Goal: Communication & Community: Ask a question

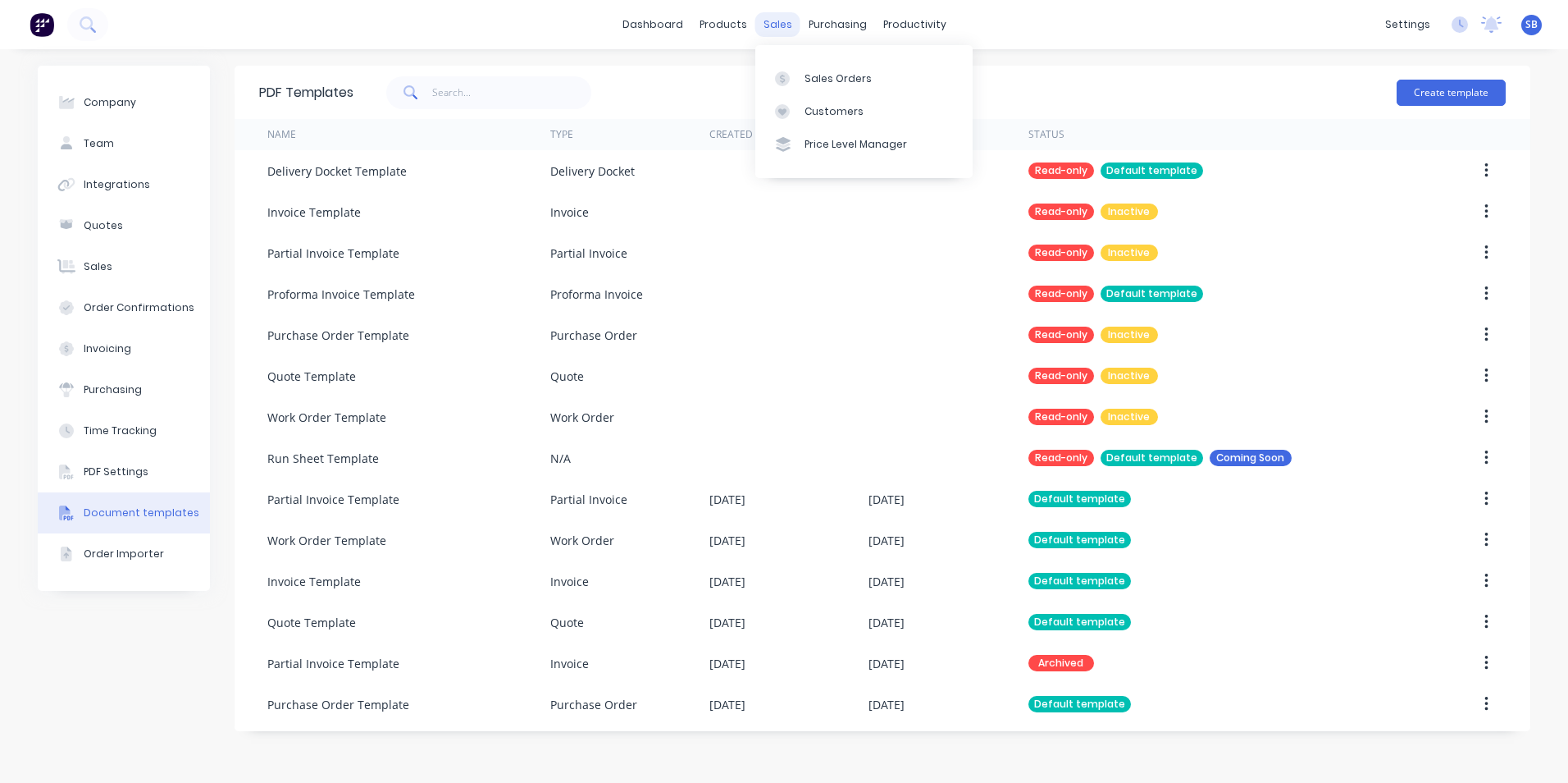
click at [773, 21] on div "sales" at bounding box center [778, 24] width 45 height 24
click at [648, 19] on link "dashboard" at bounding box center [652, 24] width 77 height 24
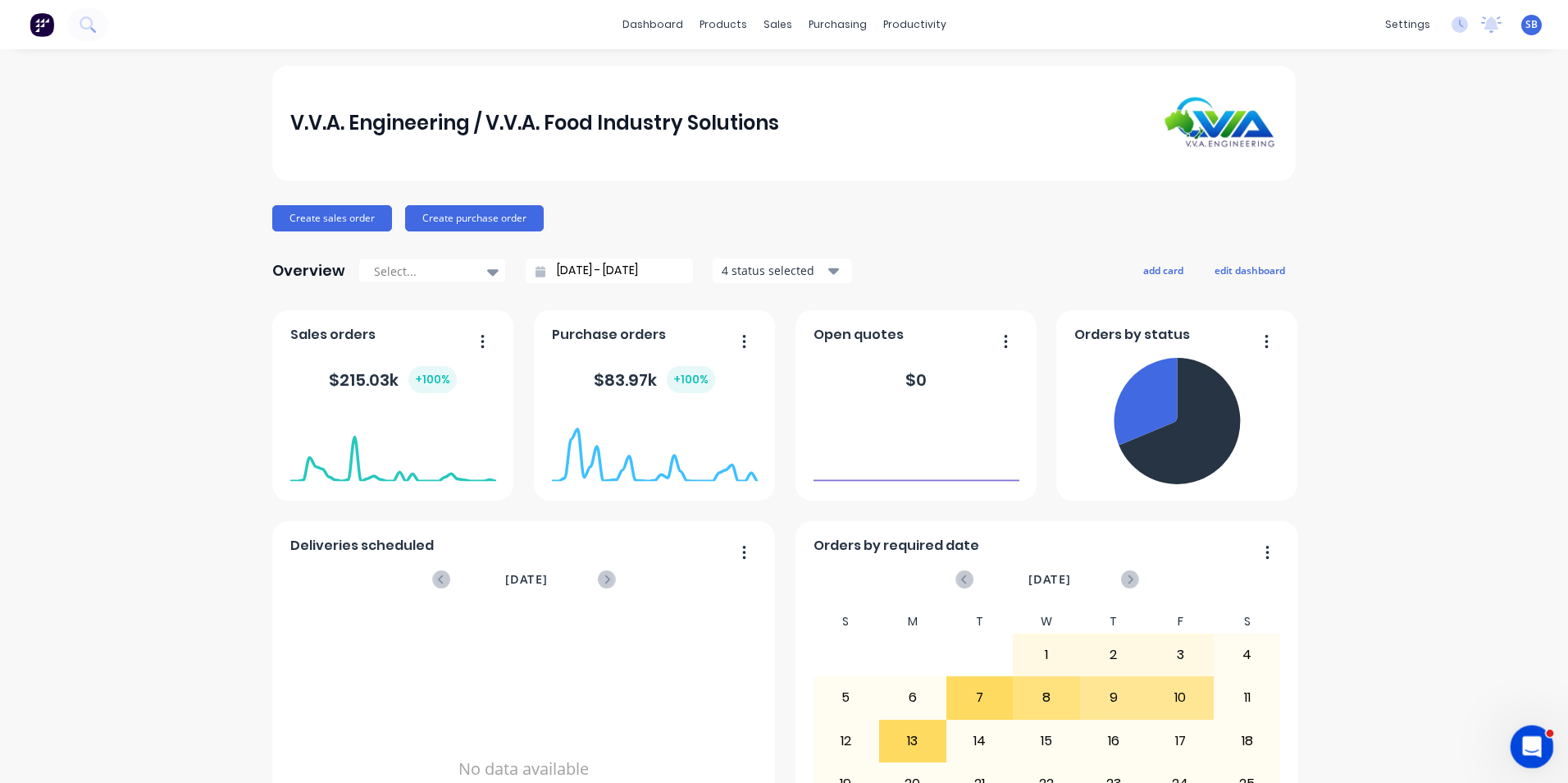
click at [1520, 753] on div "Open Intercom Messenger" at bounding box center [1530, 745] width 55 height 55
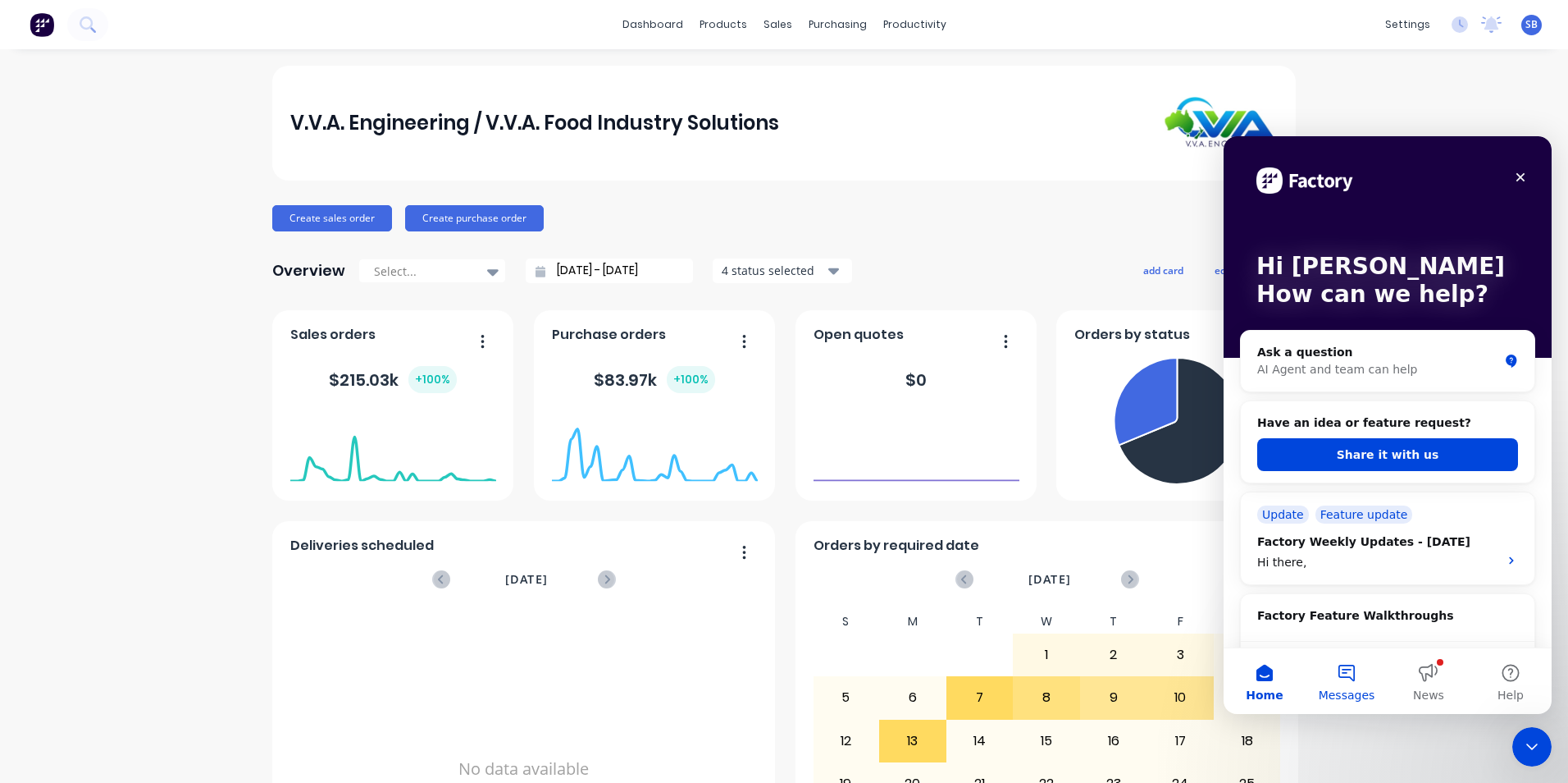
click at [1345, 677] on button "Messages" at bounding box center [1347, 681] width 82 height 65
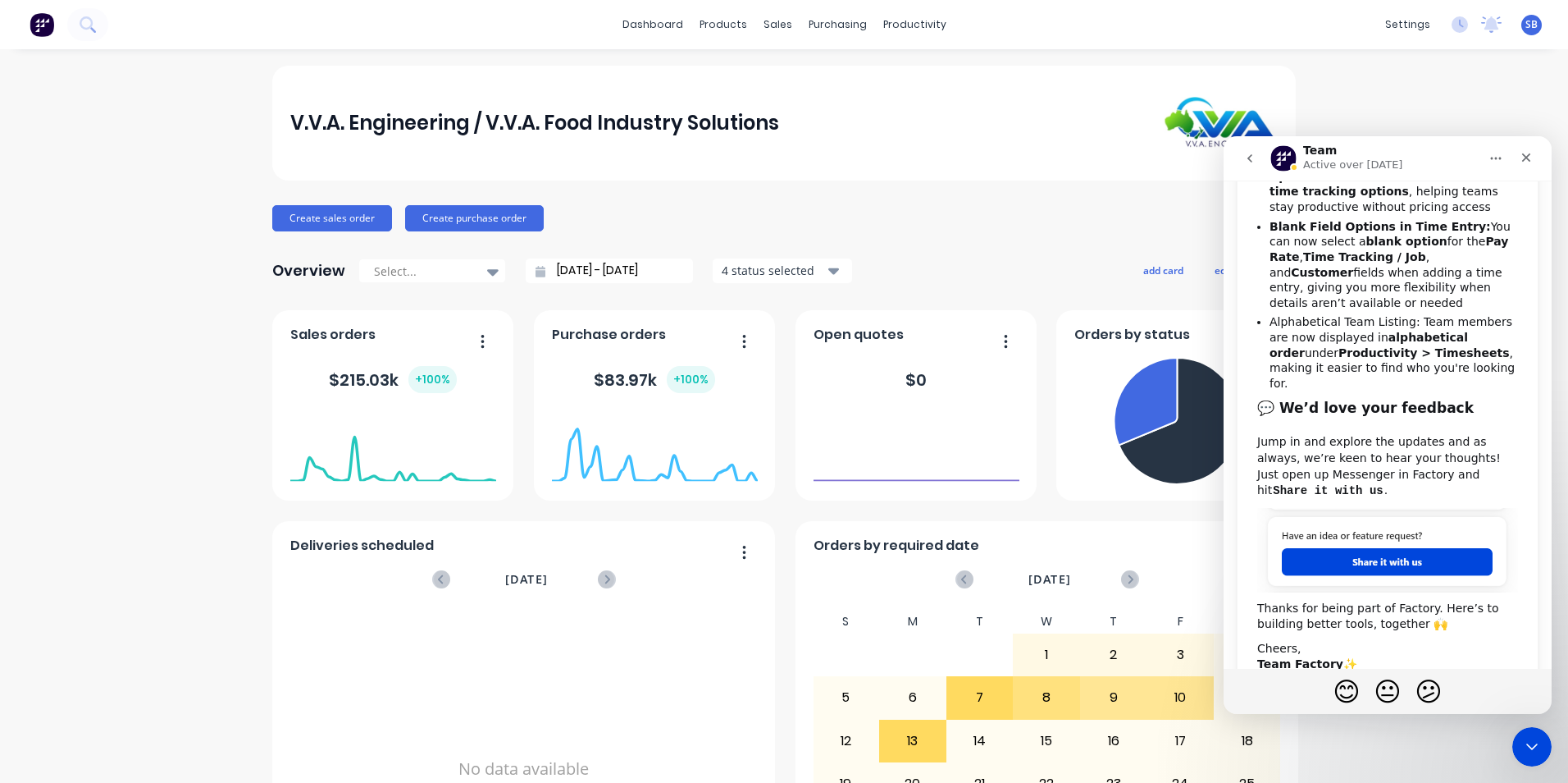
scroll to position [563, 0]
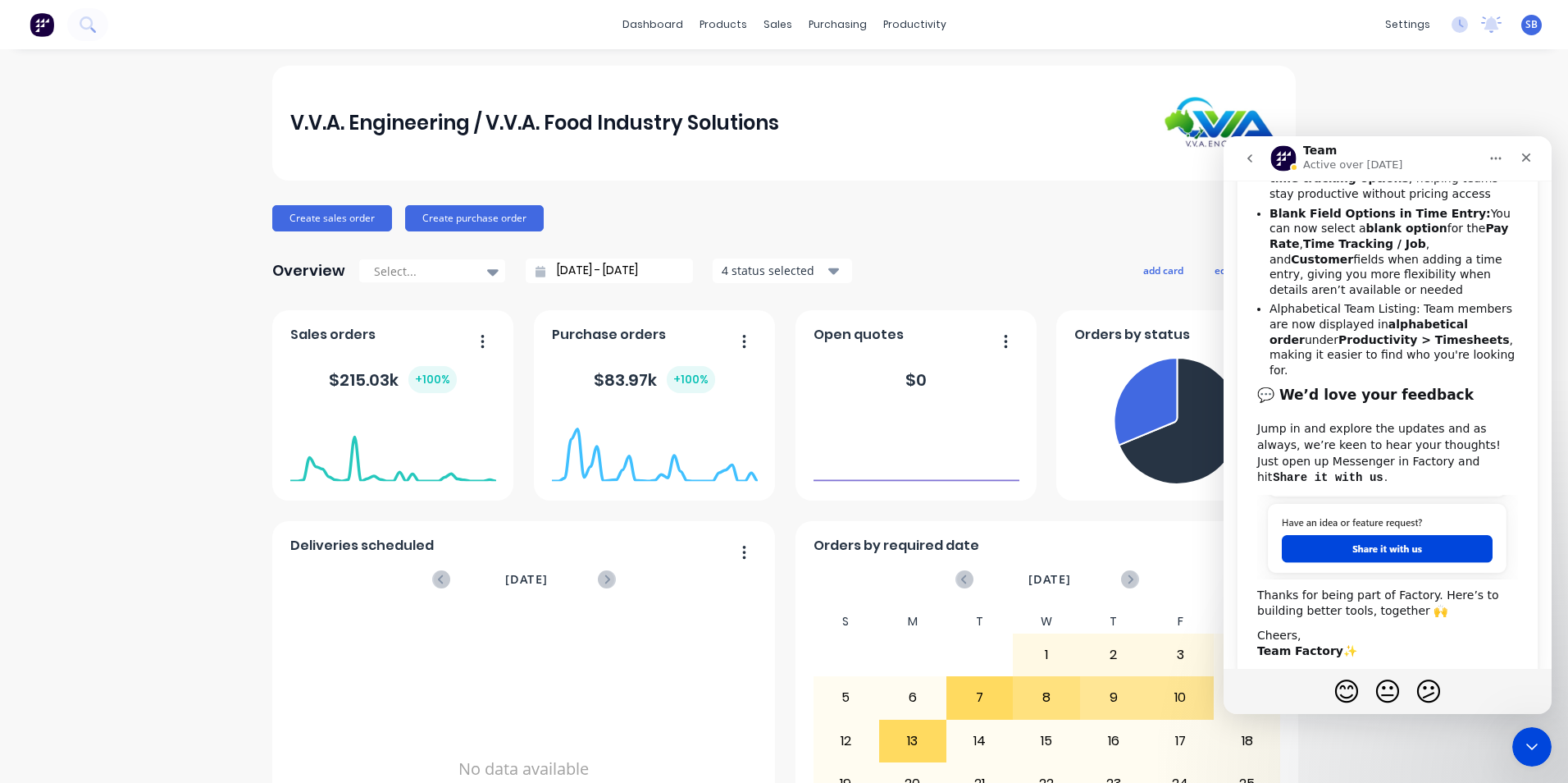
click at [1248, 146] on button "go back" at bounding box center [1250, 158] width 31 height 31
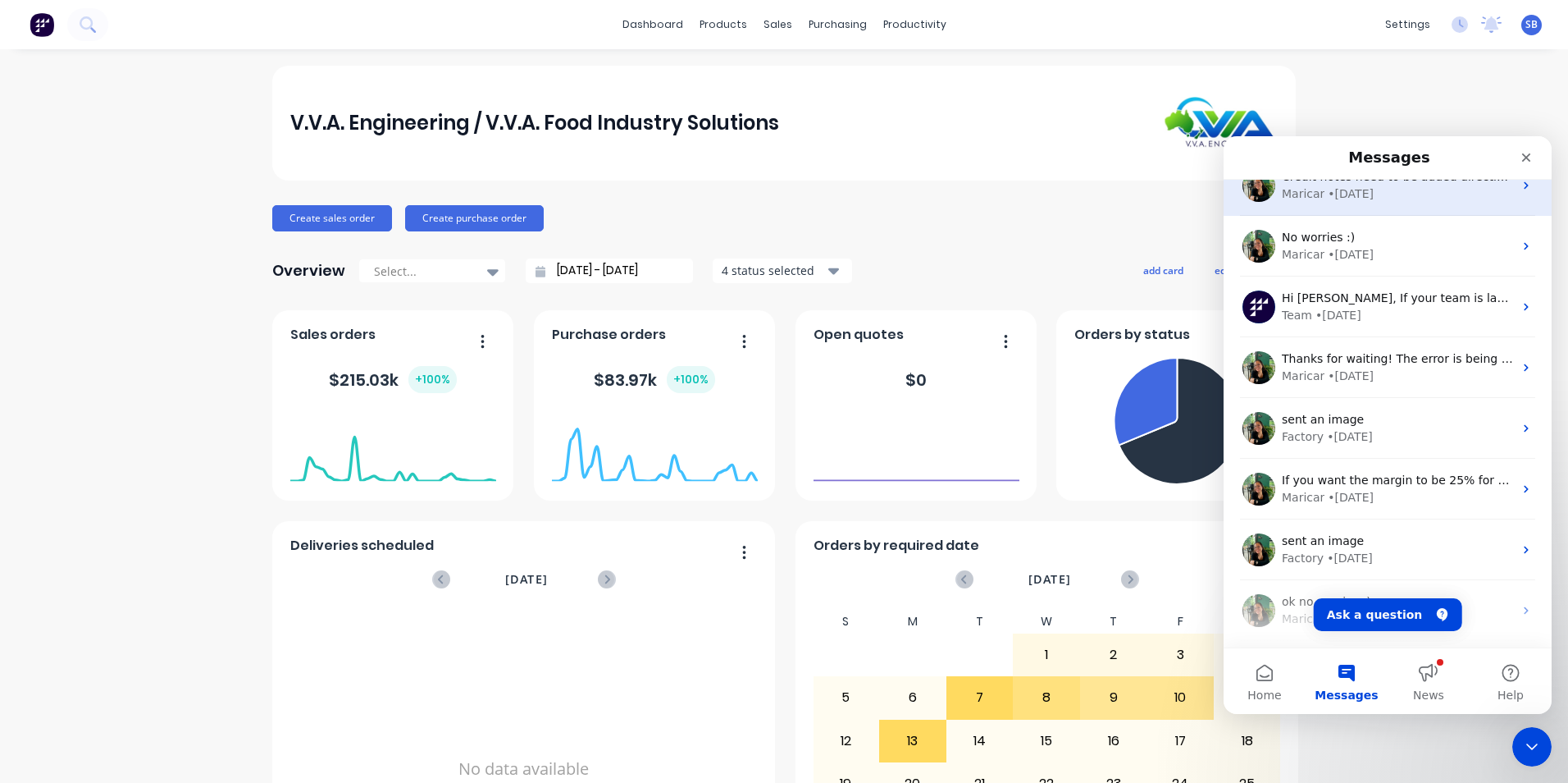
scroll to position [0, 0]
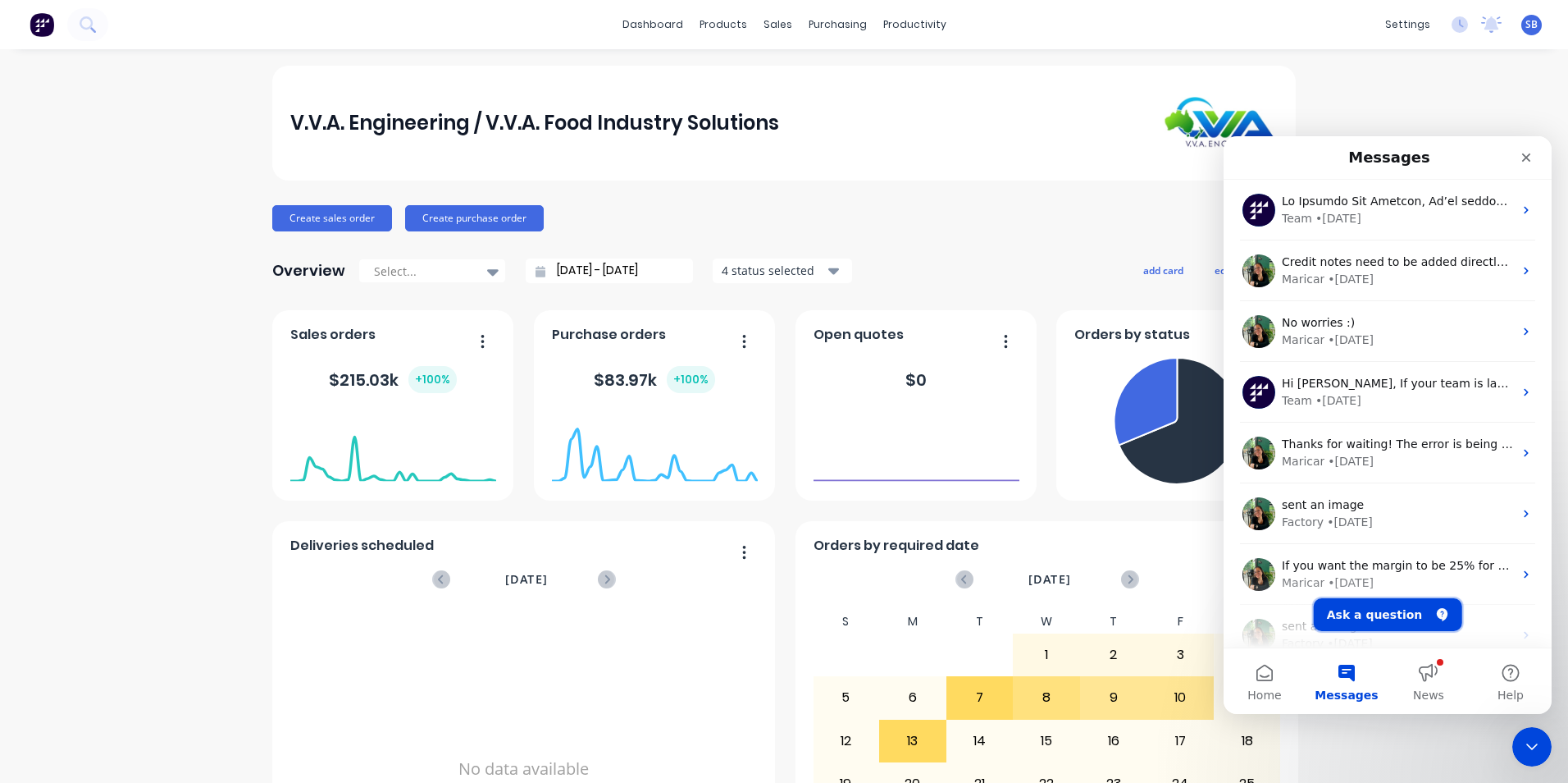
click at [1381, 617] on button "Ask a question" at bounding box center [1388, 615] width 148 height 33
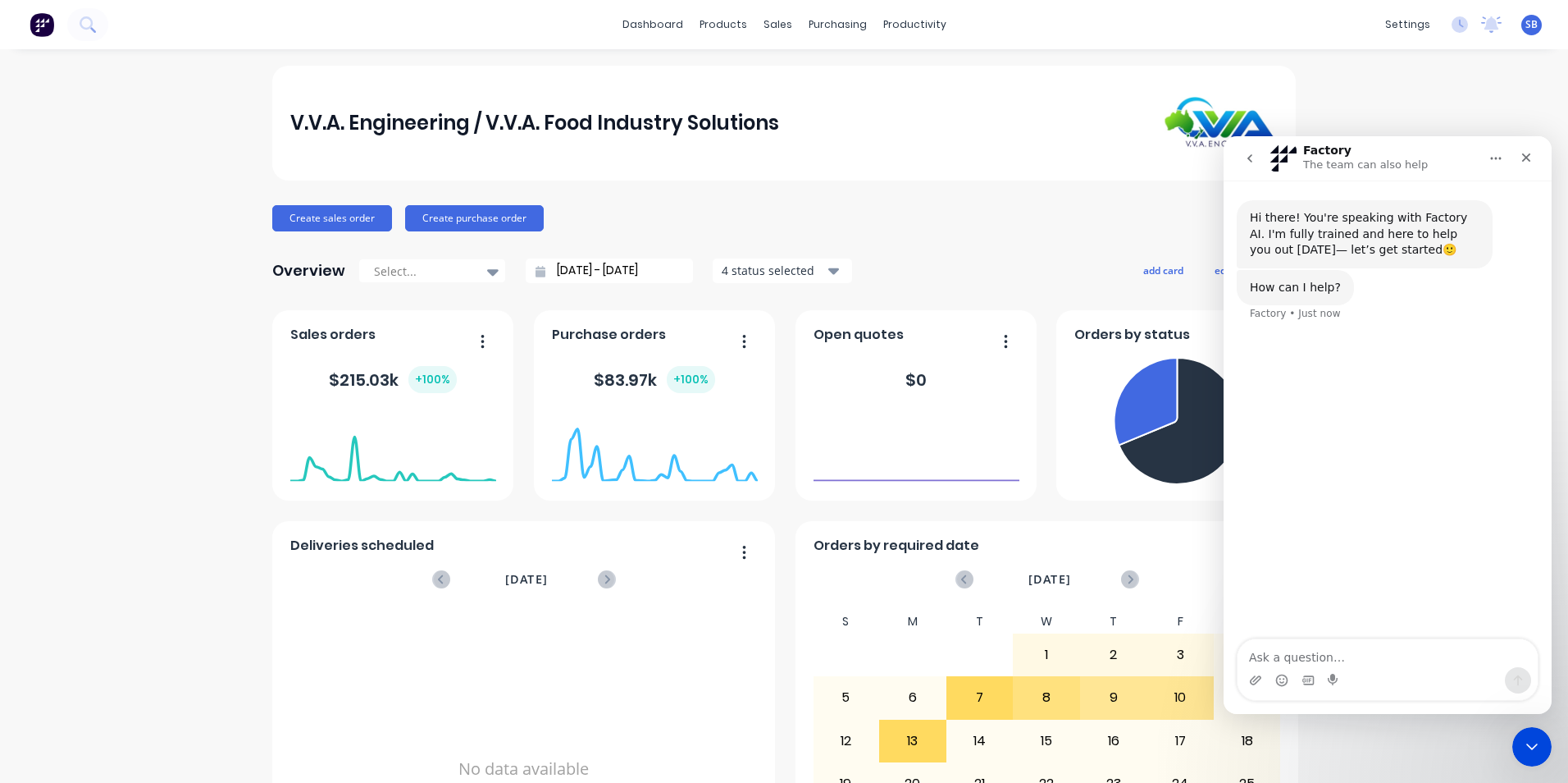
click at [1357, 658] on textarea "Ask a question…" at bounding box center [1388, 653] width 300 height 28
click at [1309, 648] on textarea "Ask a question…" at bounding box center [1388, 653] width 300 height 28
type textarea "Hi, The linking with prices from sales orders to purchase orders is currently s…"
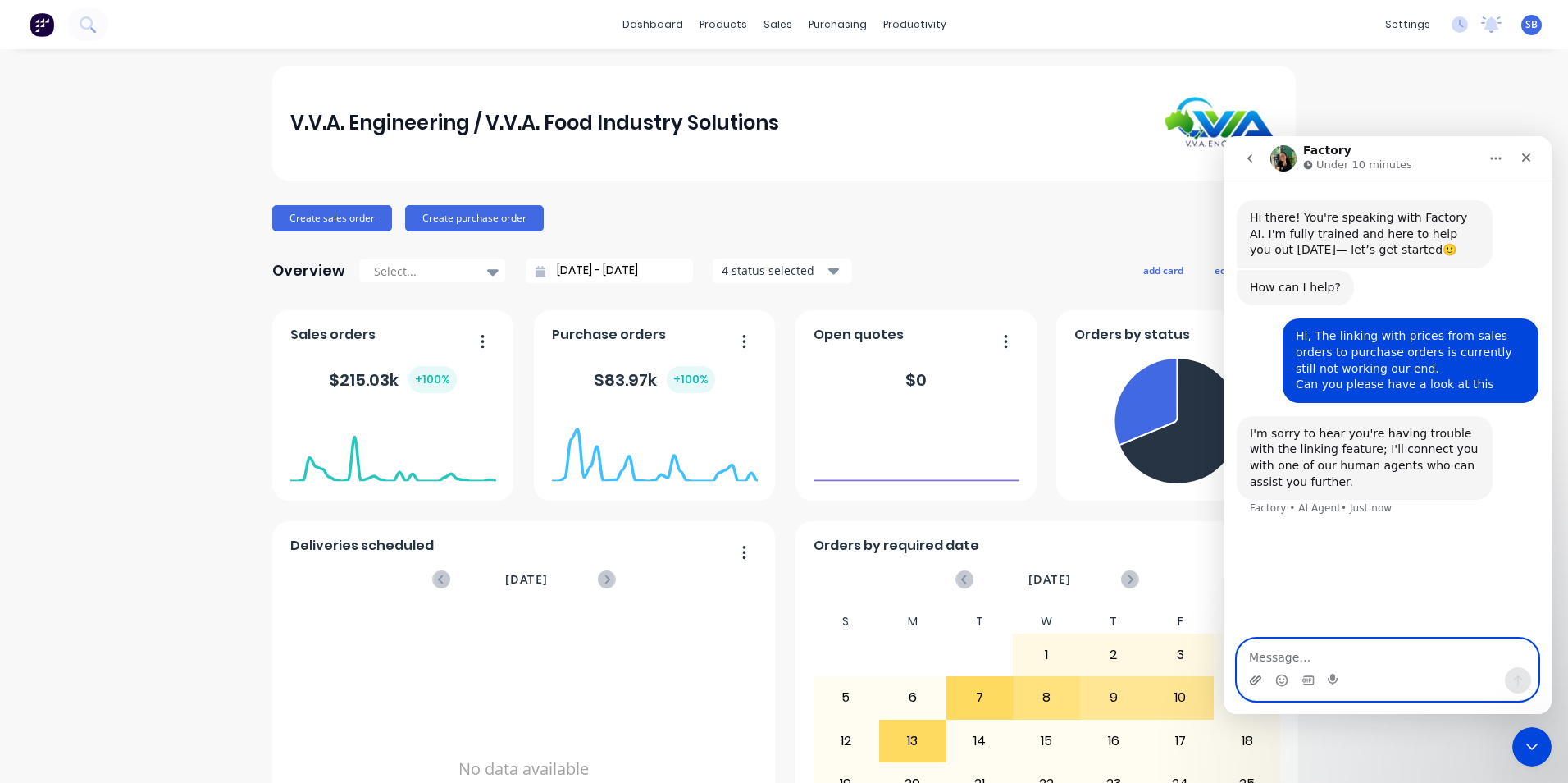
click at [1254, 685] on icon "Upload attachment" at bounding box center [1256, 680] width 12 height 9
click at [1335, 650] on textarea "Message…" at bounding box center [1388, 653] width 300 height 28
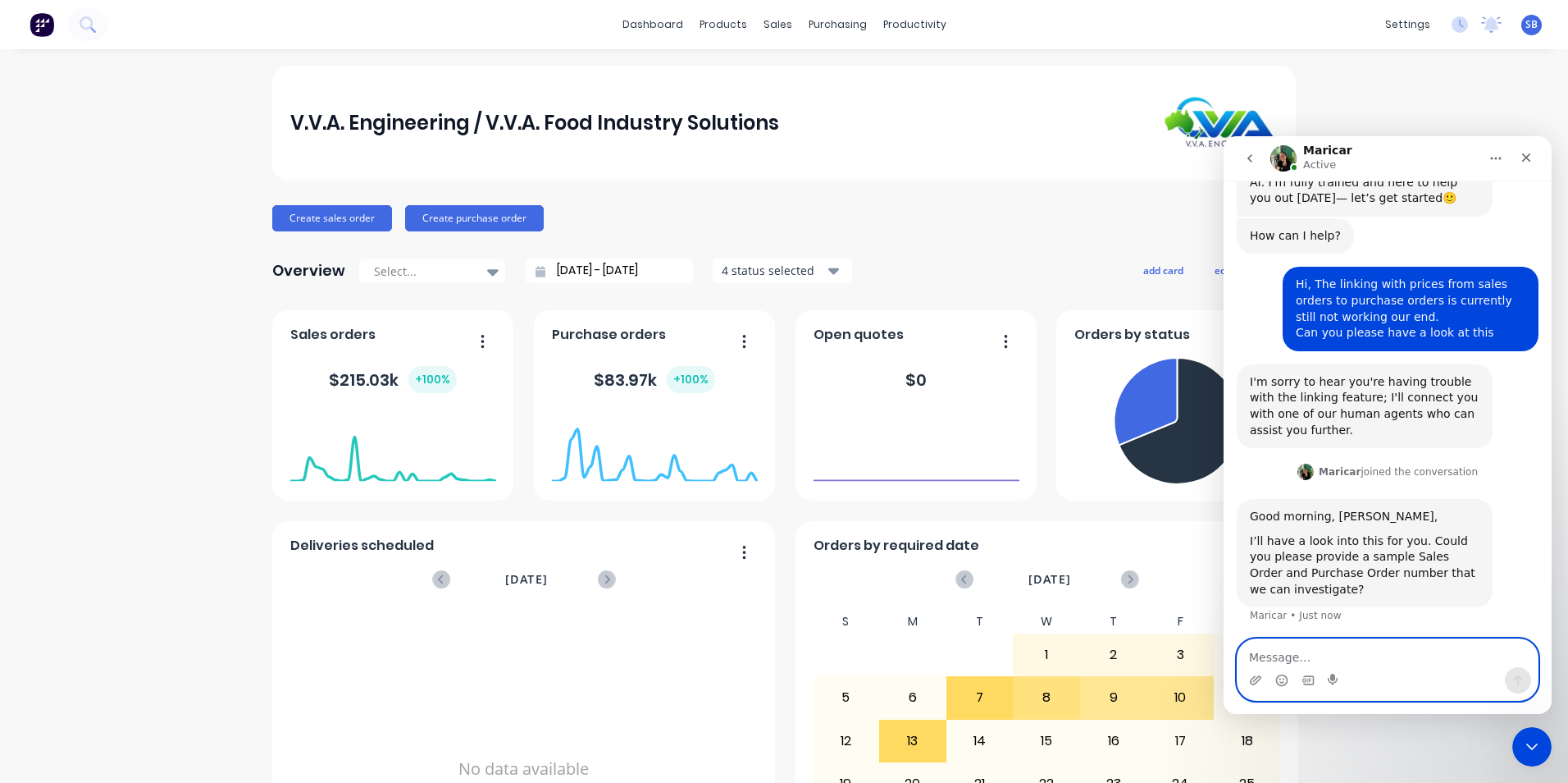
scroll to position [55, 0]
click at [1255, 656] on textarea "Message…" at bounding box center [1388, 653] width 300 height 28
click at [1250, 683] on icon "Upload attachment" at bounding box center [1255, 680] width 13 height 13
click at [1250, 678] on icon "Upload attachment" at bounding box center [1255, 680] width 13 height 13
click at [1365, 661] on textarea "Message…" at bounding box center [1388, 653] width 300 height 28
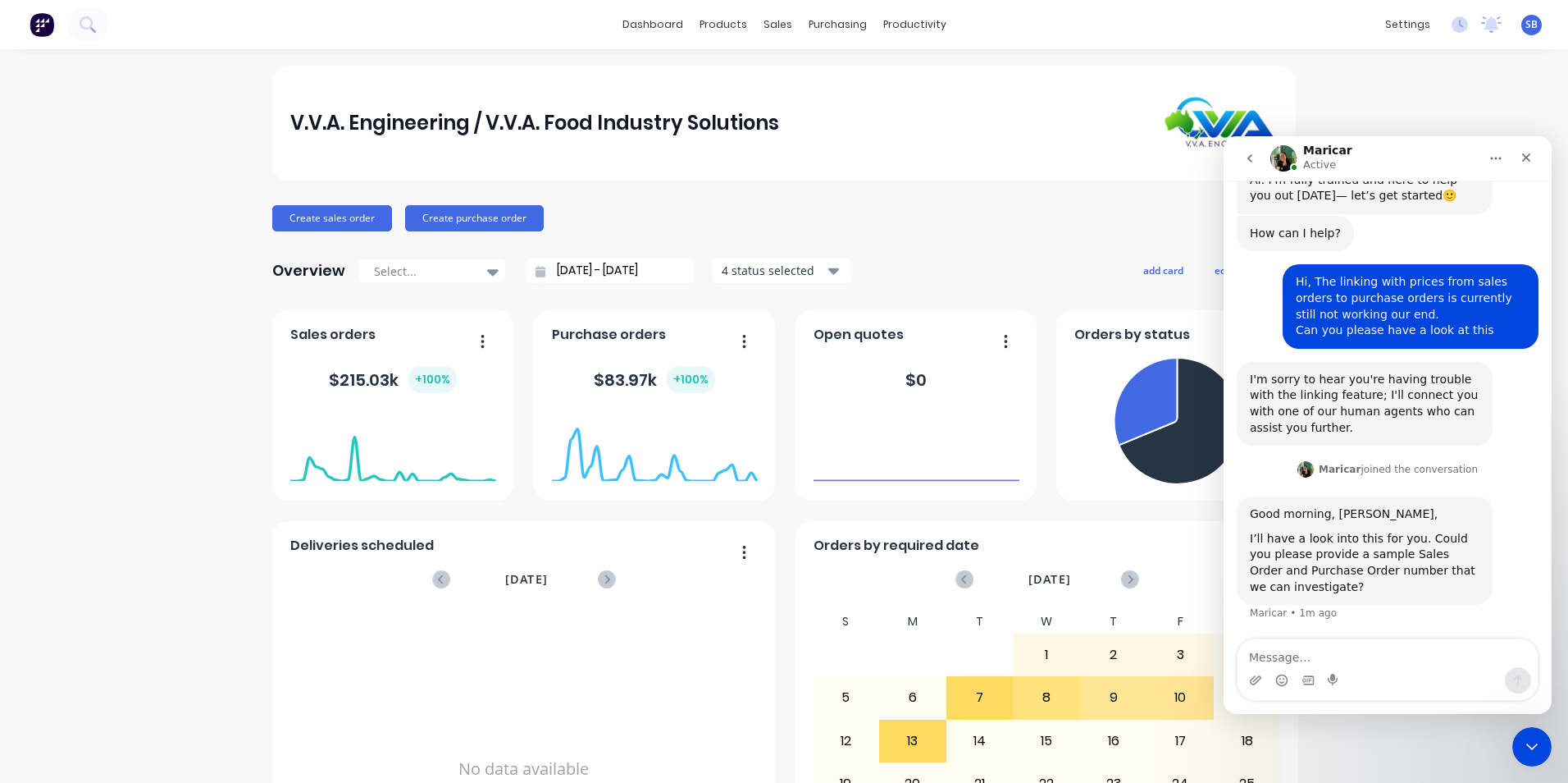
click at [1251, 633] on div "Good morning, Shannon, I’ll have a look into this for you. Could you please pro…" at bounding box center [1388, 568] width 302 height 144
click at [1305, 650] on textarea "Message…" at bounding box center [1388, 653] width 300 height 28
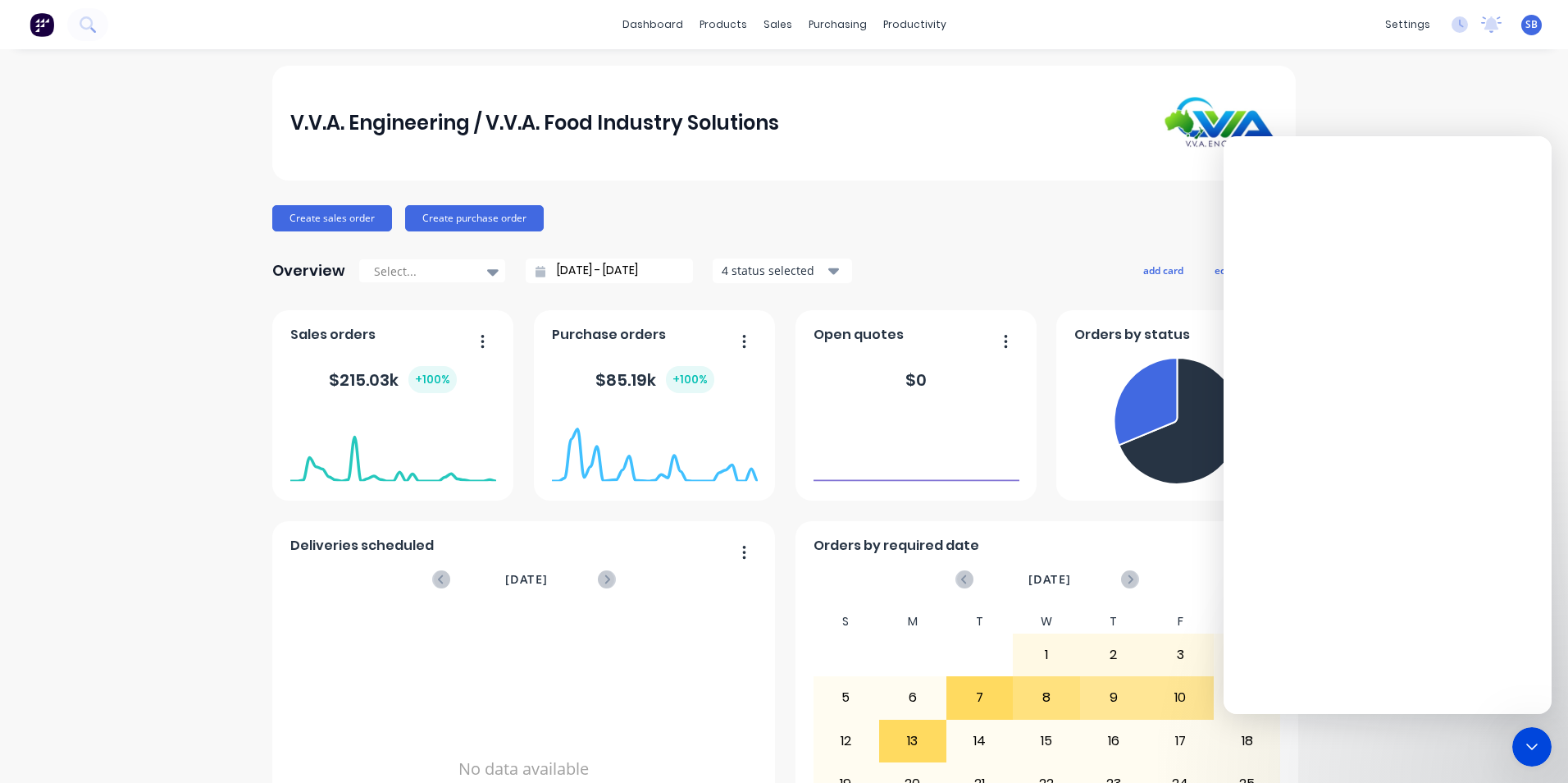
click at [1482, 673] on div "Intercom messenger" at bounding box center [1388, 451] width 328 height 526
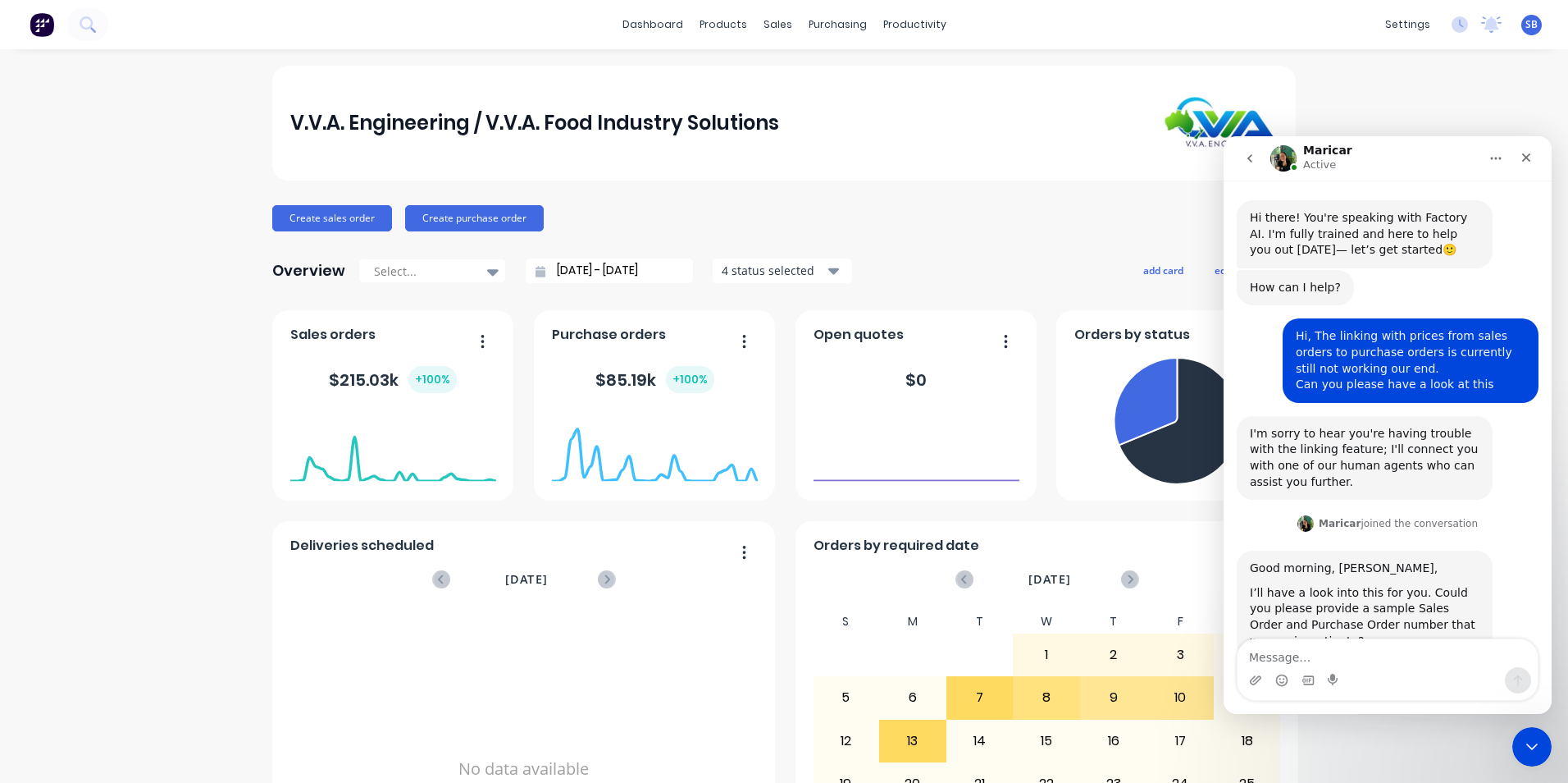
scroll to position [55, 0]
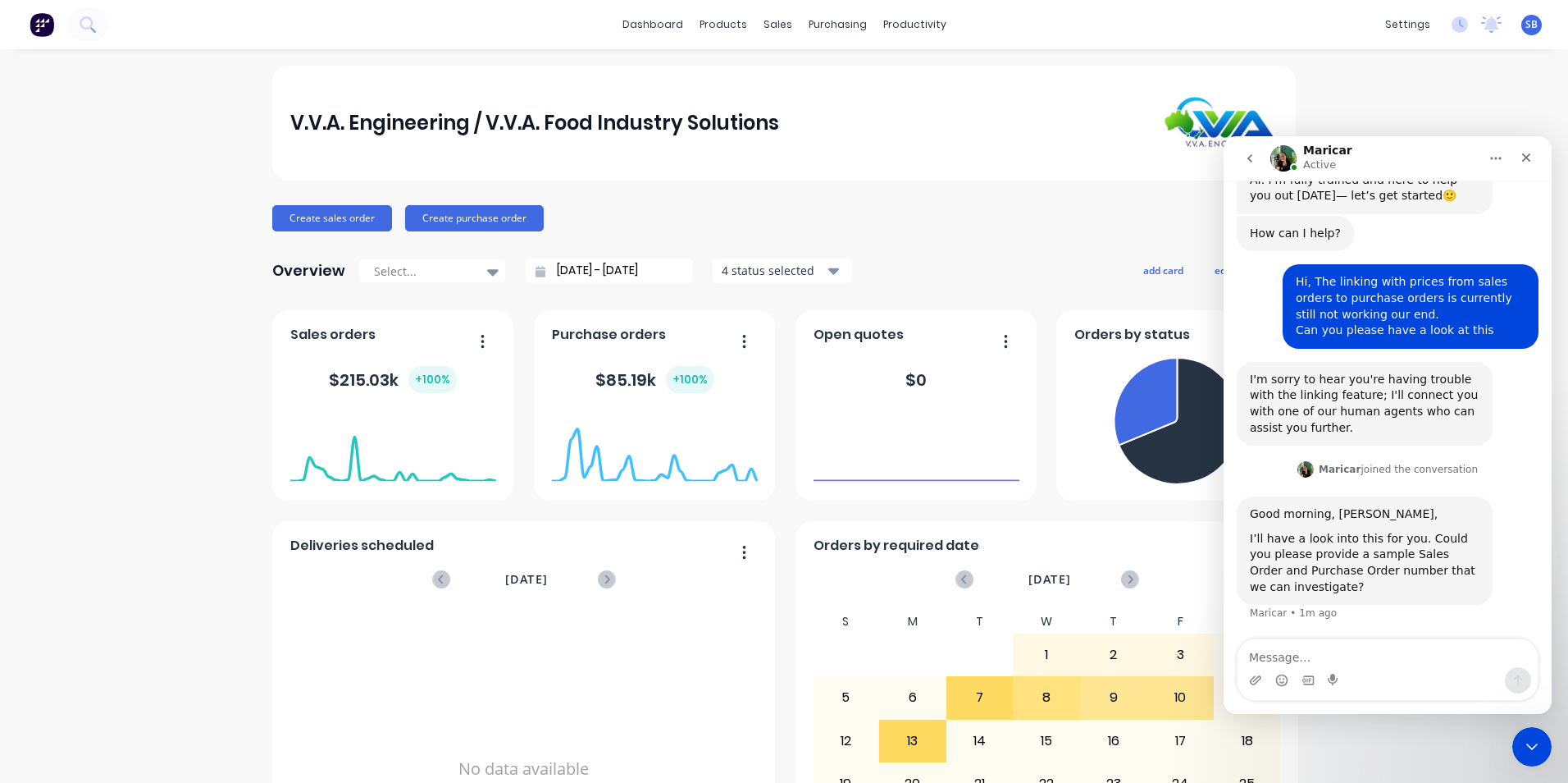
click at [1296, 644] on textarea "Message…" at bounding box center [1388, 653] width 300 height 28
click at [1256, 678] on icon "Upload attachment" at bounding box center [1255, 680] width 13 height 13
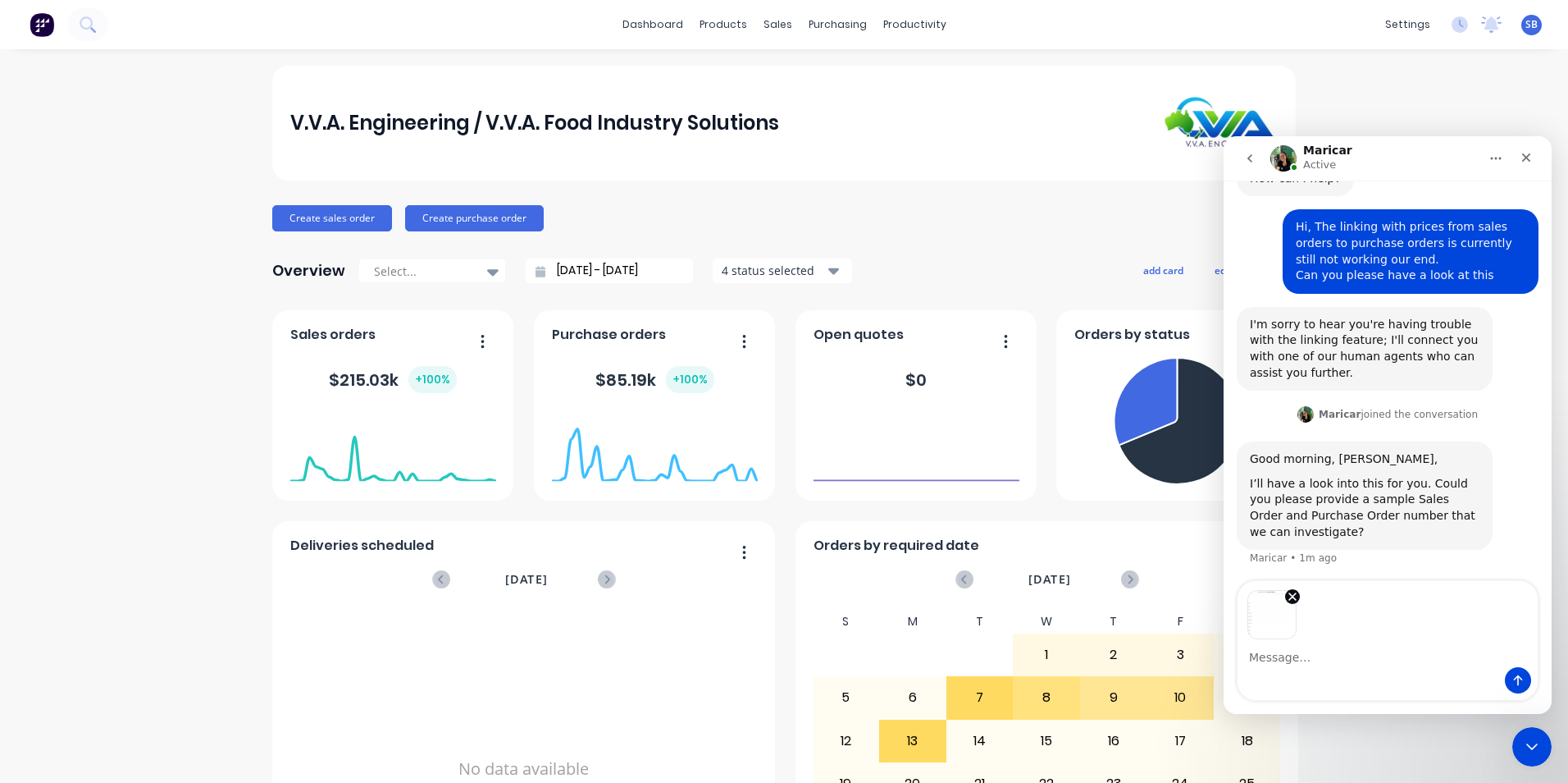
scroll to position [112, 0]
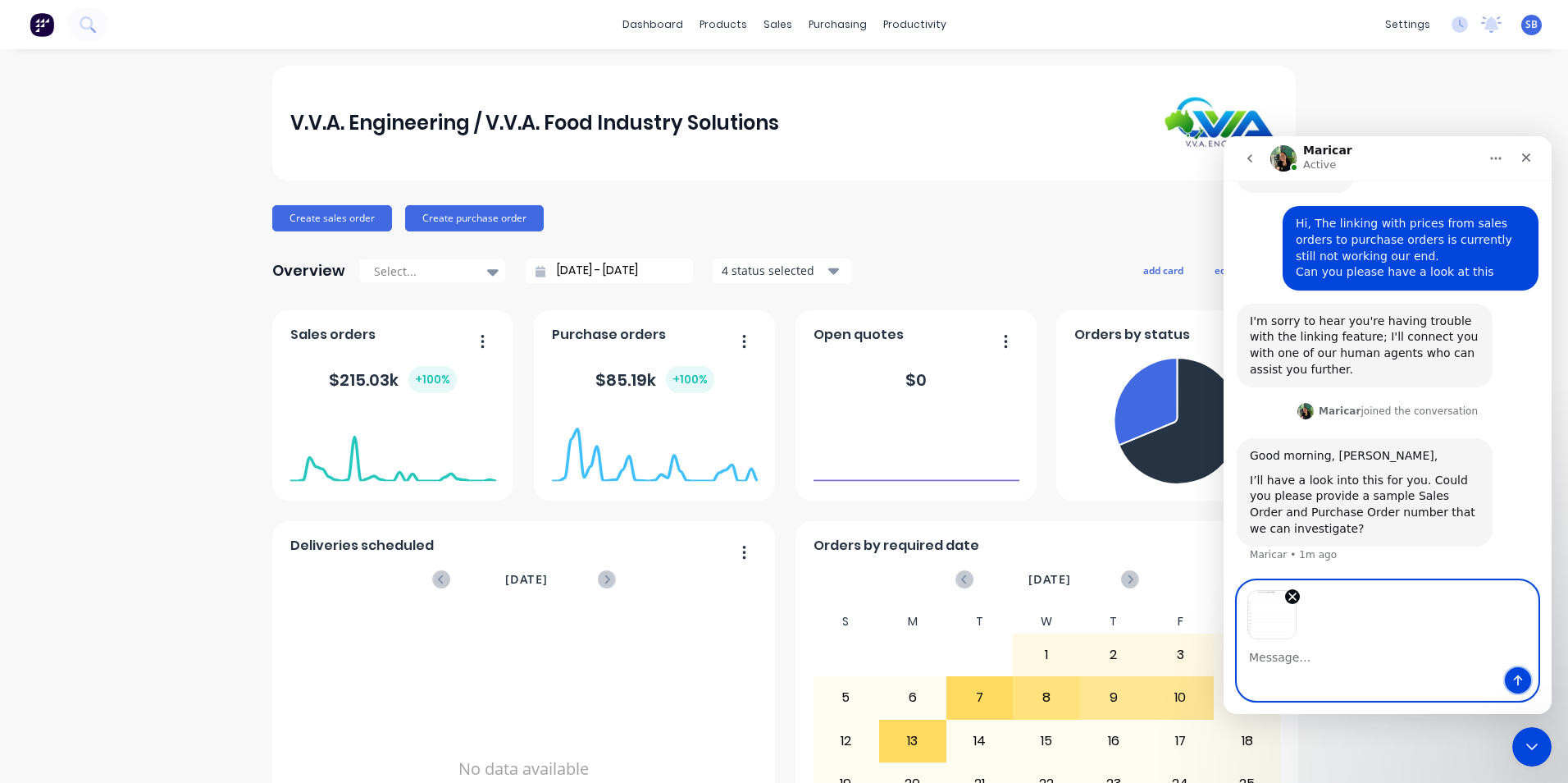
click at [1520, 677] on icon "Send a message…" at bounding box center [1517, 680] width 13 height 13
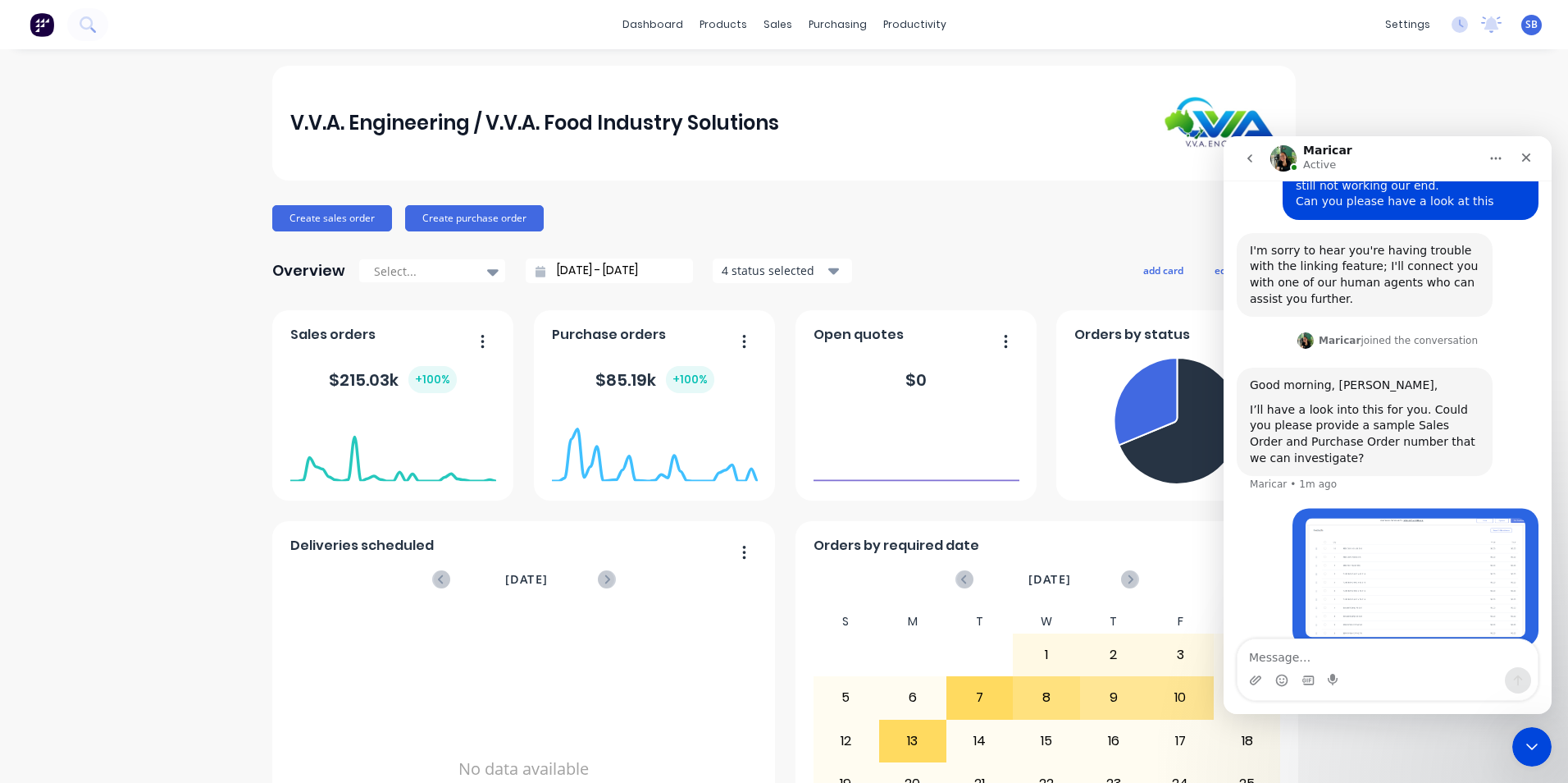
scroll to position [206, 0]
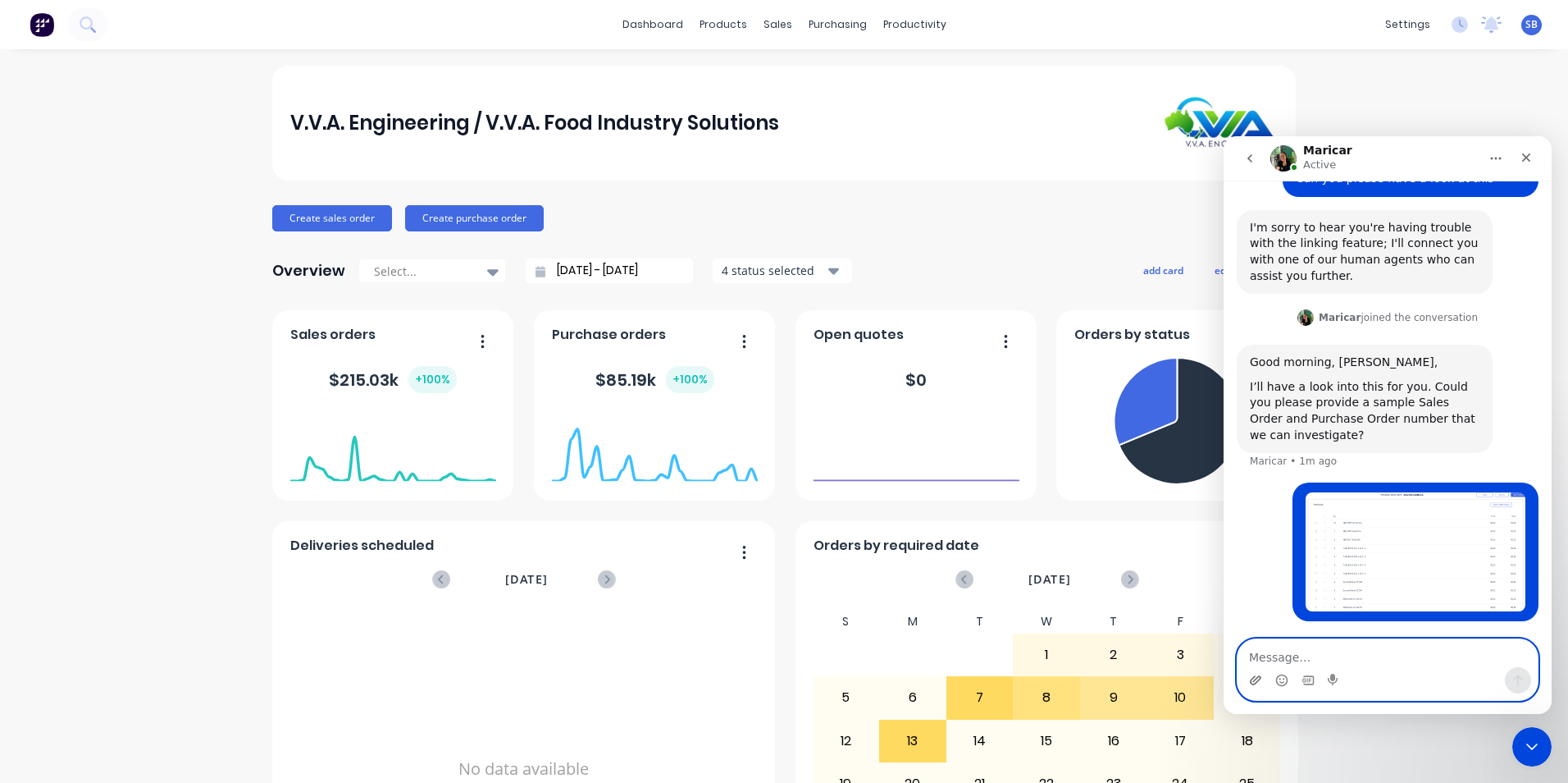
click at [1261, 677] on icon "Upload attachment" at bounding box center [1256, 680] width 12 height 9
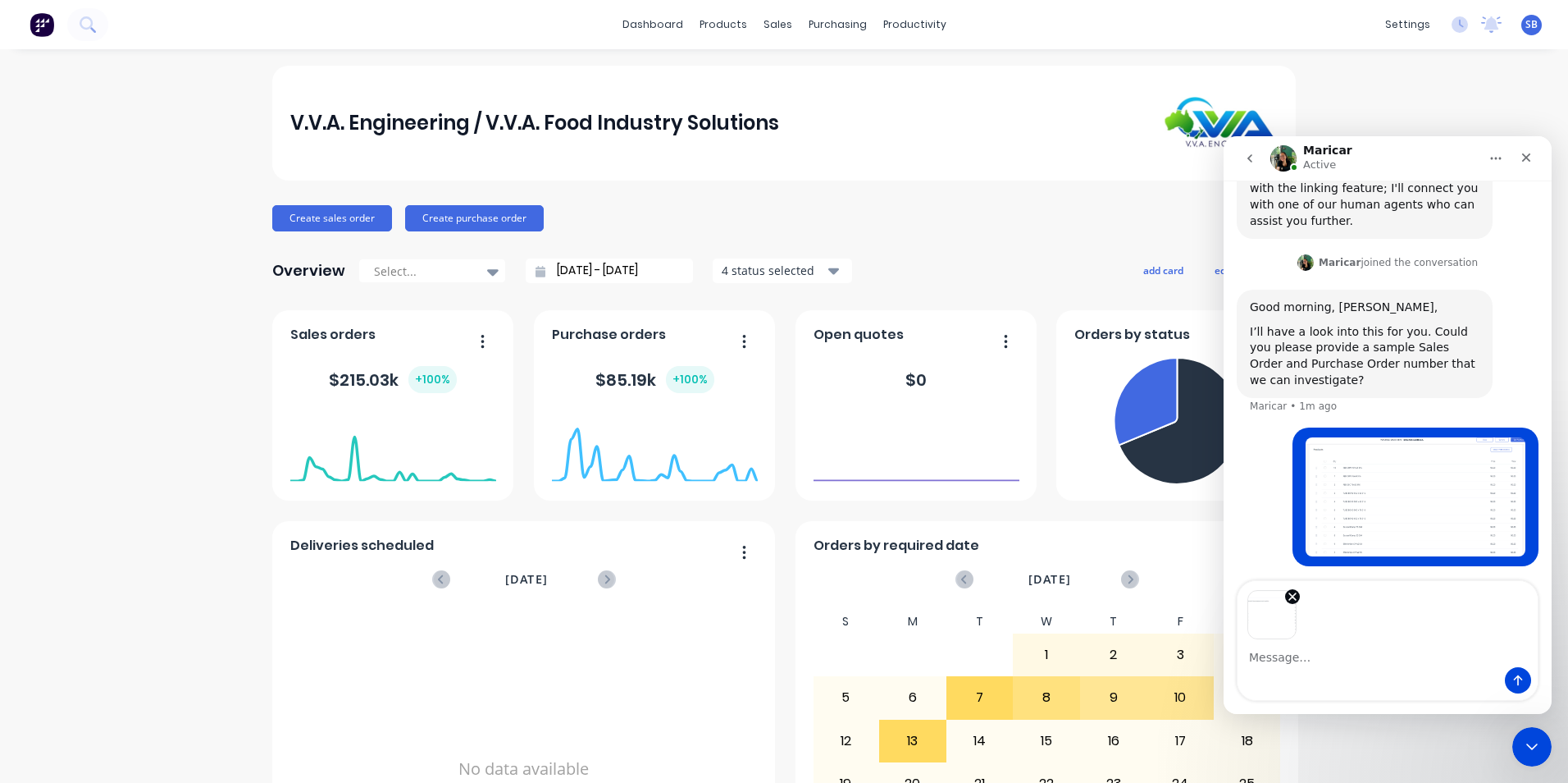
scroll to position [264, 0]
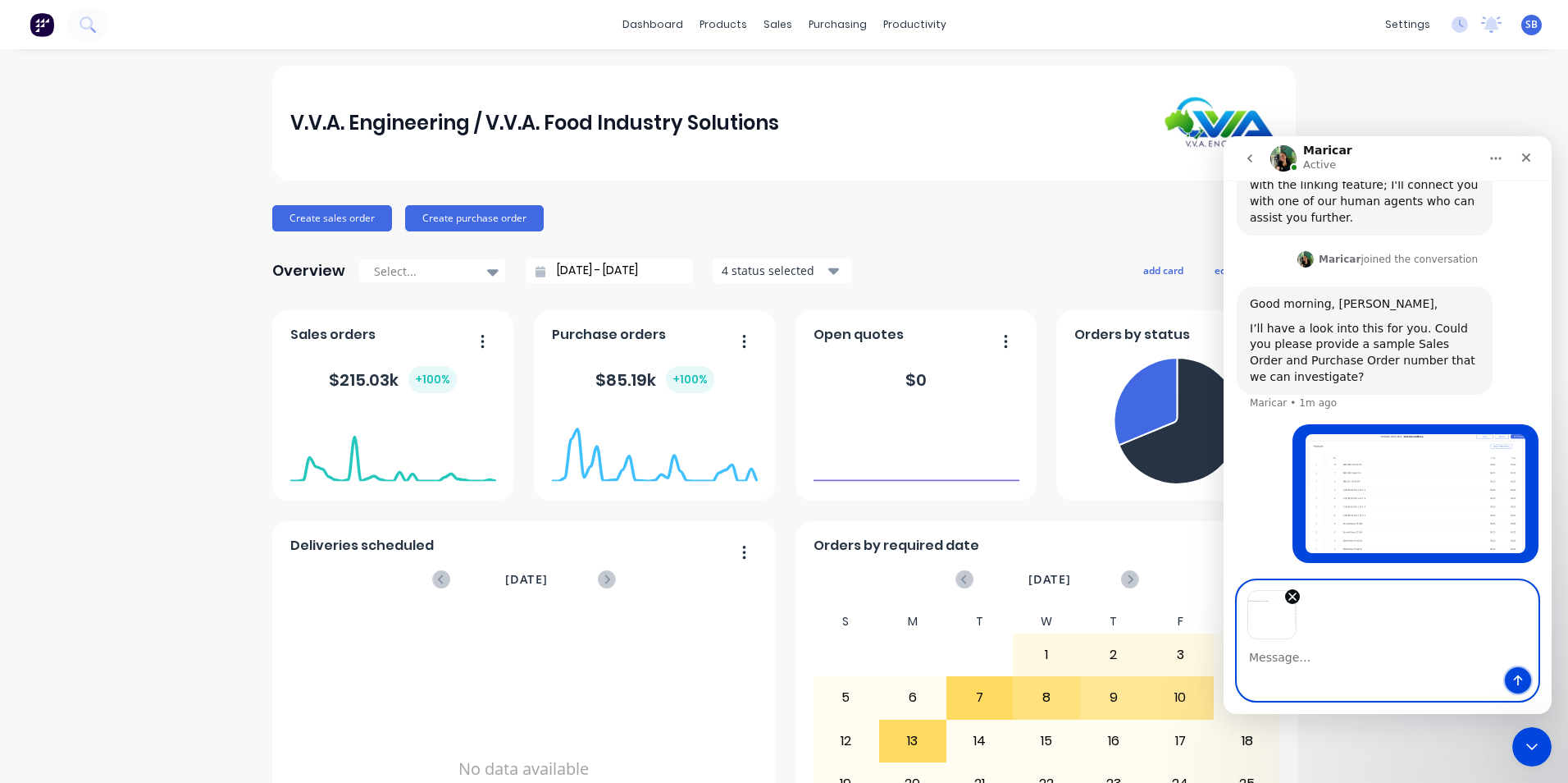
click at [1516, 679] on icon "Send a message…" at bounding box center [1517, 680] width 13 height 13
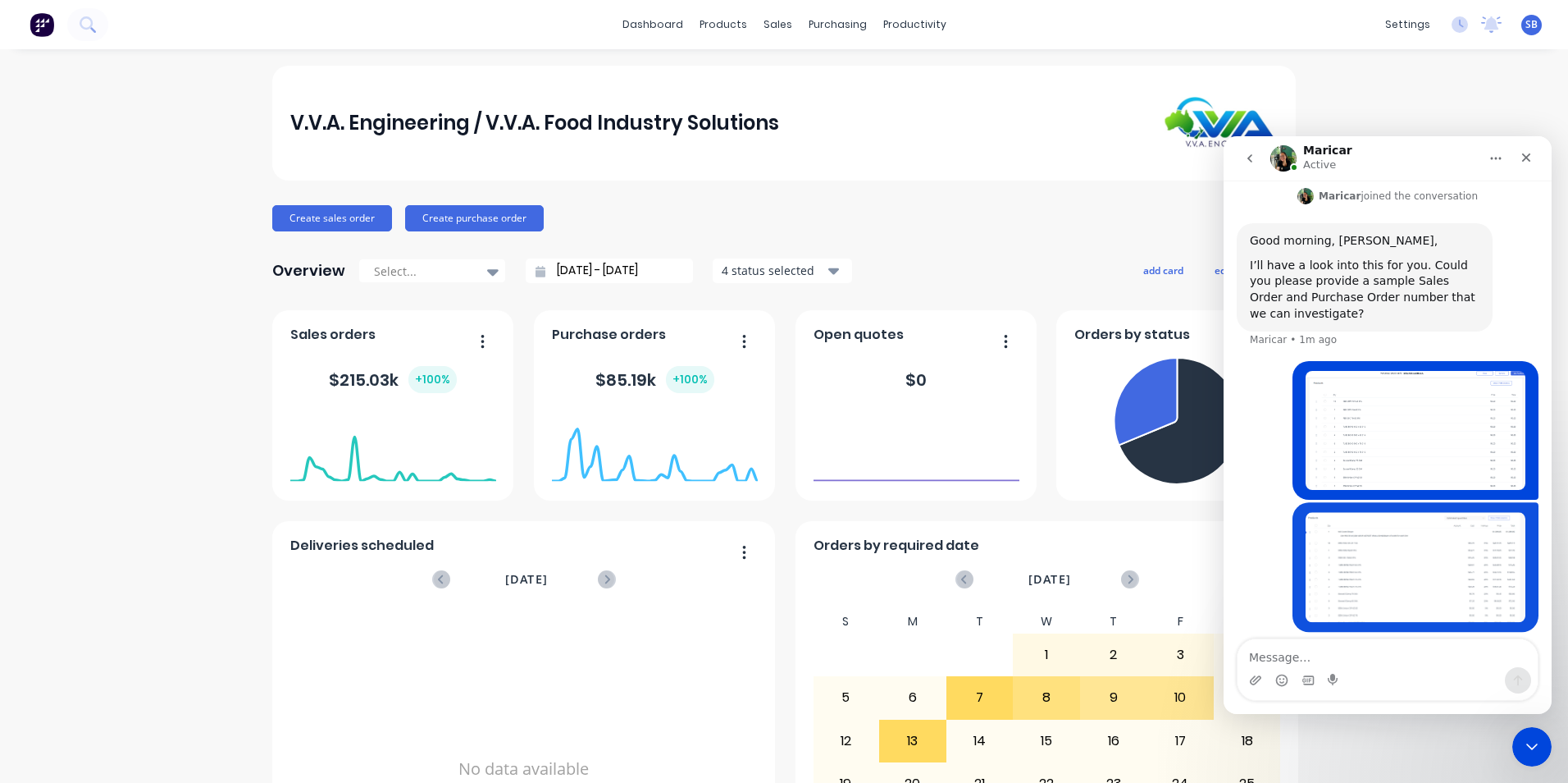
scroll to position [337, 0]
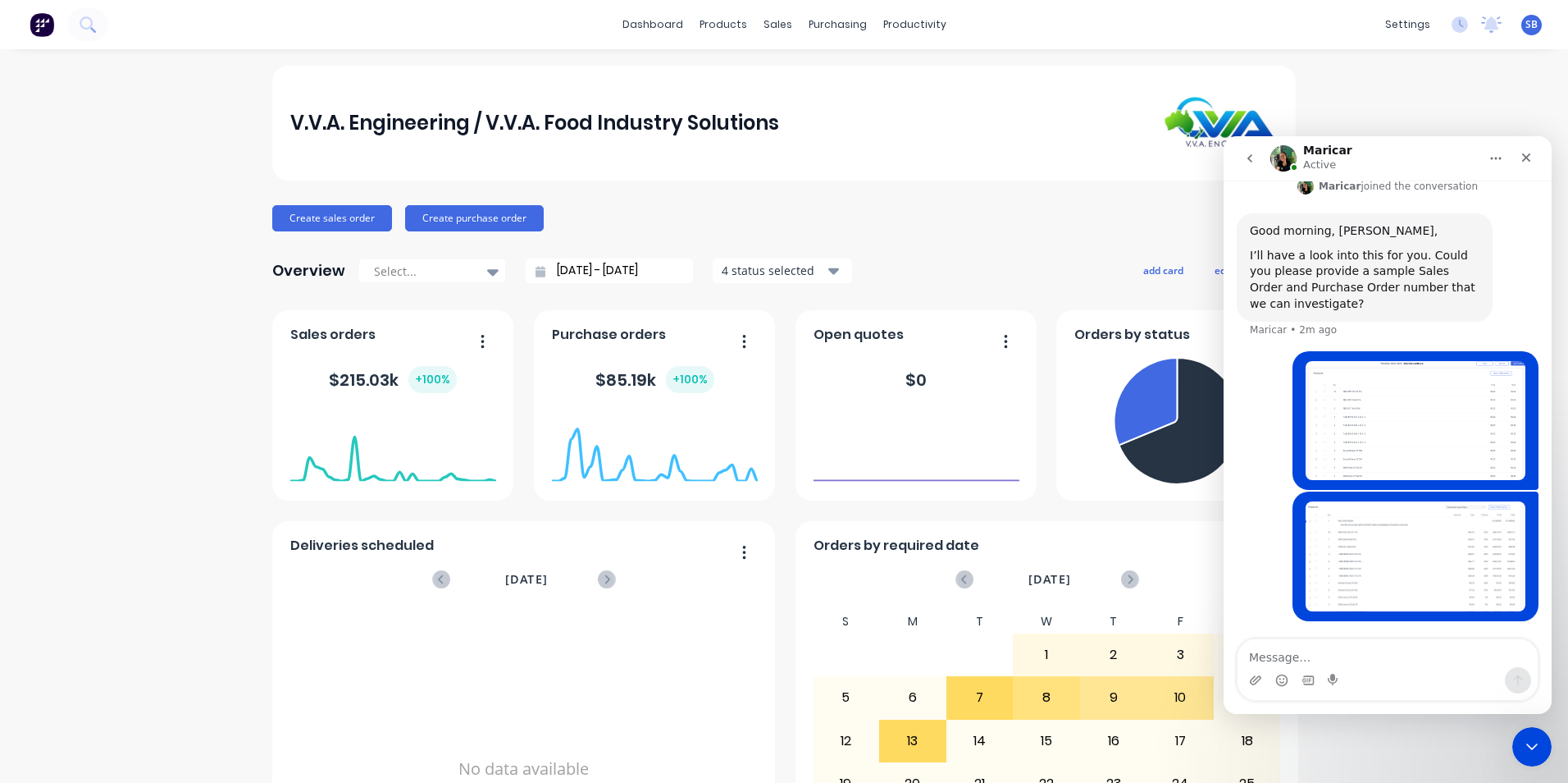
click at [1347, 656] on textarea "Message…" at bounding box center [1388, 653] width 300 height 28
type textarea "Purchase order 875 linked to sales order"
click at [808, 19] on div "purchasing" at bounding box center [837, 24] width 75 height 24
click at [853, 83] on div "Purchase Orders" at bounding box center [884, 78] width 87 height 15
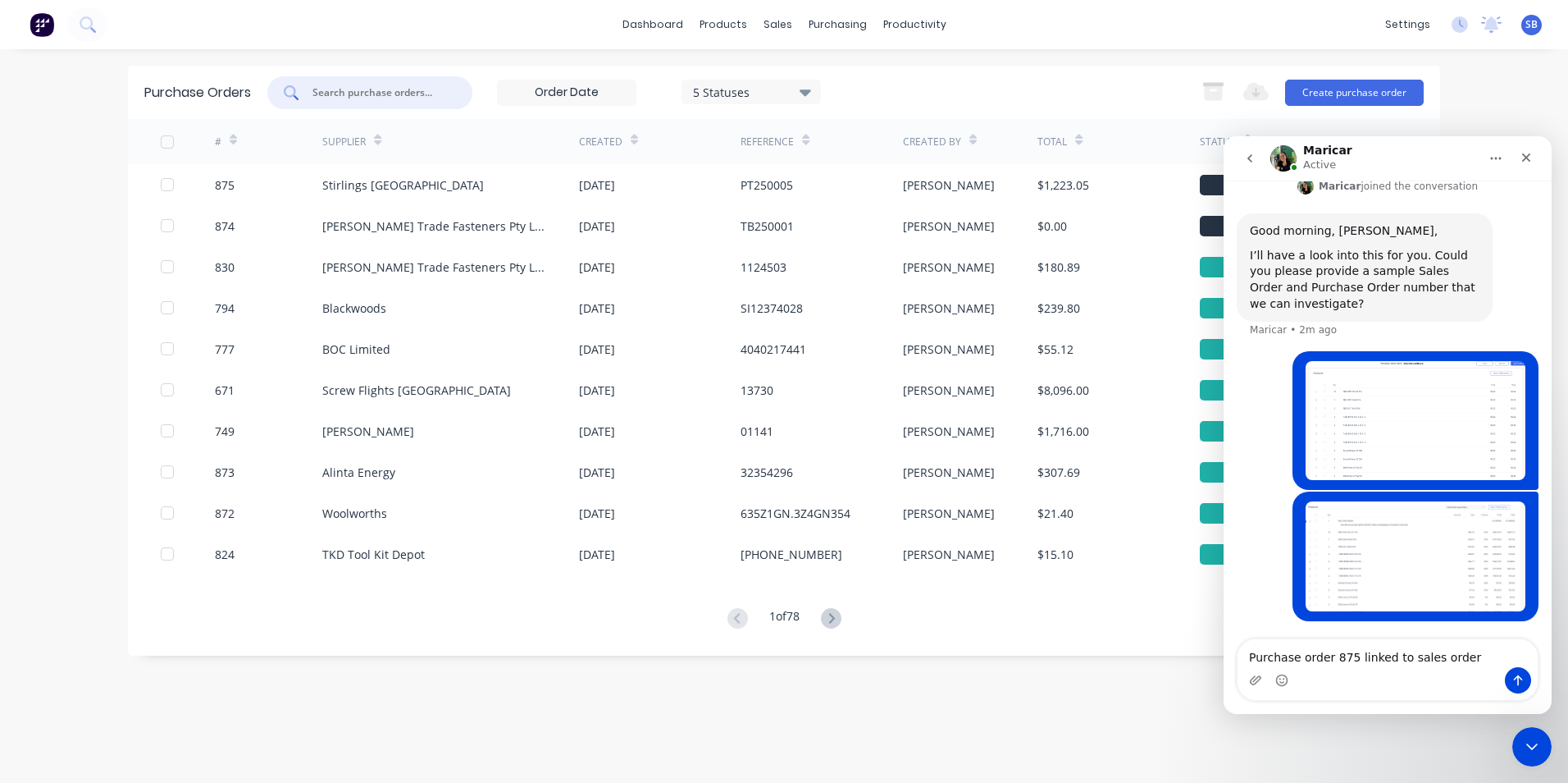
click at [415, 86] on input "text" at bounding box center [379, 93] width 136 height 17
type input "875"
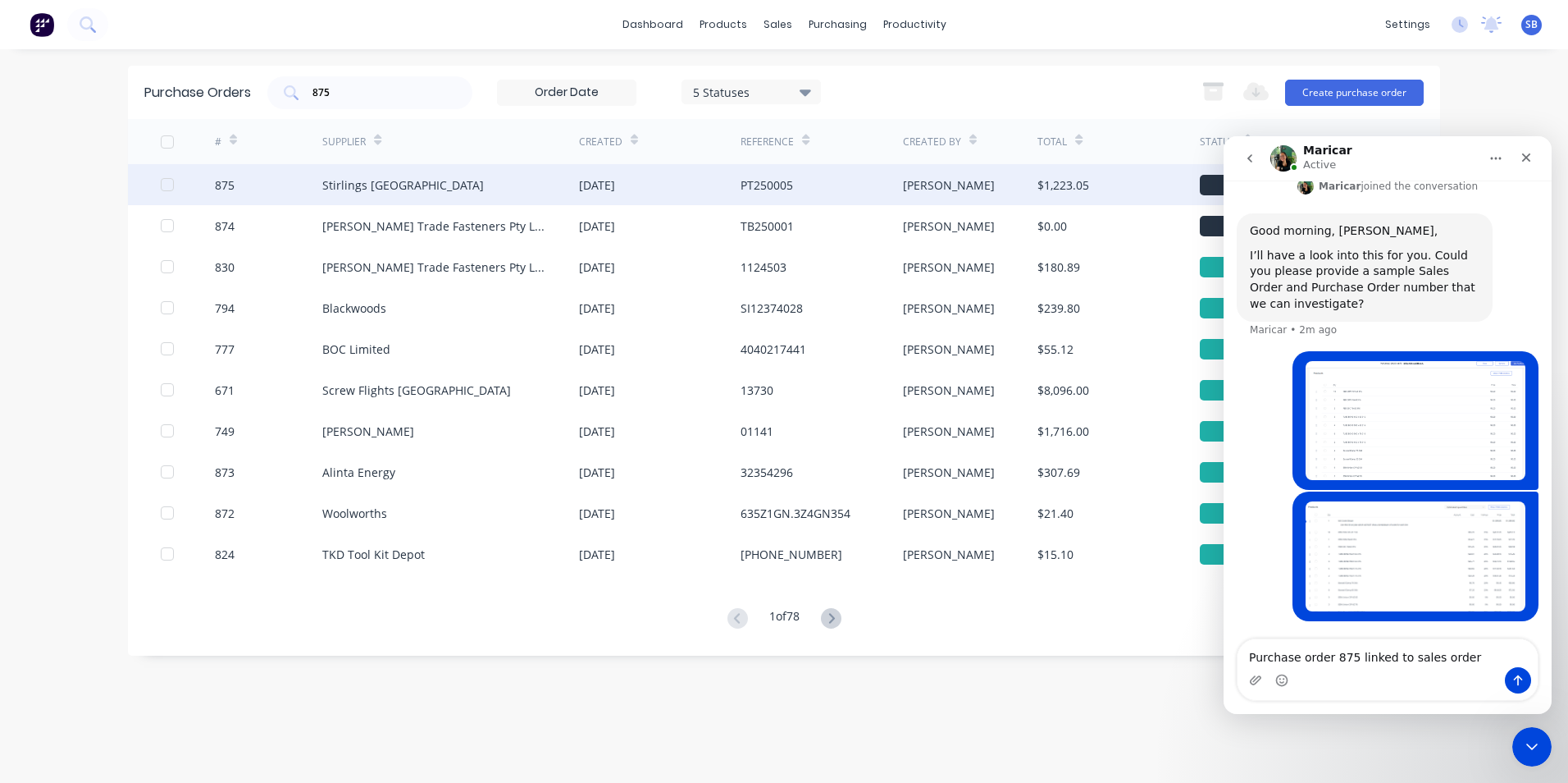
click at [615, 193] on div "14 Oct 2025" at bounding box center [596, 185] width 36 height 18
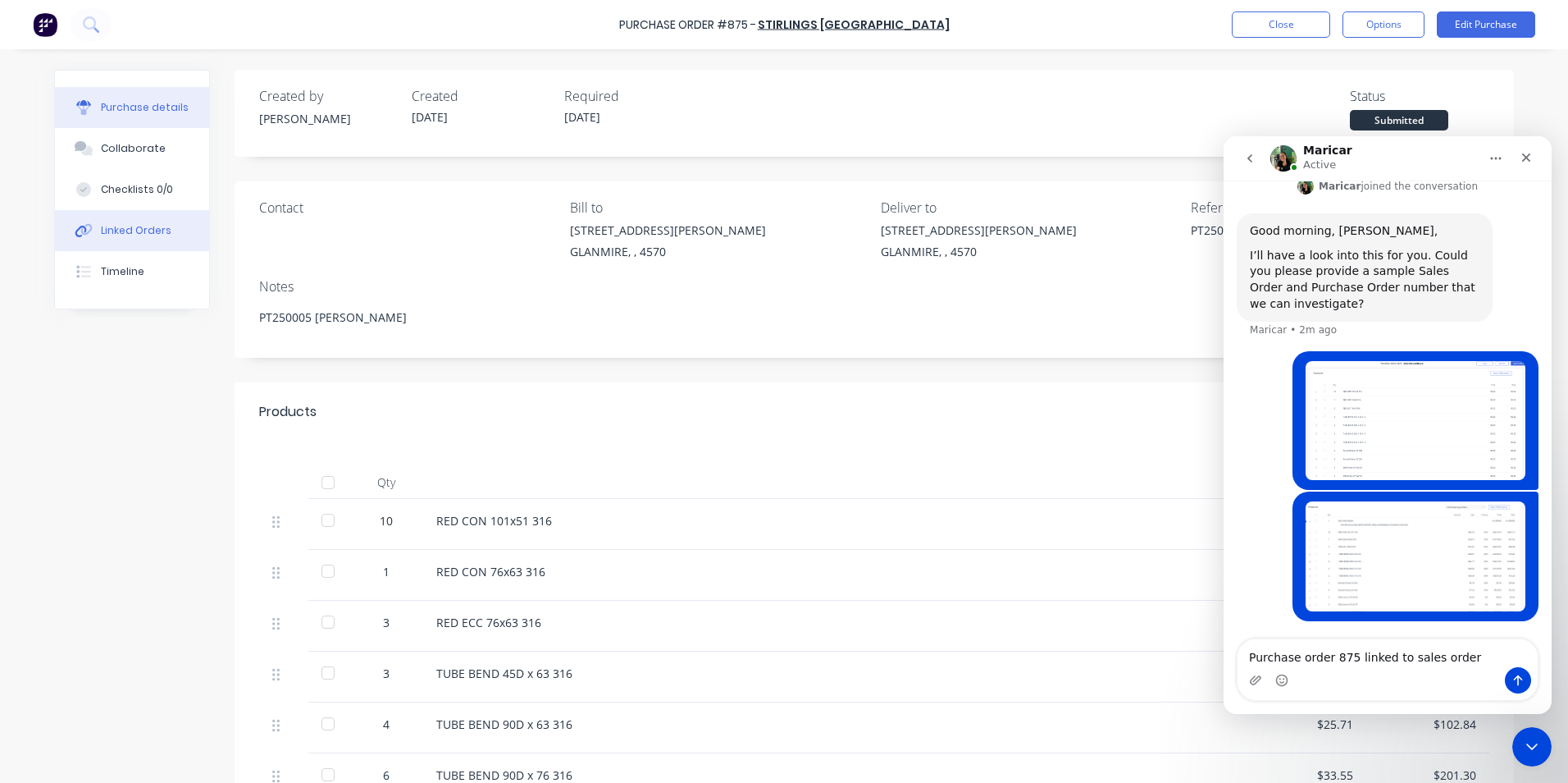
click at [117, 236] on div "Linked Orders" at bounding box center [136, 230] width 70 height 15
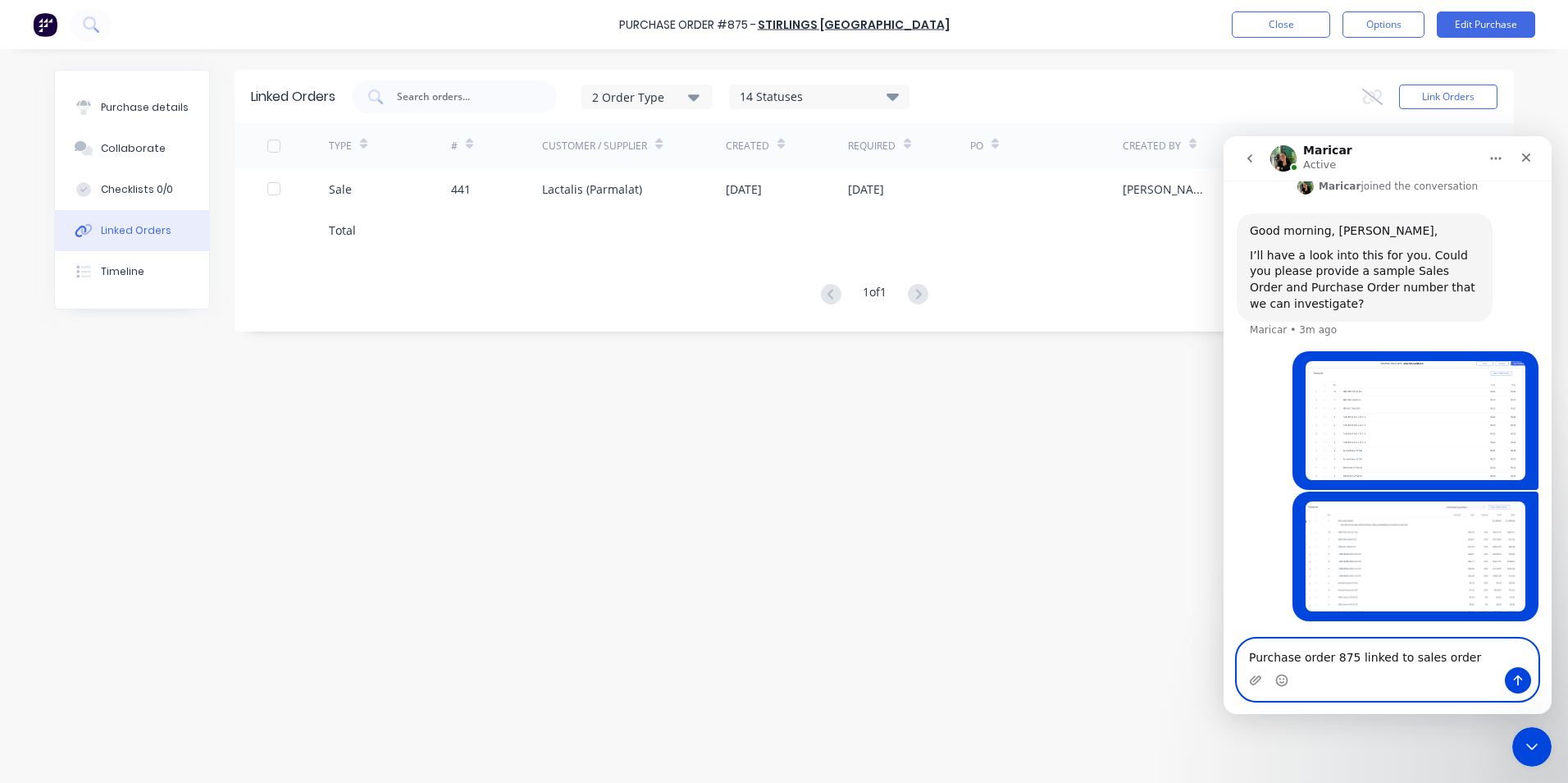
click at [1462, 648] on textarea "Purchase order 875 linked to sales order" at bounding box center [1388, 653] width 300 height 28
type textarea "Purchase order 875 linked to sales order 441"
click at [1521, 680] on icon "Send a message…" at bounding box center [1518, 681] width 9 height 11
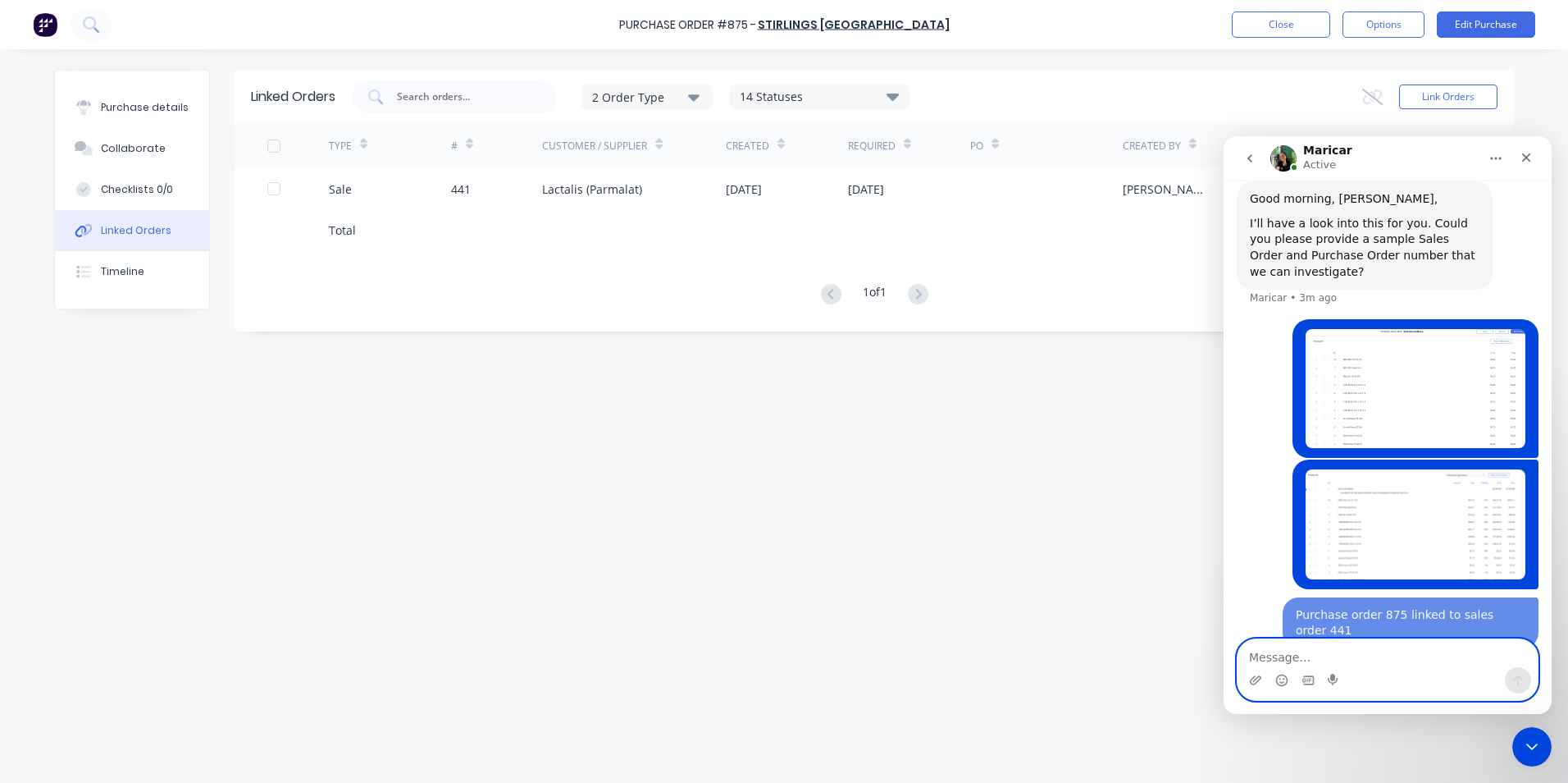
scroll to position [374, 0]
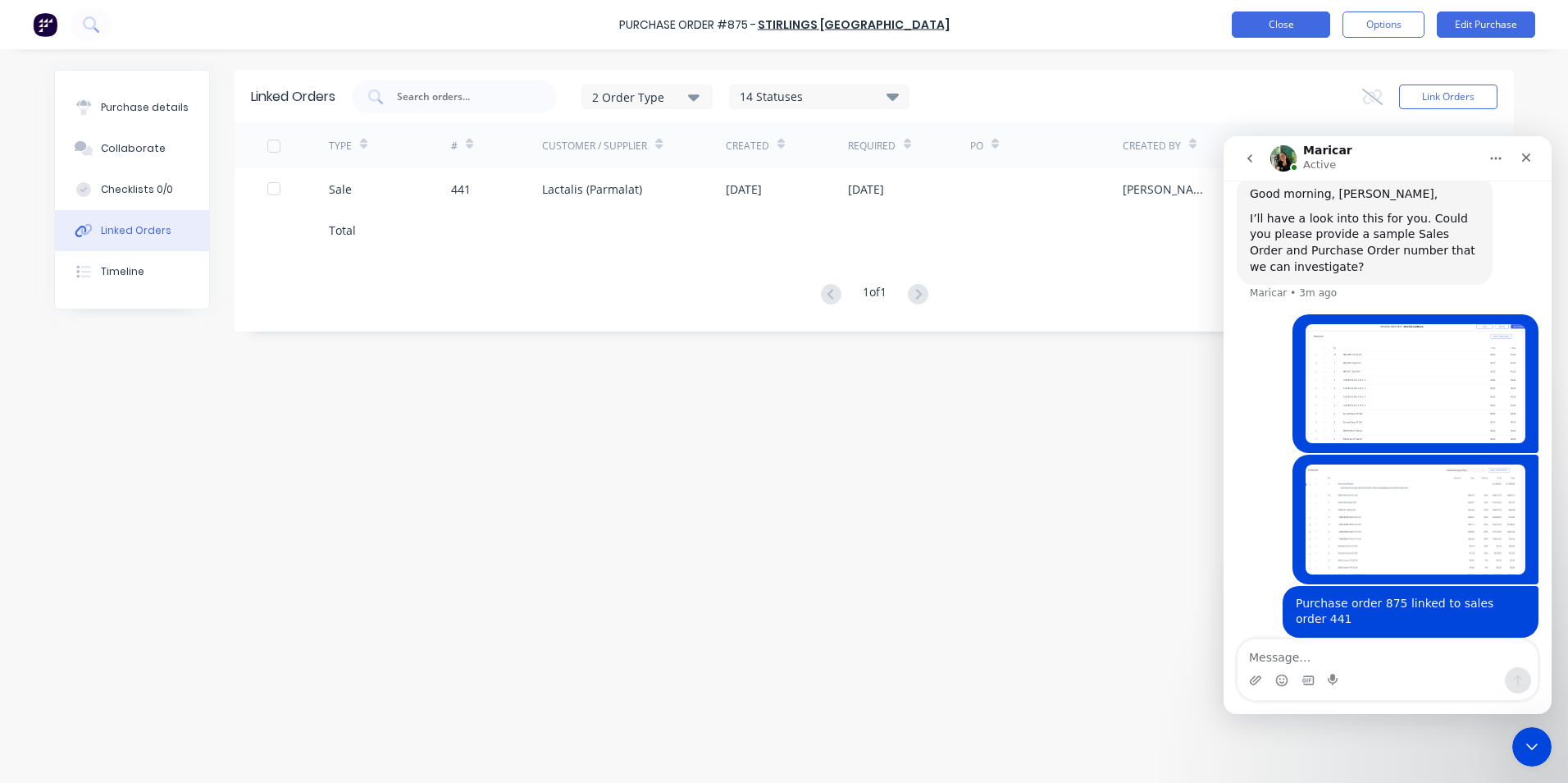
click at [1238, 32] on button "Close" at bounding box center [1281, 24] width 98 height 26
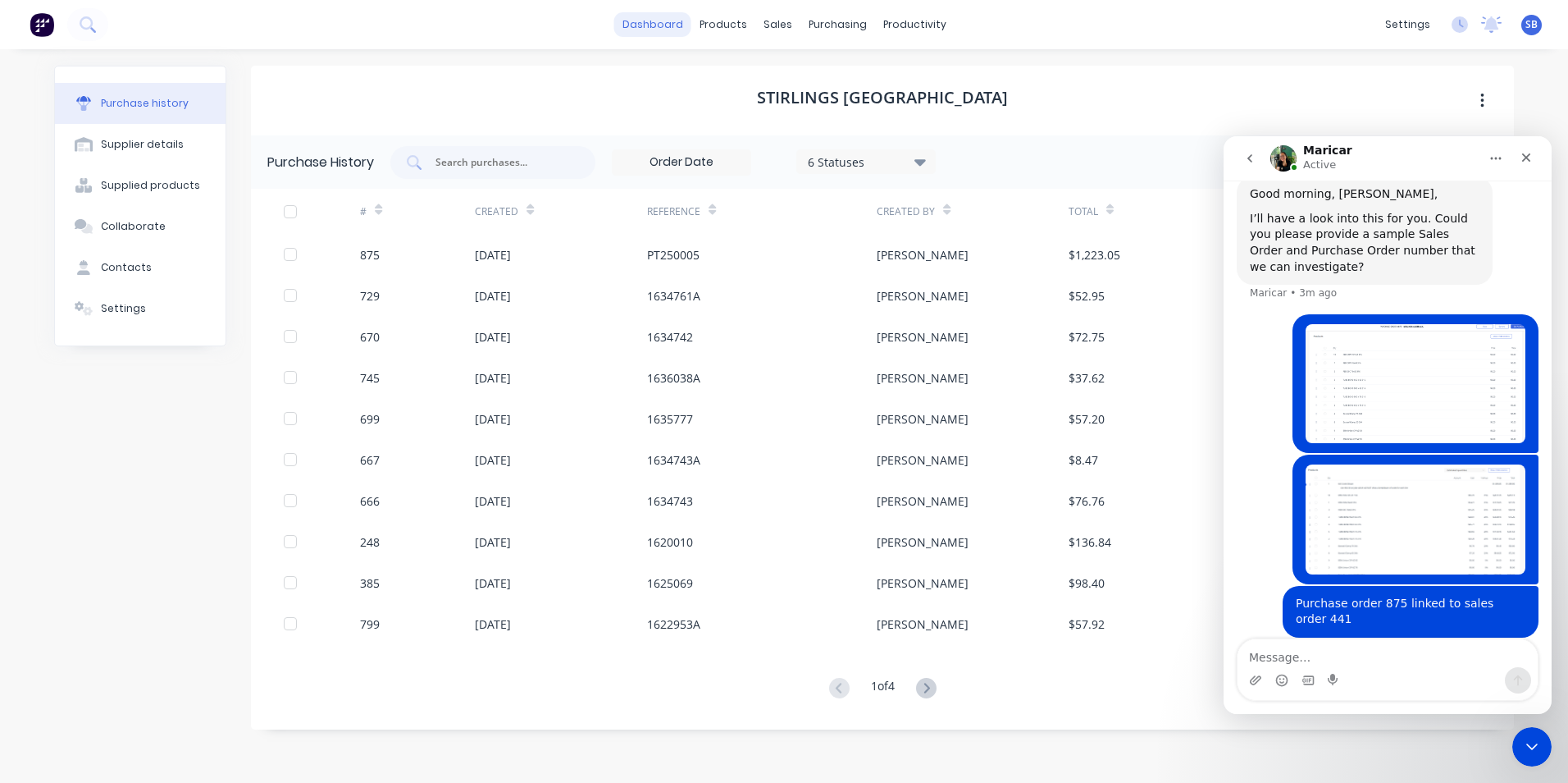
click at [635, 27] on link "dashboard" at bounding box center [652, 24] width 77 height 24
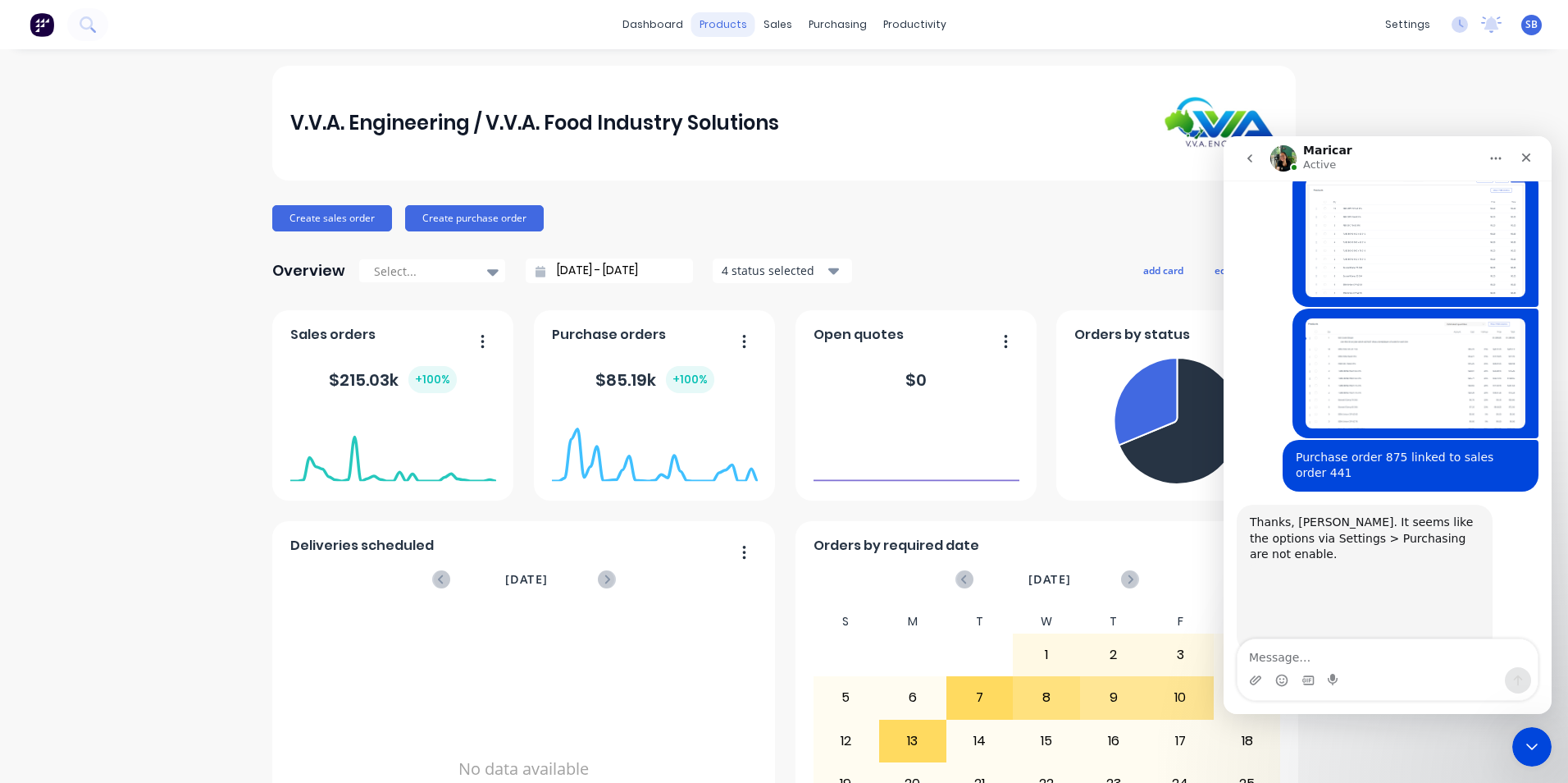
scroll to position [520, 0]
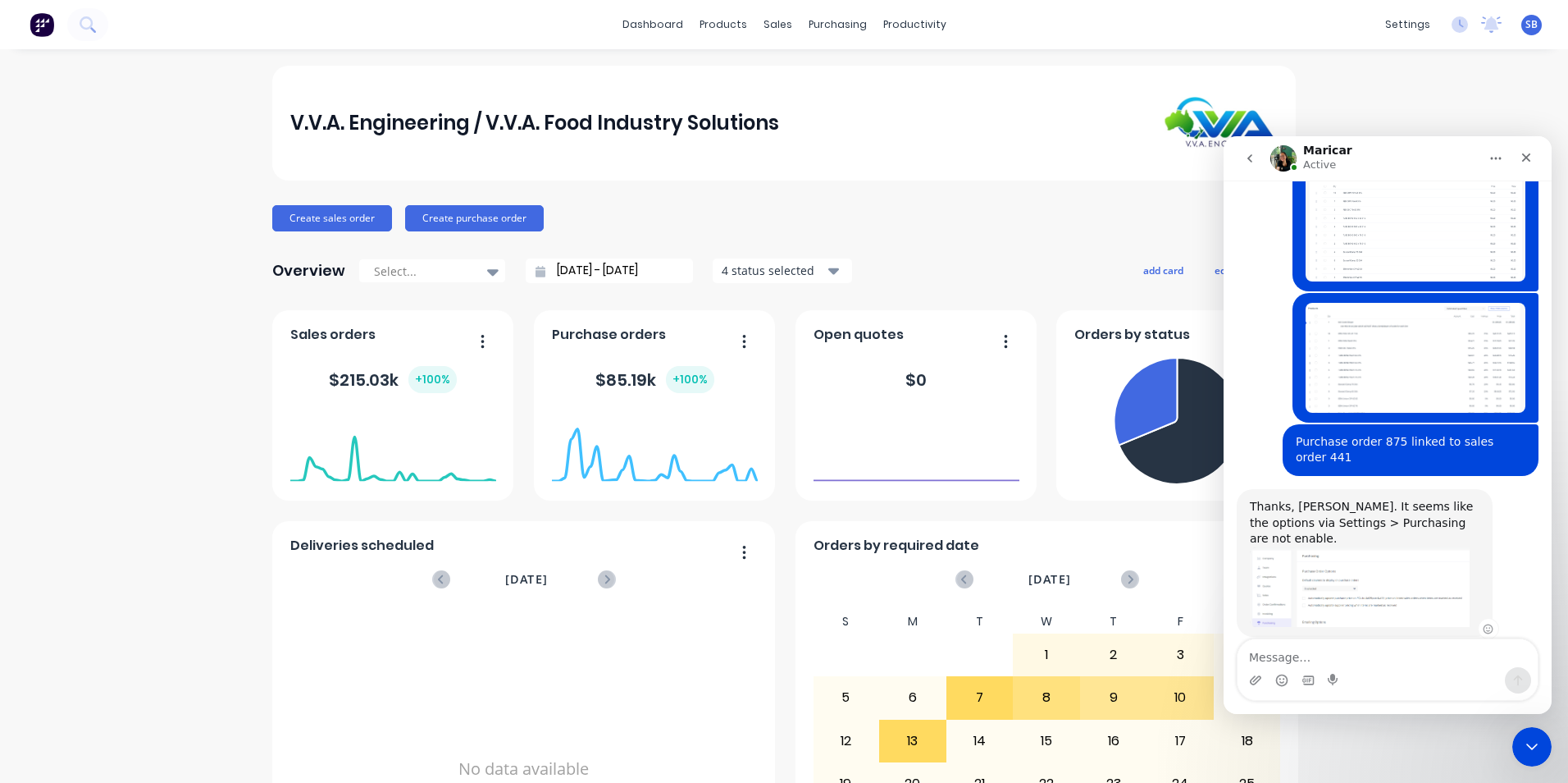
click at [1387, 572] on img "Maricar says…" at bounding box center [1360, 587] width 220 height 80
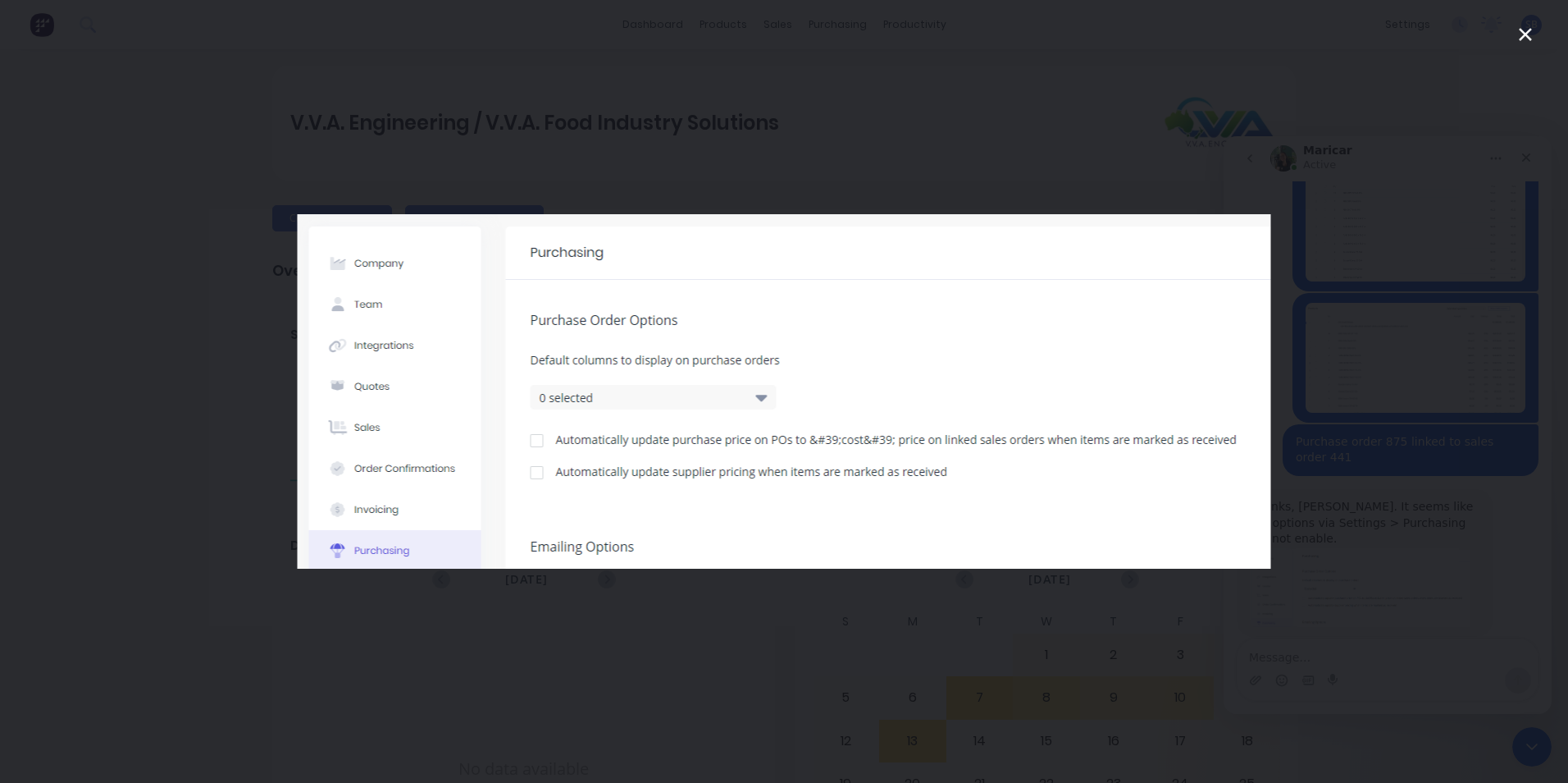
click at [1525, 34] on icon "Close" at bounding box center [1525, 34] width 13 height 13
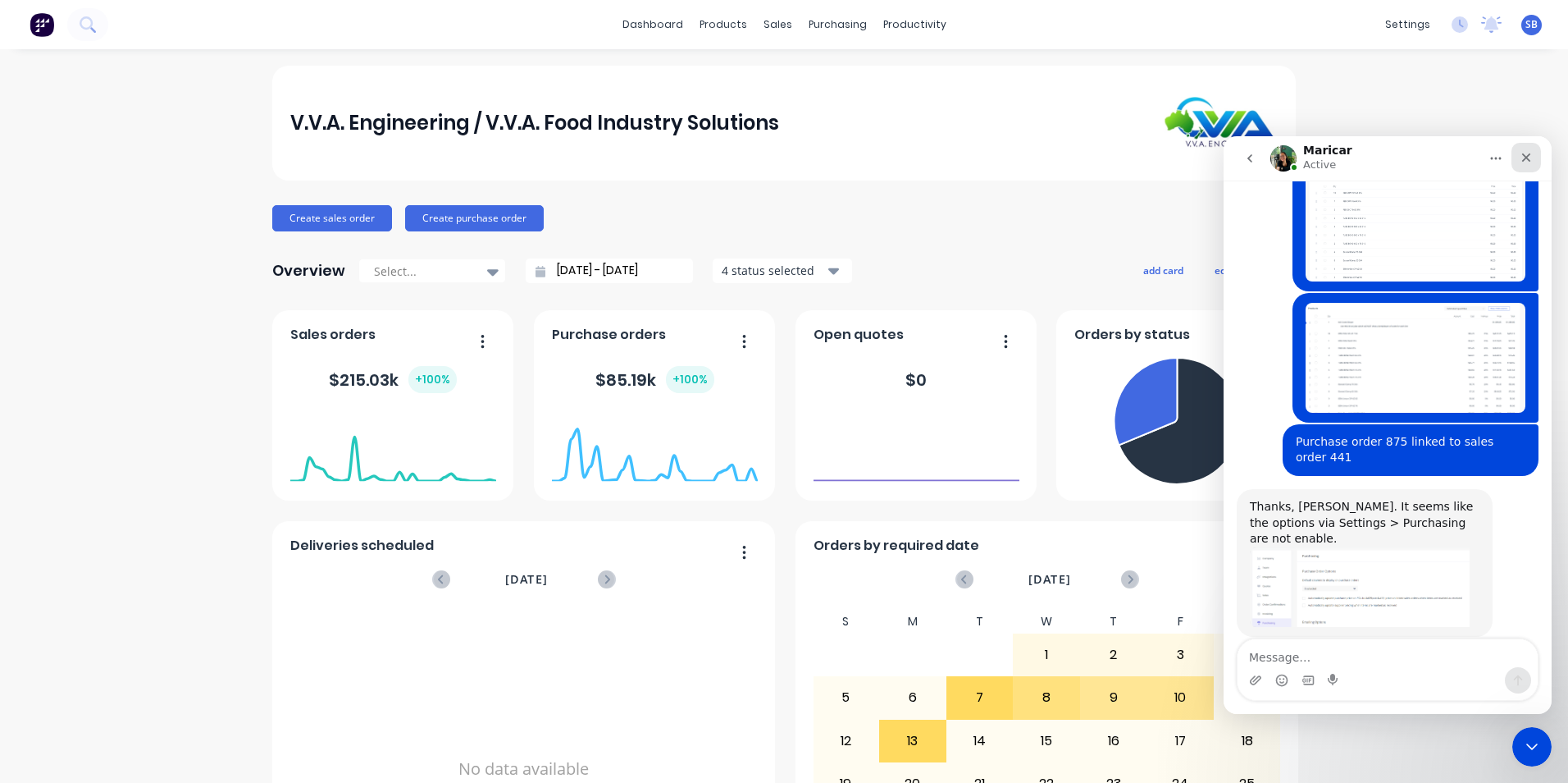
click at [1528, 169] on div "Close" at bounding box center [1526, 157] width 29 height 29
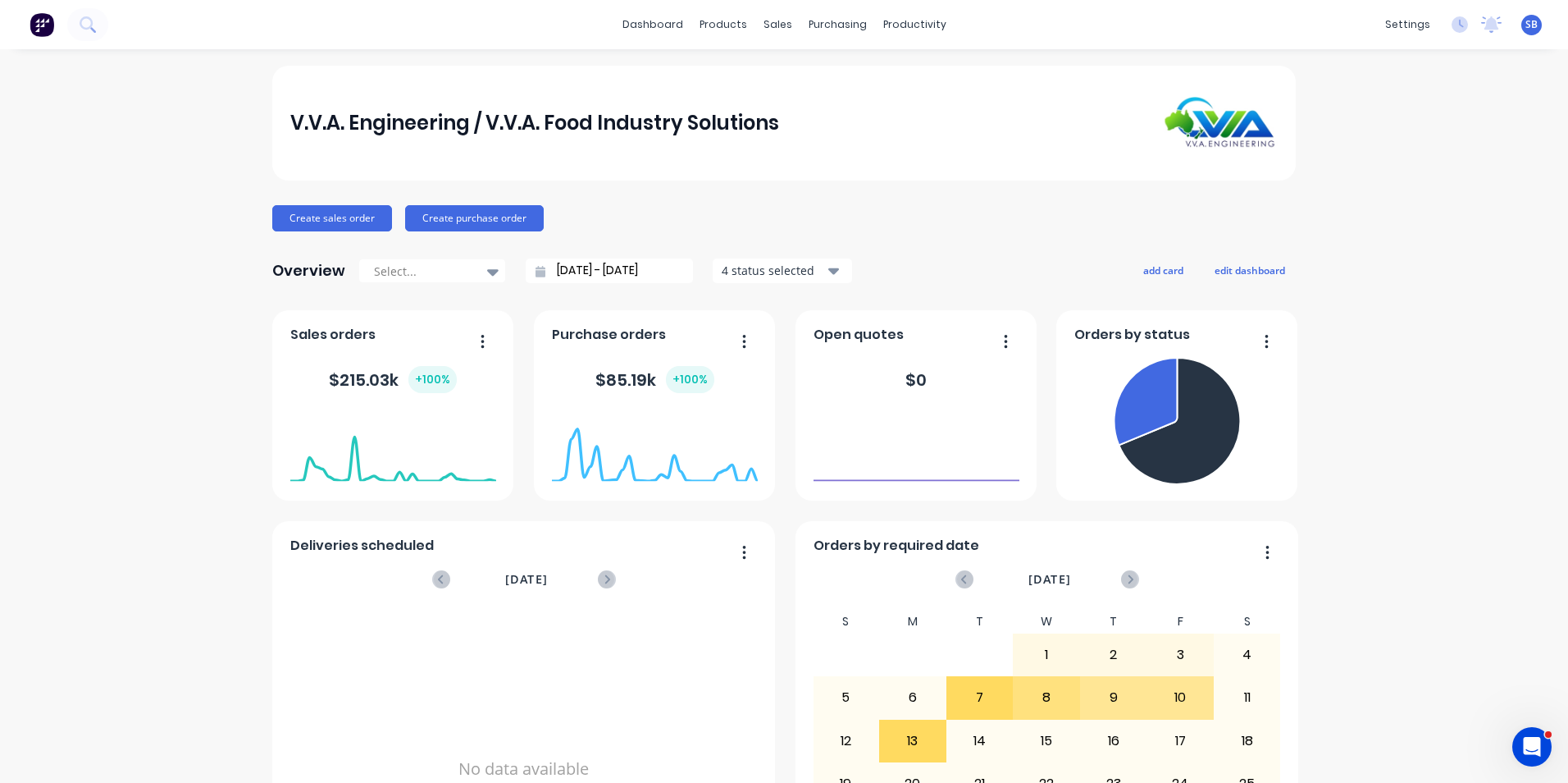
scroll to position [520, 0]
click at [1369, 82] on div "V.V.A. Engineering / V.V.A. Food Industry Solutions Create sales order Create p…" at bounding box center [784, 493] width 1568 height 857
click at [1544, 756] on div "Open Intercom Messenger" at bounding box center [1530, 745] width 55 height 55
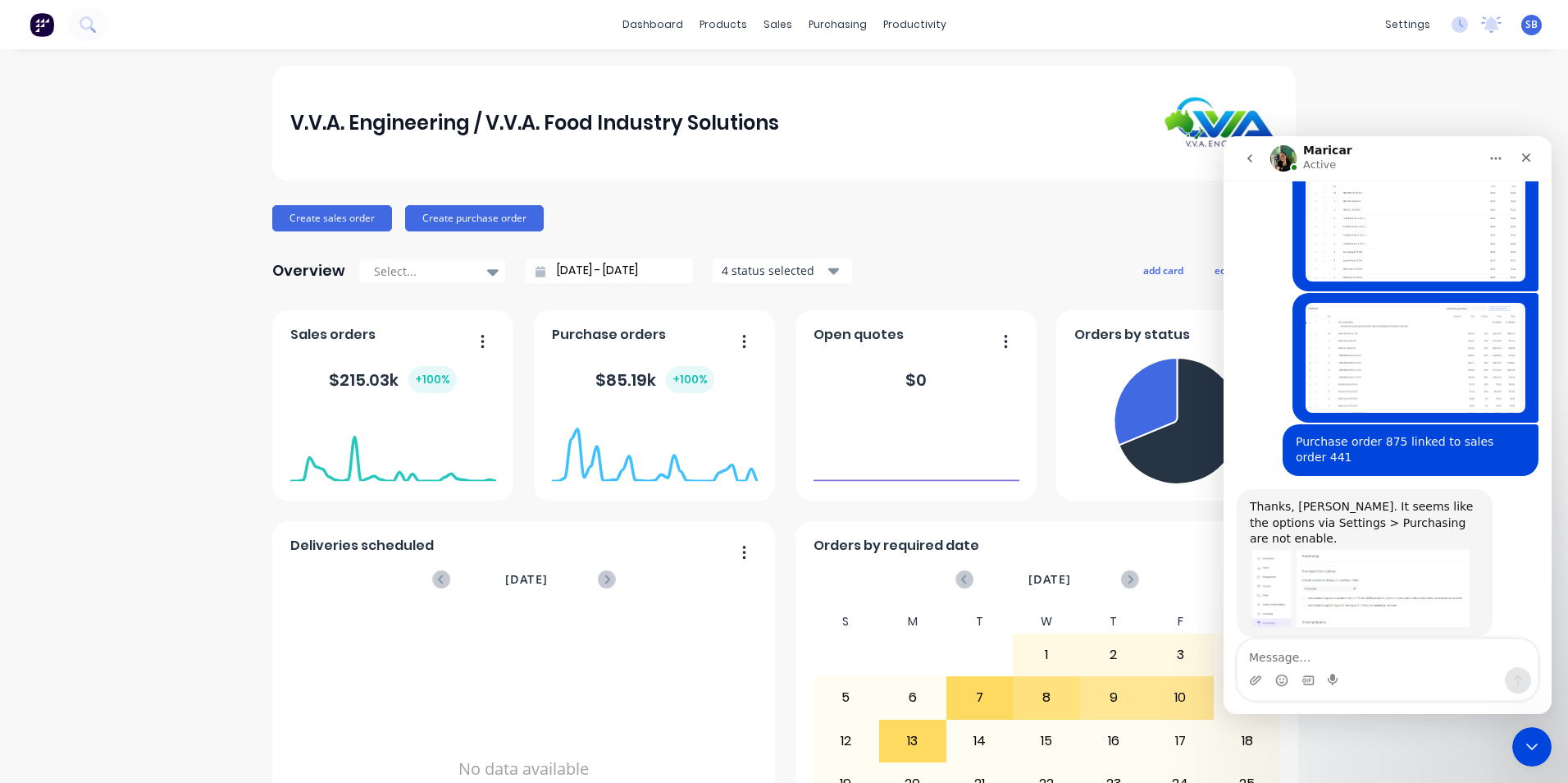
click at [1373, 656] on textarea "Message…" at bounding box center [1388, 653] width 300 height 28
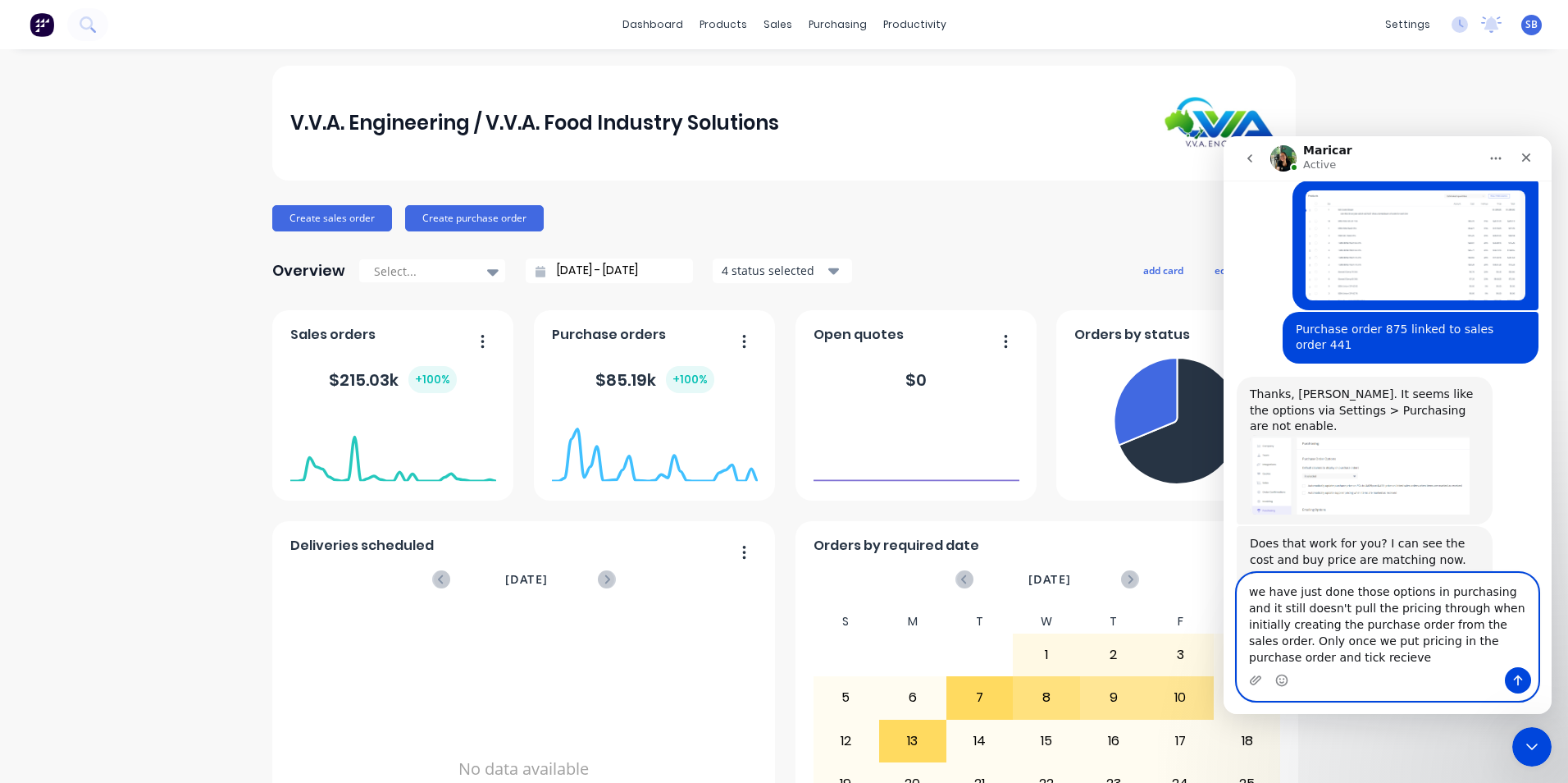
scroll to position [655, 0]
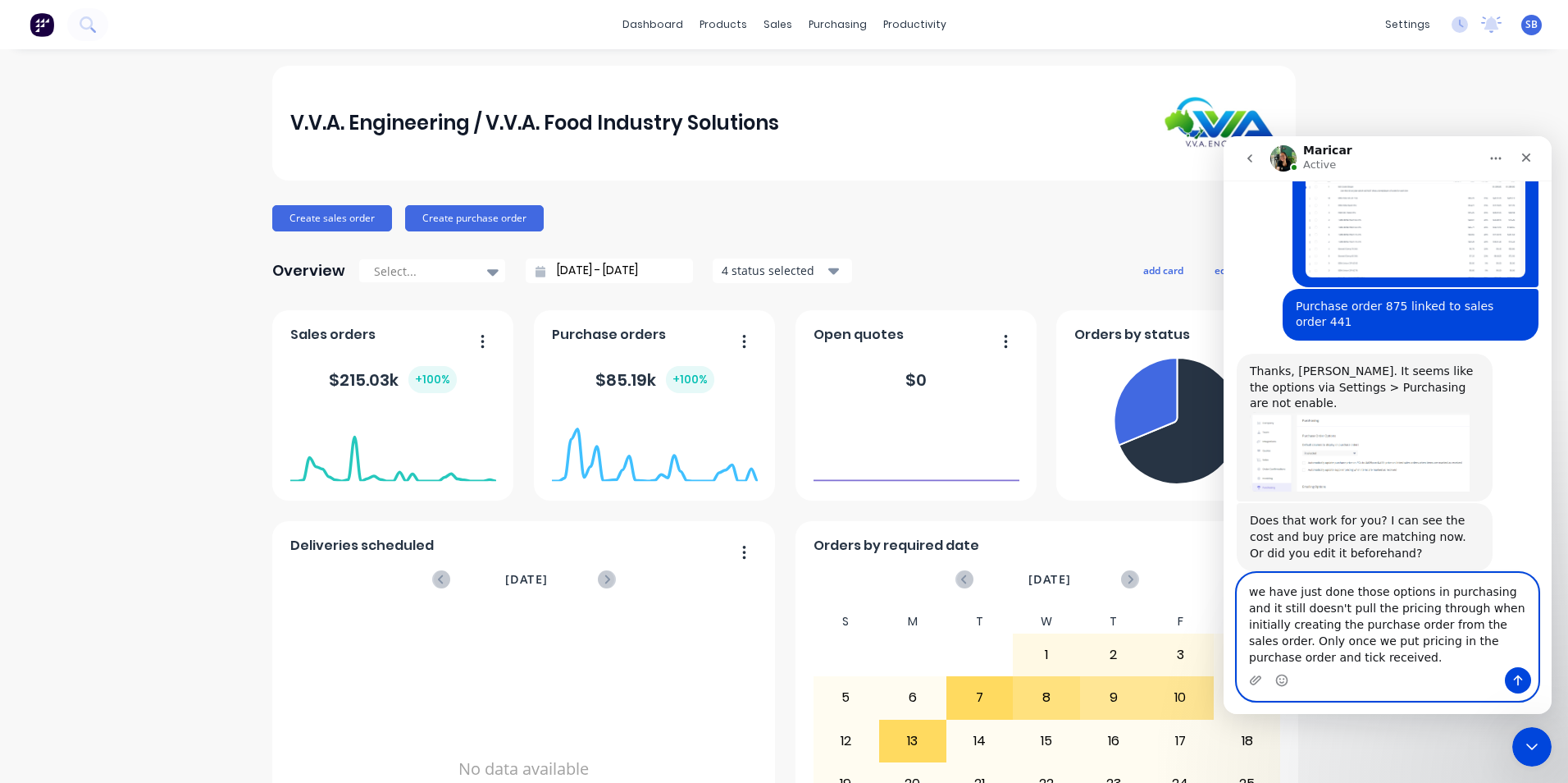
click at [1320, 656] on textarea "we have just done those options in purchasing and it still doesn't pull the pri…" at bounding box center [1388, 620] width 300 height 94
type textarea "we have just done those options in purchasing and it still doesn't pull the pri…"
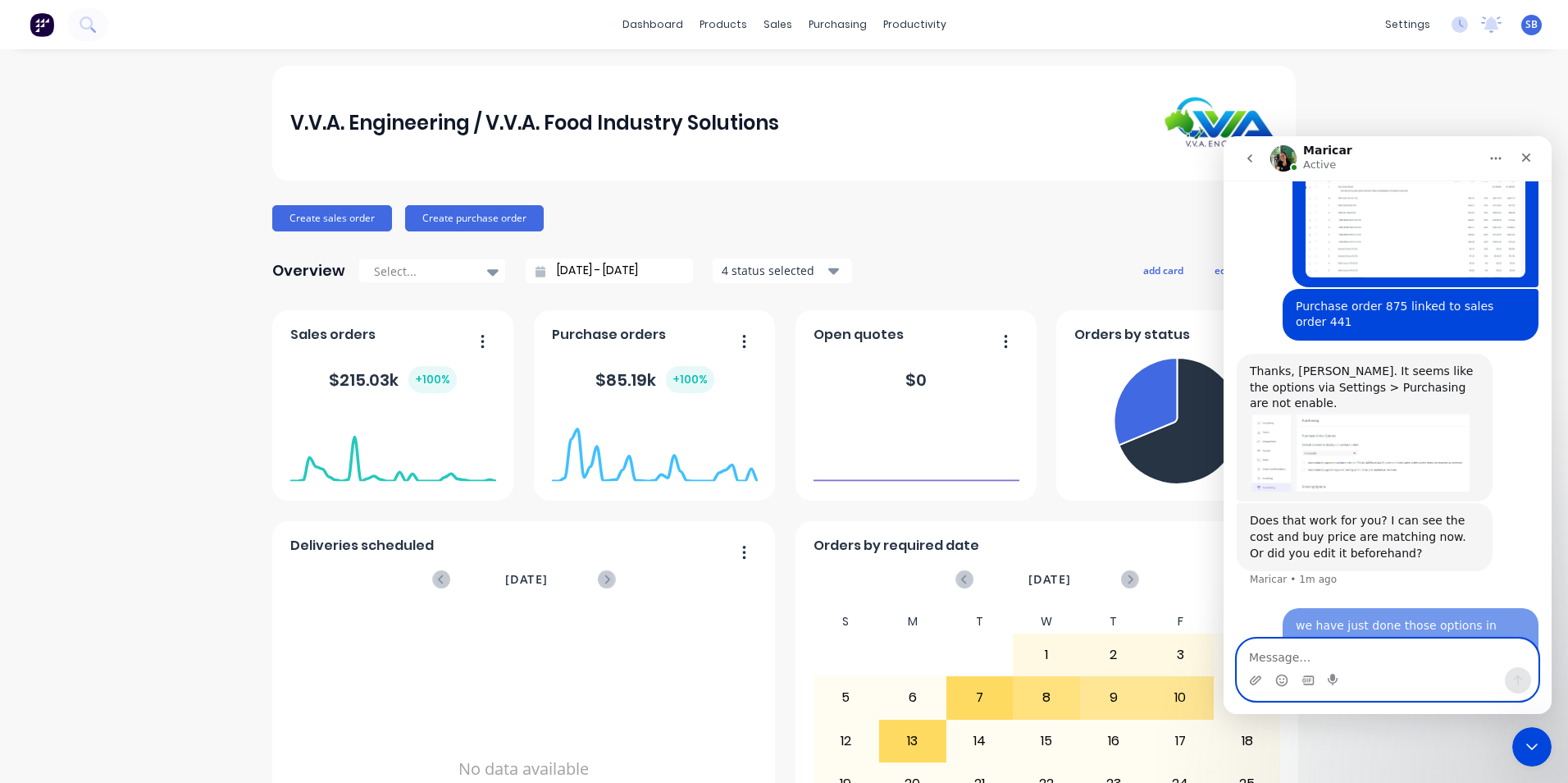
scroll to position [719, 0]
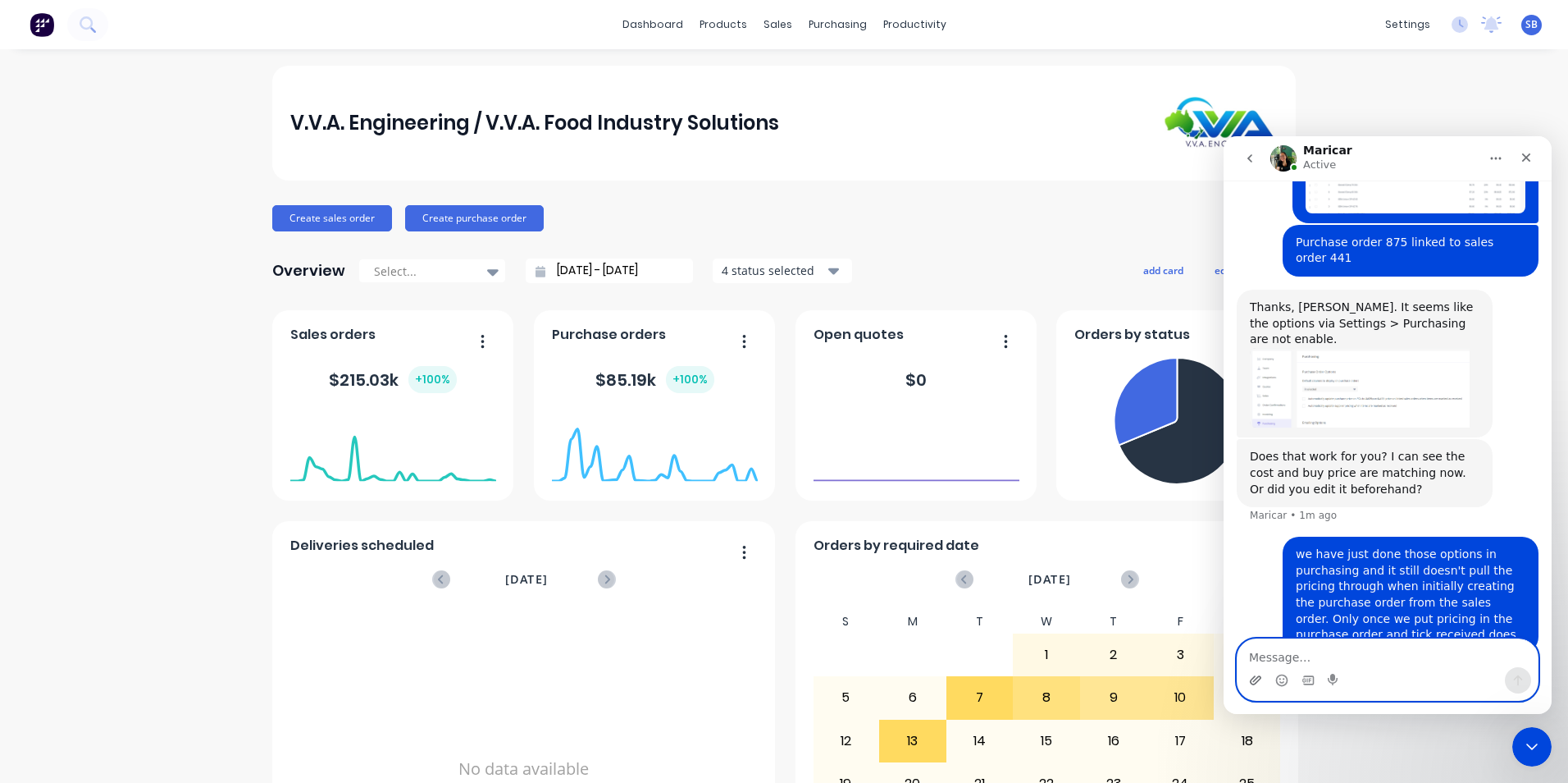
click at [1260, 679] on icon "Upload attachment" at bounding box center [1256, 680] width 12 height 9
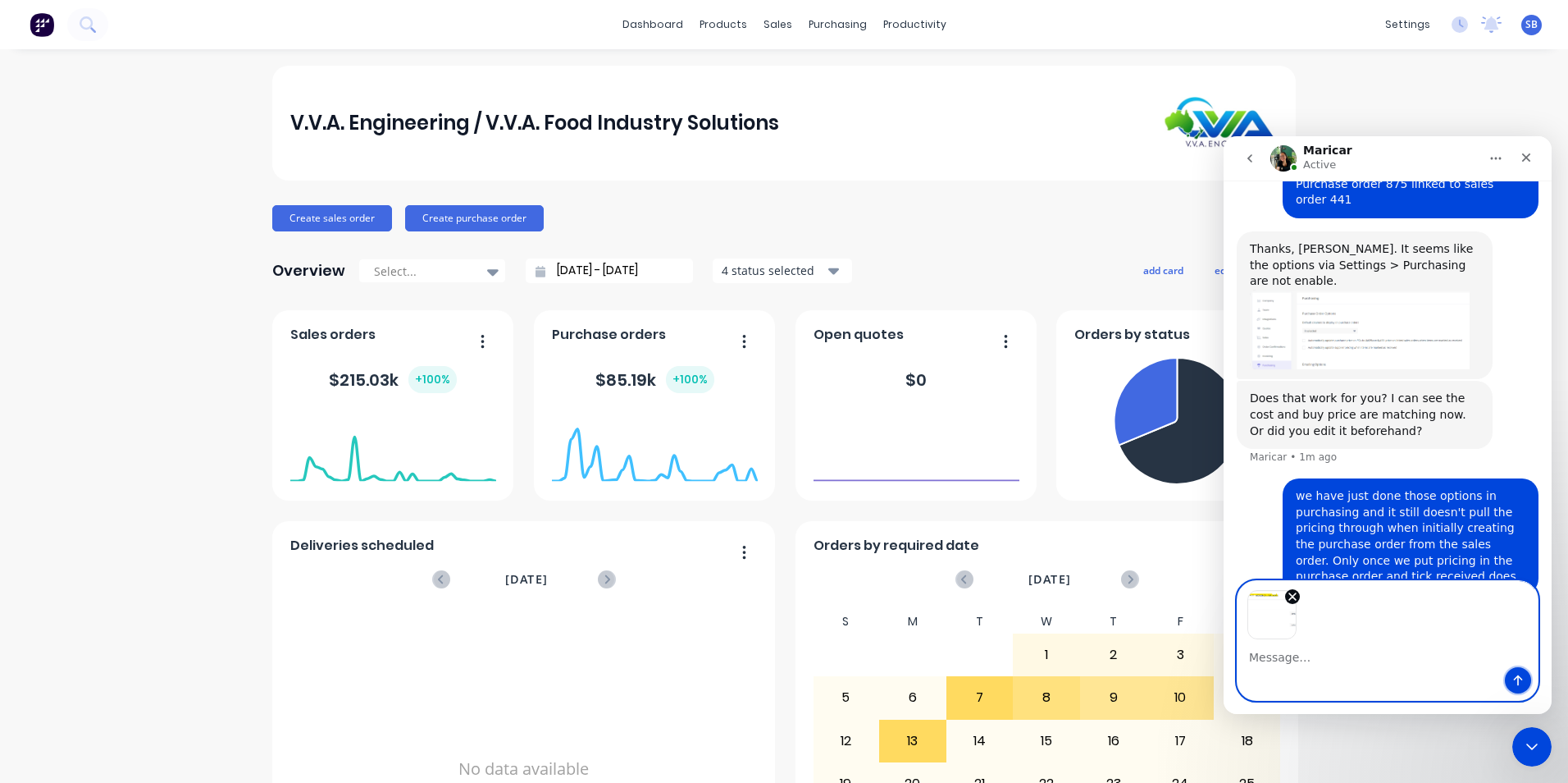
click at [1521, 676] on icon "Send a message…" at bounding box center [1517, 680] width 13 height 13
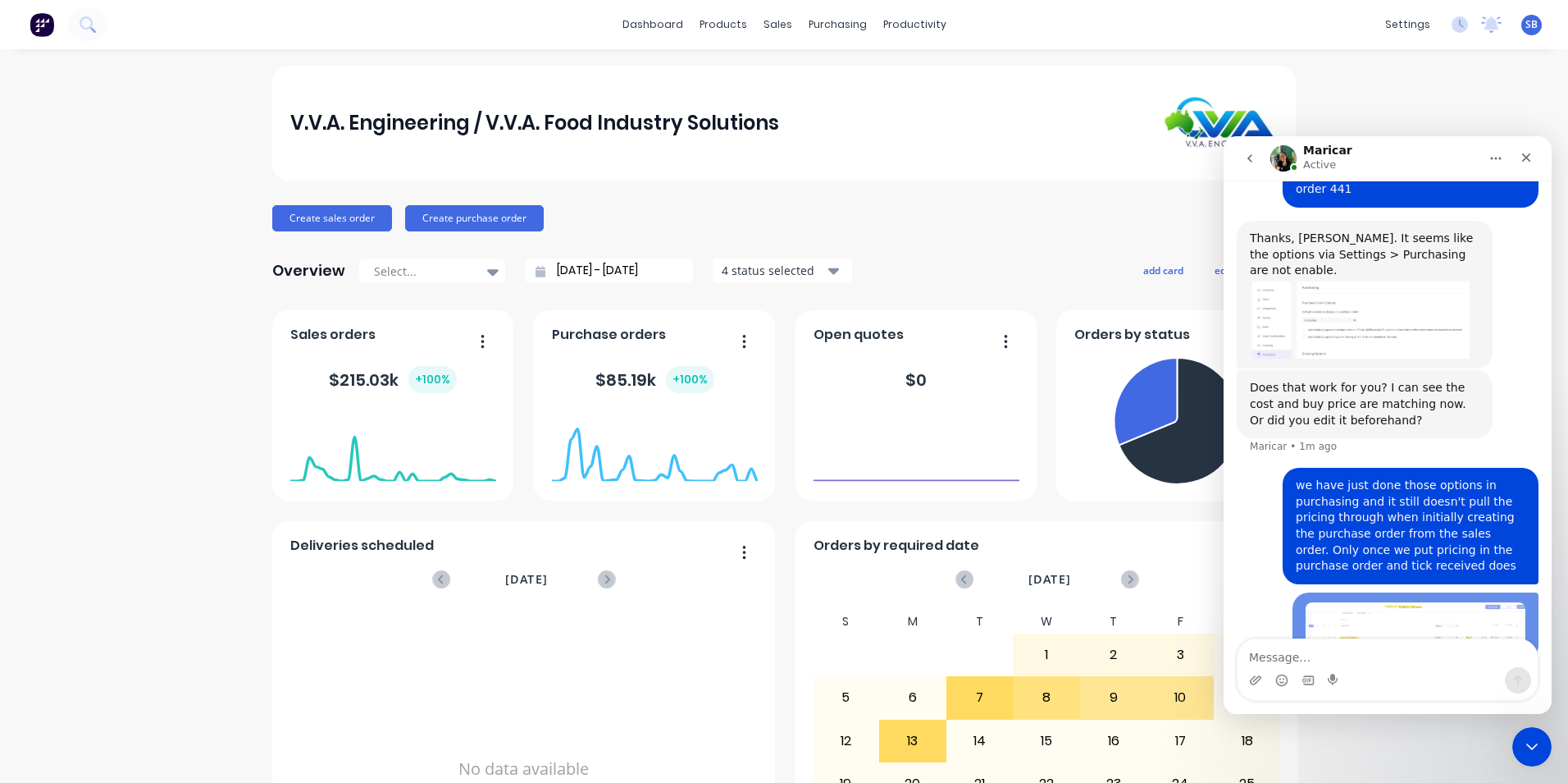
scroll to position [790, 0]
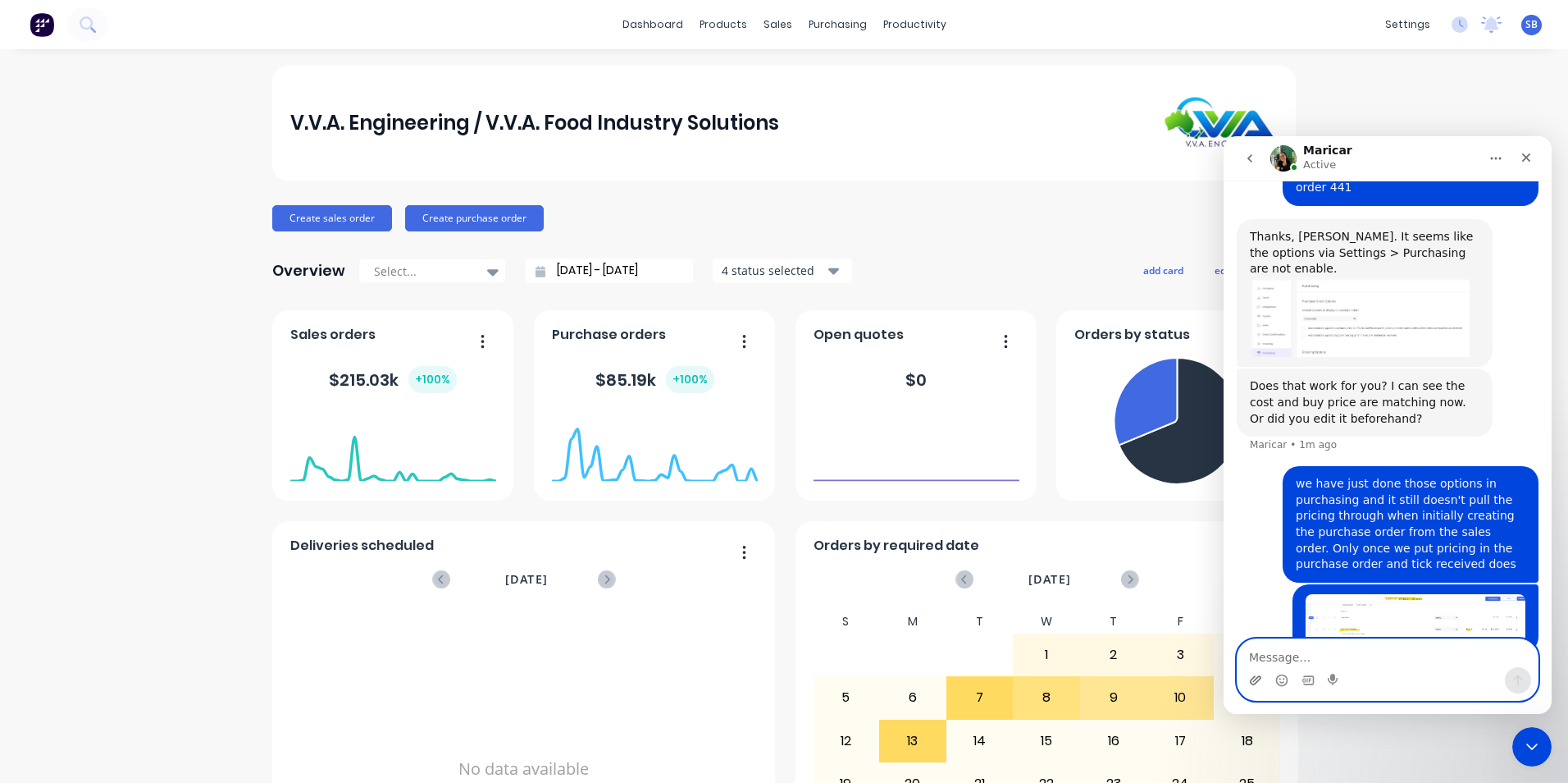
click at [1255, 683] on icon "Upload attachment" at bounding box center [1255, 680] width 13 height 13
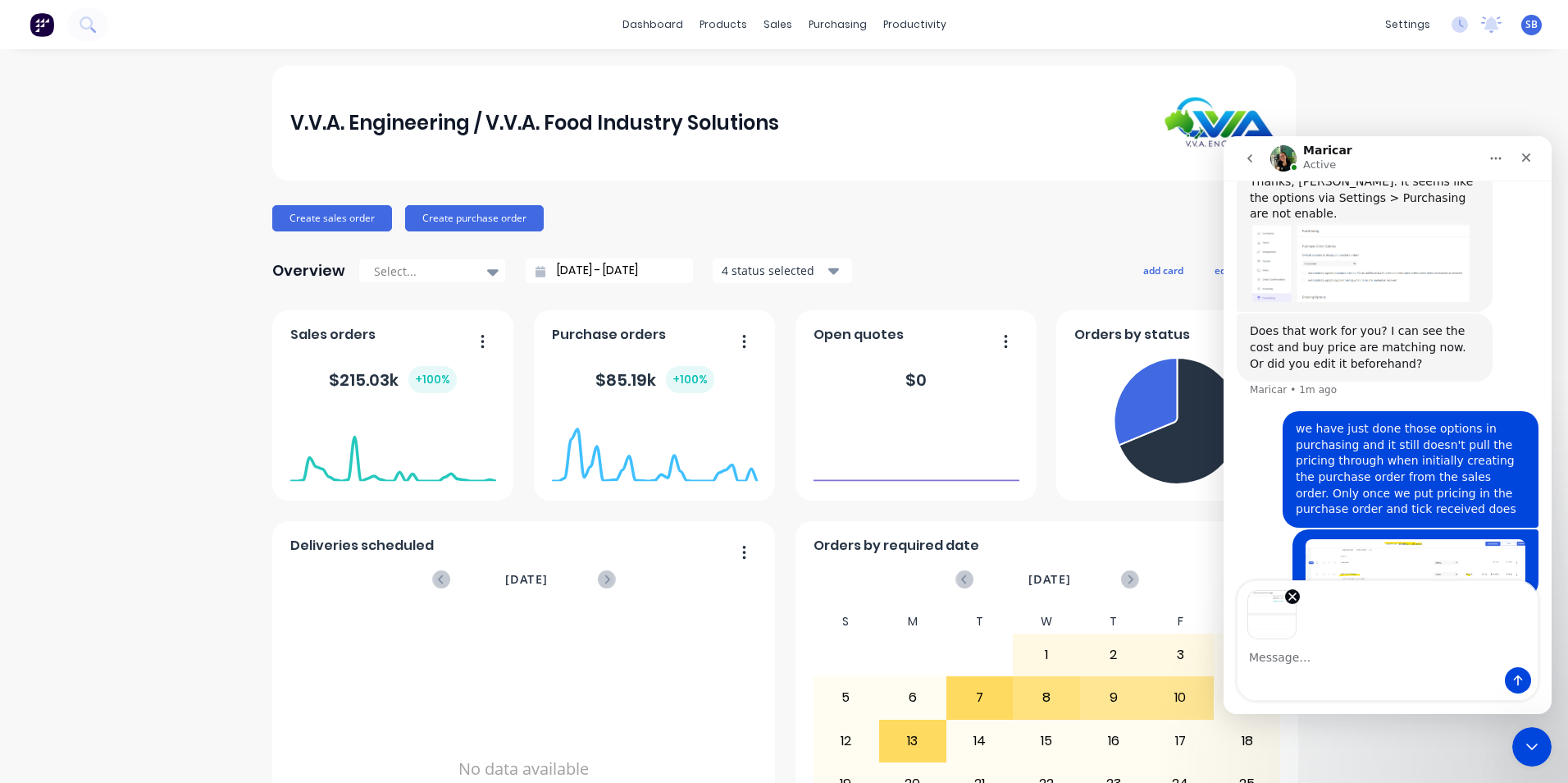
scroll to position [847, 0]
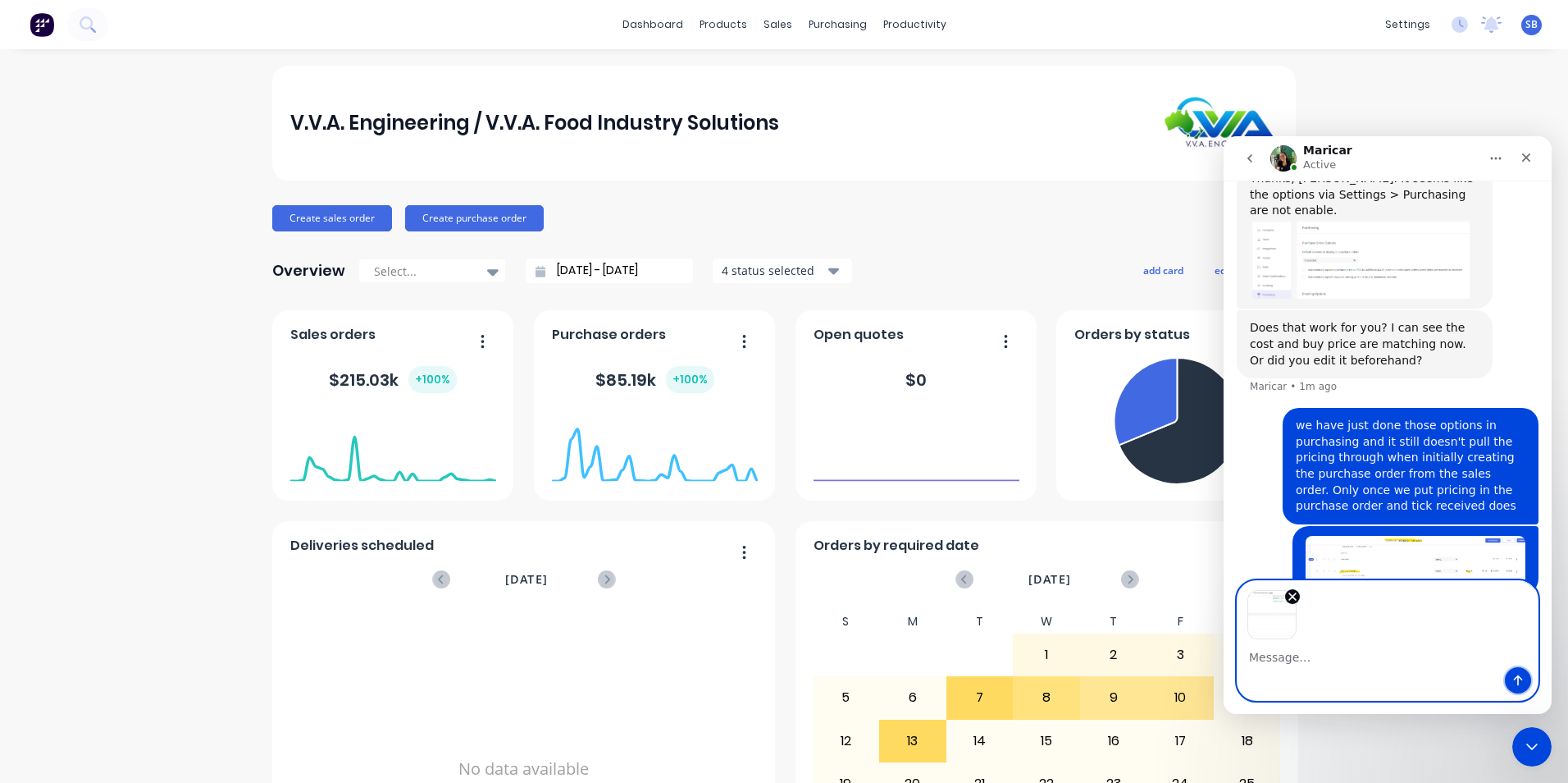
click at [1515, 677] on icon "Send a message…" at bounding box center [1517, 680] width 13 height 13
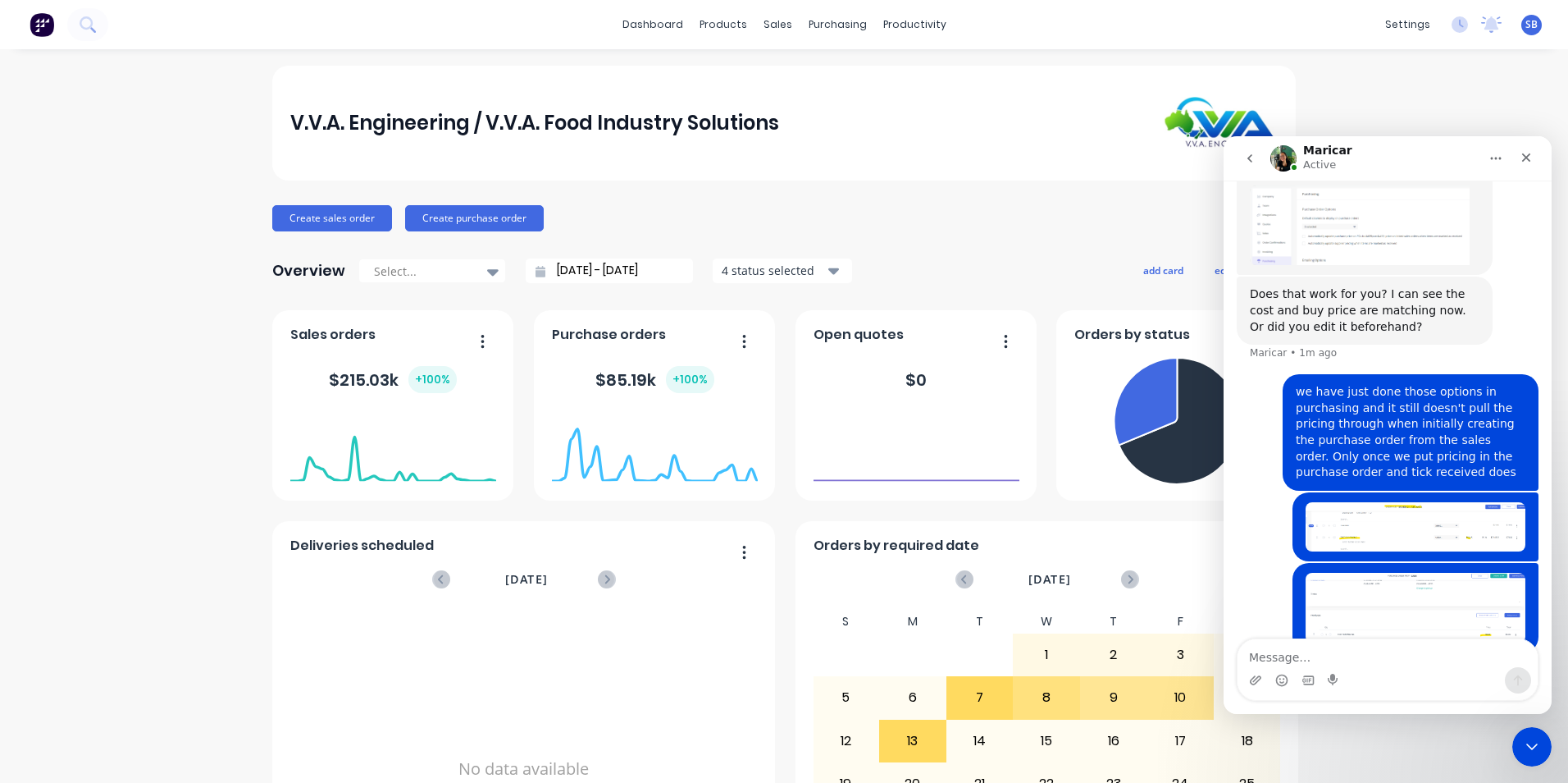
click at [1282, 648] on textarea "Message…" at bounding box center [1388, 653] width 300 height 28
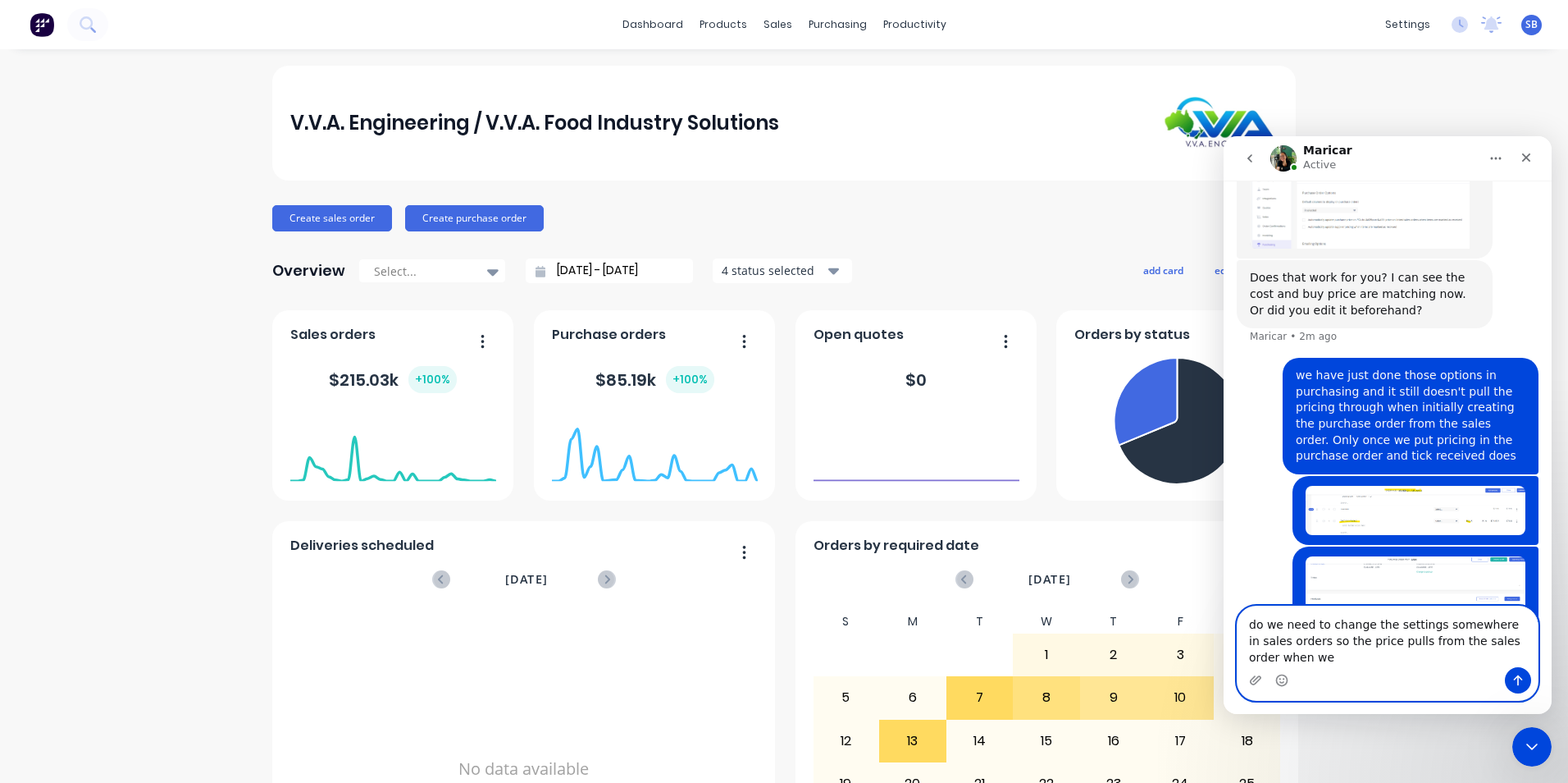
scroll to position [961, 0]
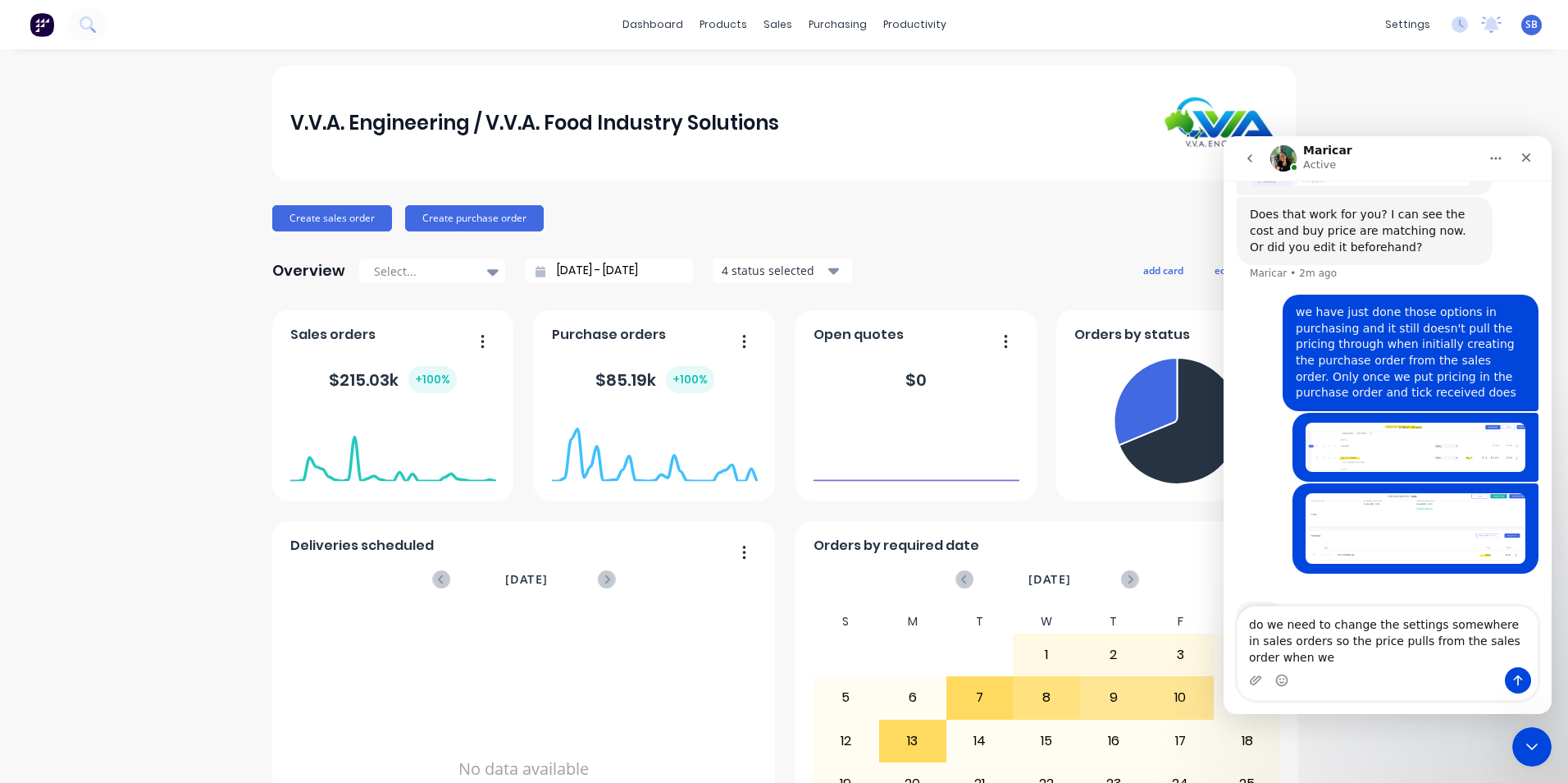
click at [1268, 600] on img "Typing" at bounding box center [1259, 613] width 46 height 28
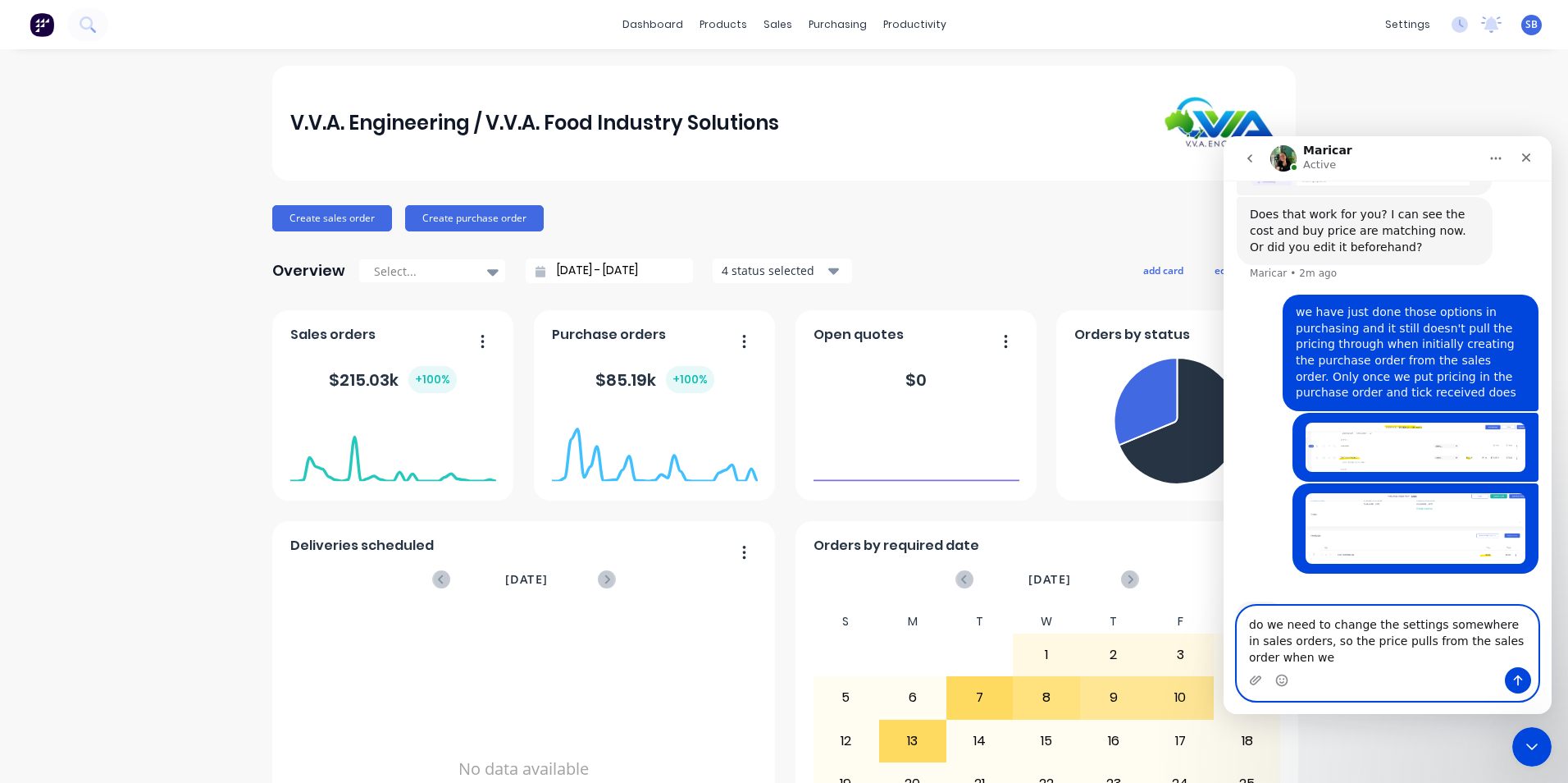
click at [1531, 656] on textarea "do we need to change the settings somewhere in sales orders, so the price pulls…" at bounding box center [1388, 637] width 300 height 60
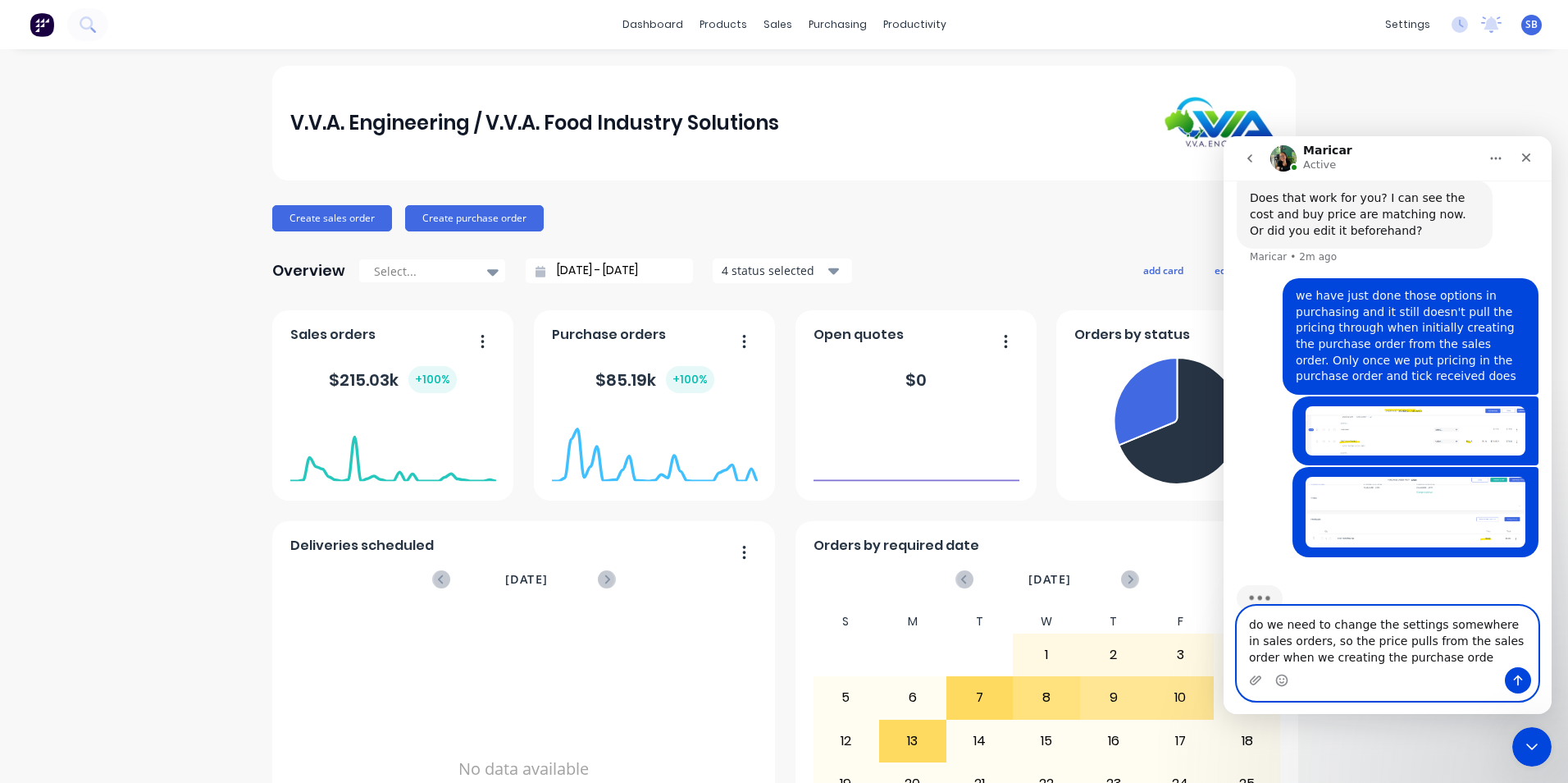
type textarea "do we need to change the settings somewhere in sales orders, so the price pulls…"
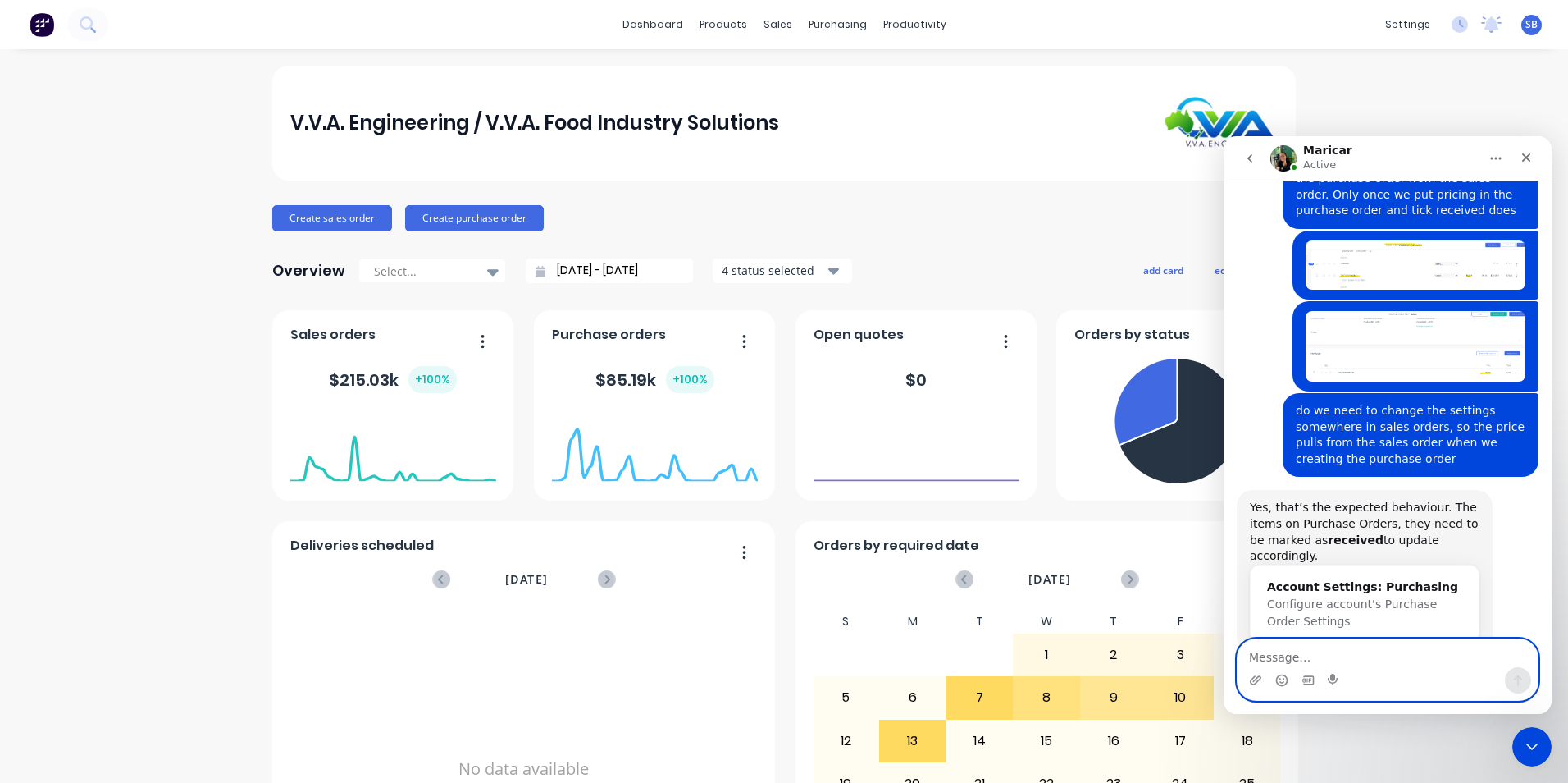
scroll to position [1126, 0]
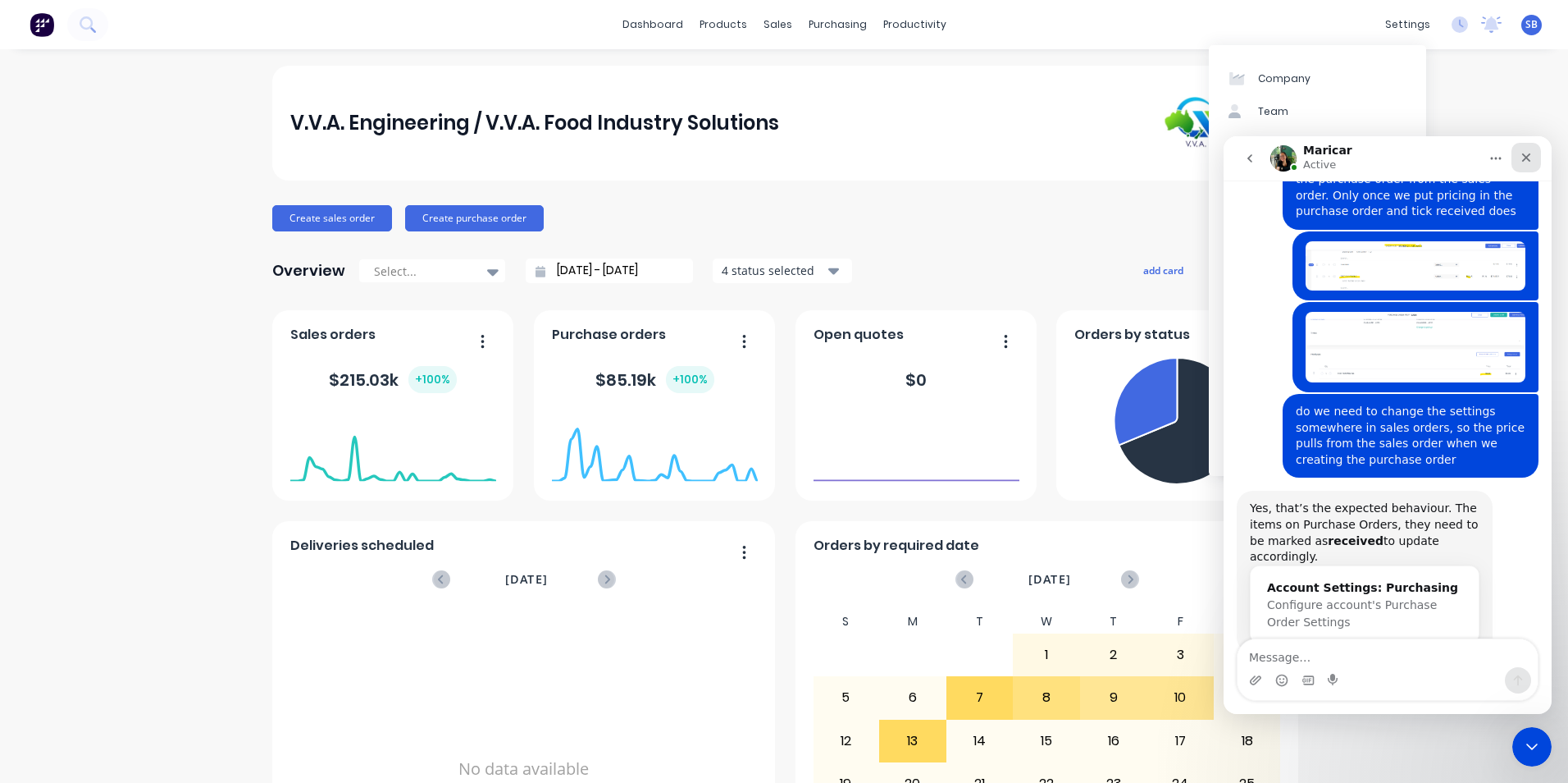
drag, startPoint x: 2743, startPoint y: 297, endPoint x: 1525, endPoint y: 160, distance: 1225.7
click at [1525, 160] on icon "Close" at bounding box center [1526, 157] width 9 height 9
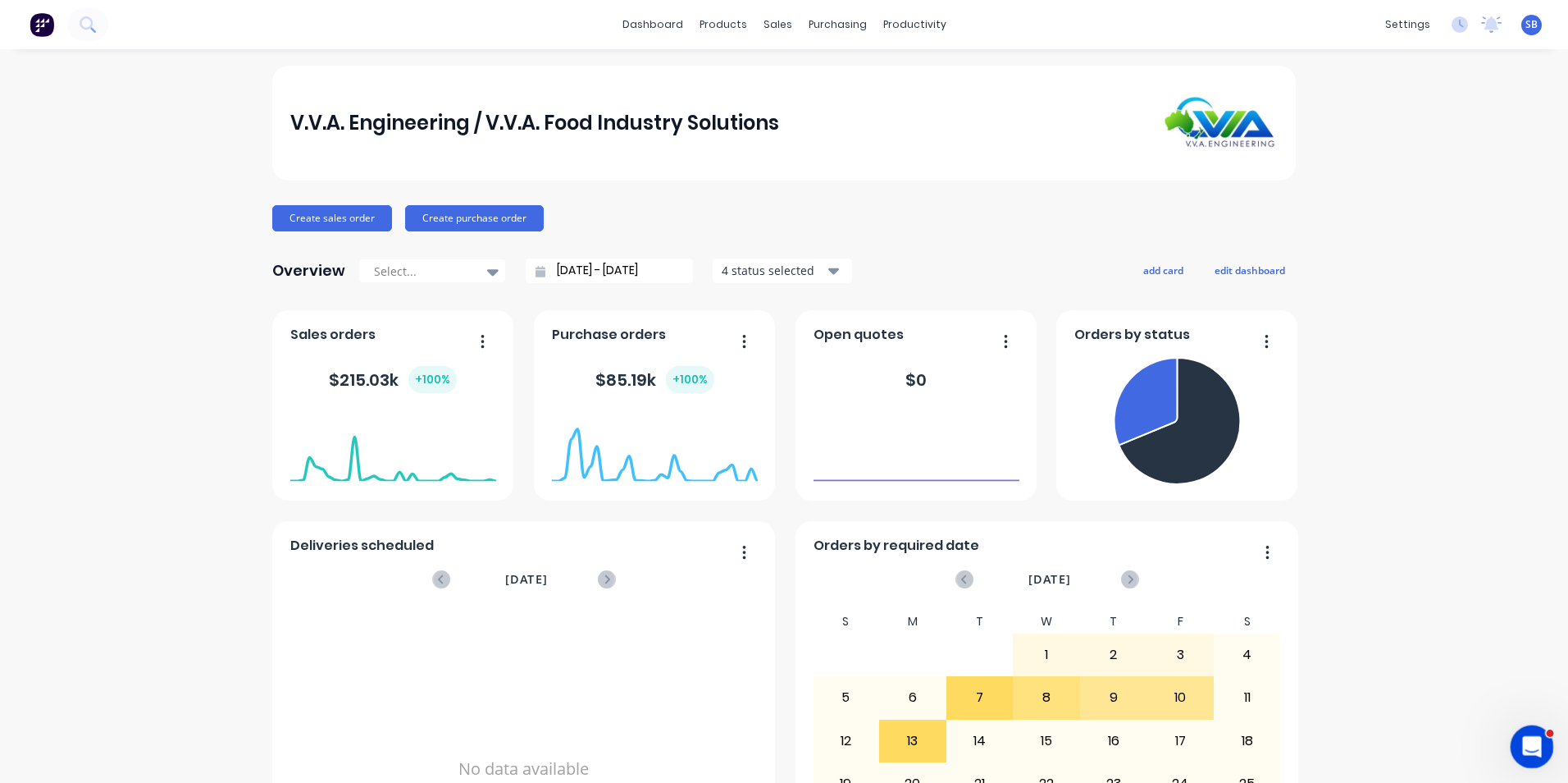
click at [1516, 741] on div "Open Intercom Messenger" at bounding box center [1530, 745] width 55 height 55
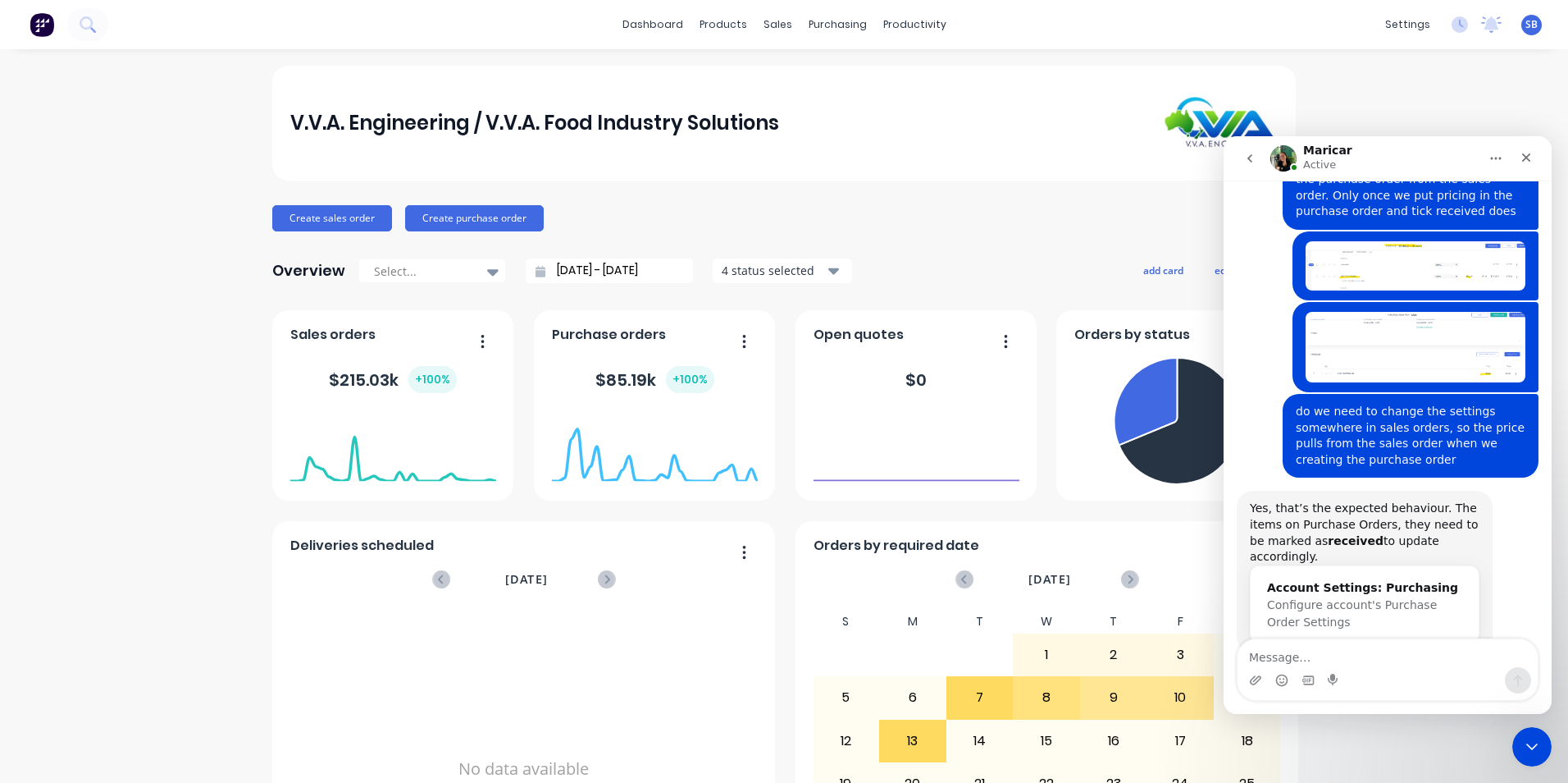
click at [1415, 656] on textarea "Message…" at bounding box center [1388, 653] width 300 height 28
type textarea "i"
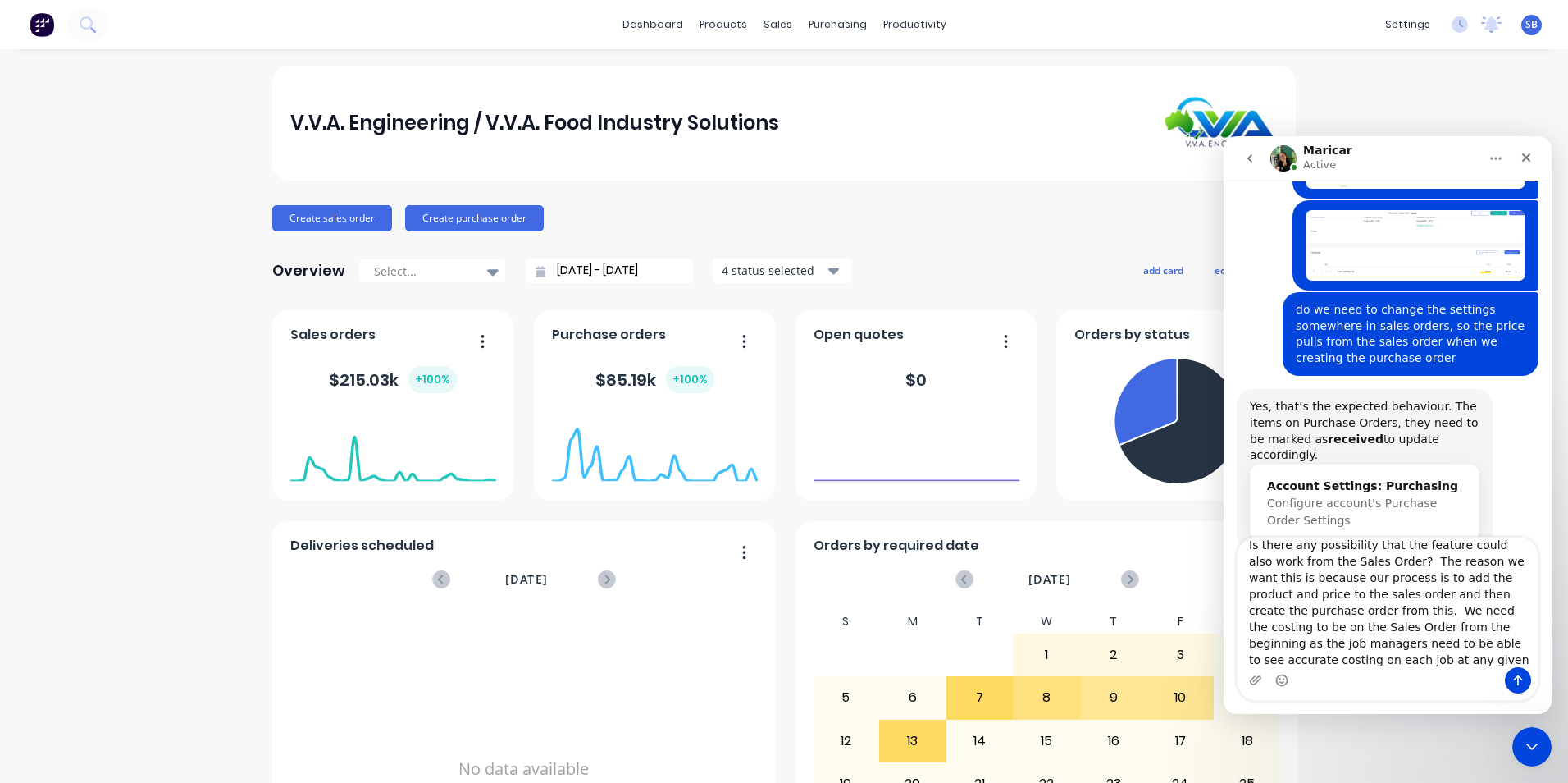
scroll to position [27, 0]
type textarea "Is there any possibility that the feature could also work from the Sales Order?…"
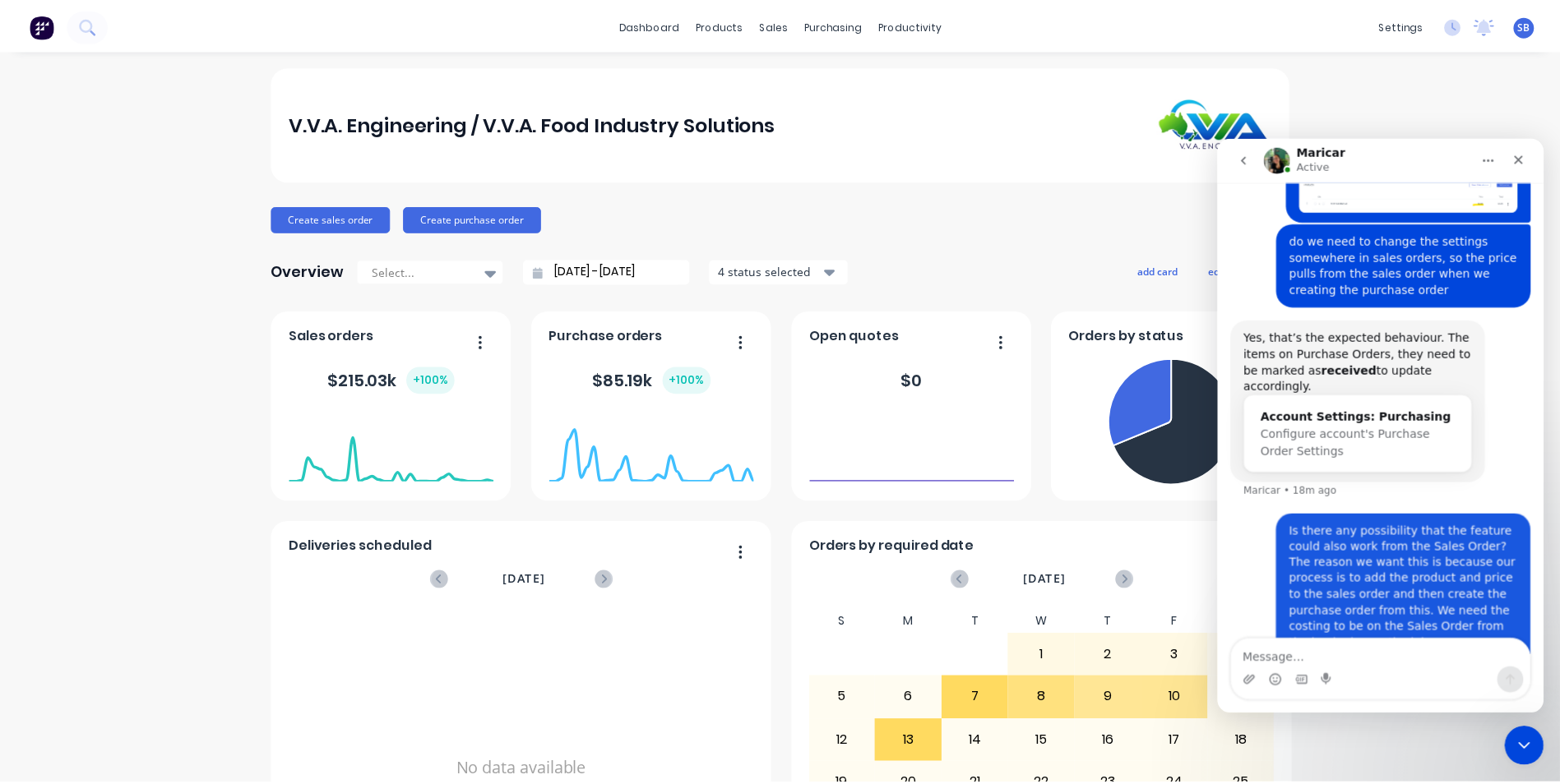
scroll to position [1321, 0]
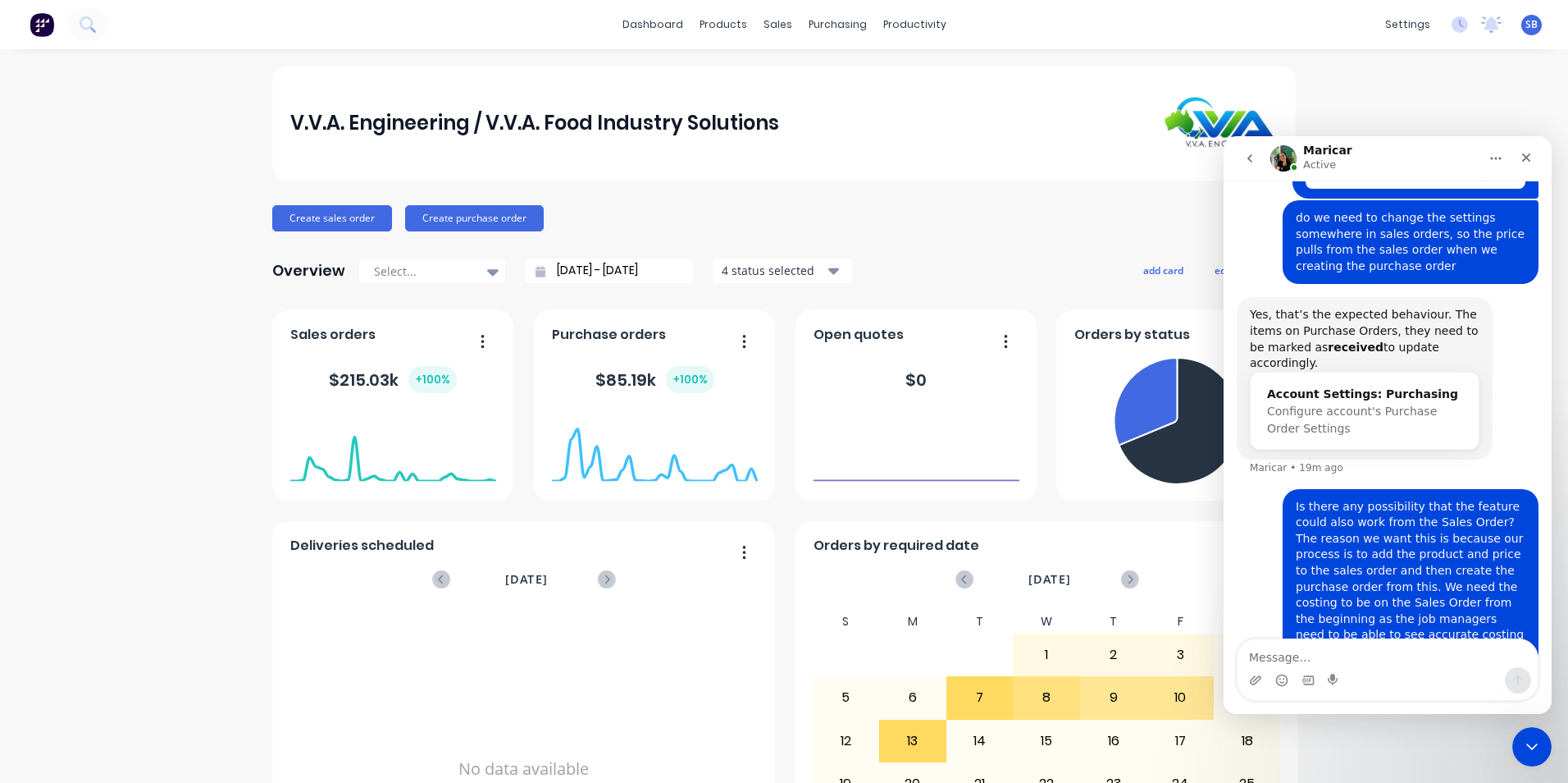
click at [1415, 116] on div "V.V.A. Engineering / V.V.A. Food Industry Solutions Create sales order Create p…" at bounding box center [784, 493] width 1568 height 857
click at [1511, 747] on div "V.V.A. Engineering / V.V.A. Food Industry Solutions Create sales order Create p…" at bounding box center [784, 493] width 1568 height 857
click at [1539, 731] on div "Close Intercom Messenger" at bounding box center [1530, 744] width 39 height 39
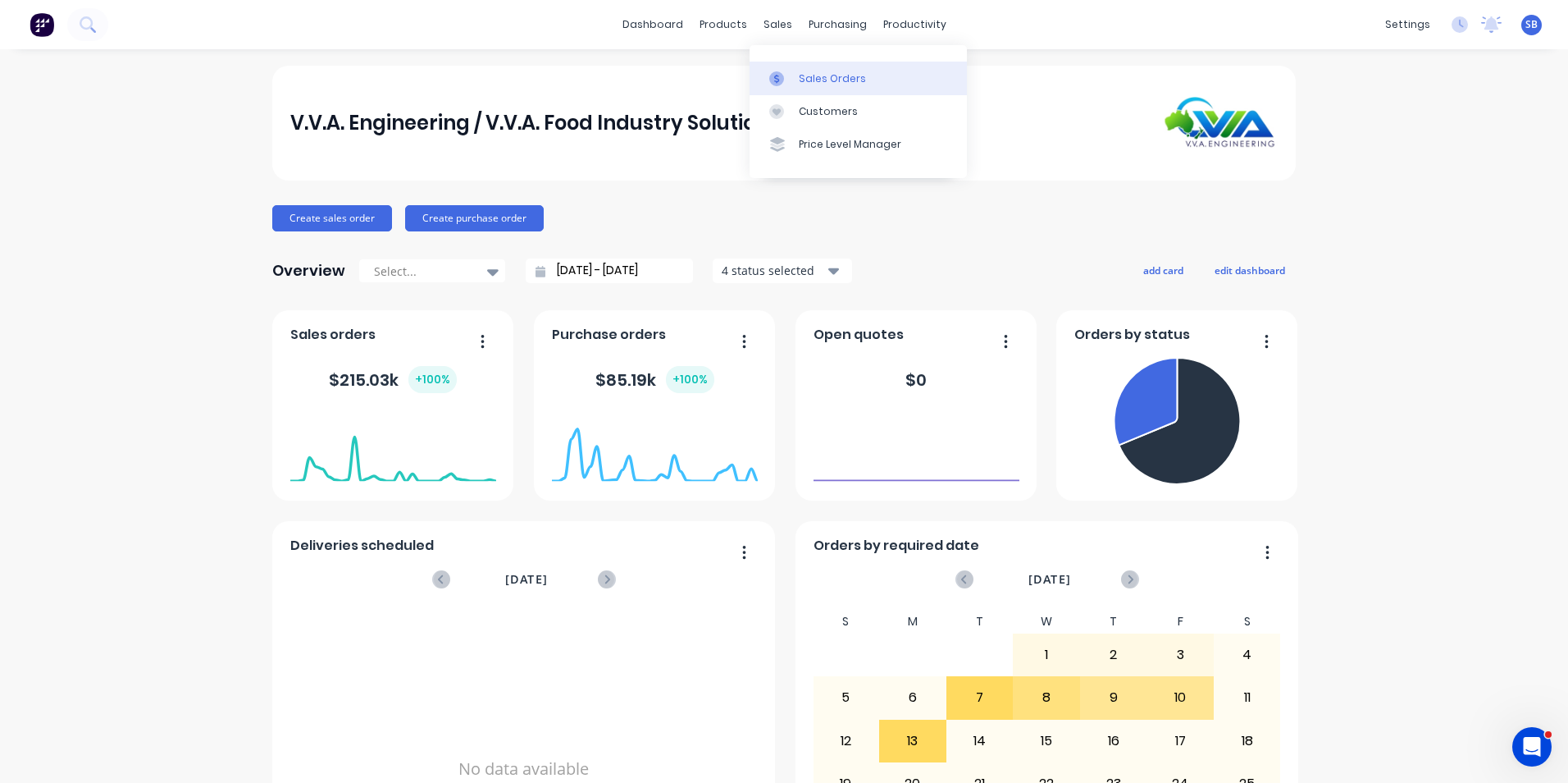
click at [789, 80] on div at bounding box center [782, 78] width 24 height 15
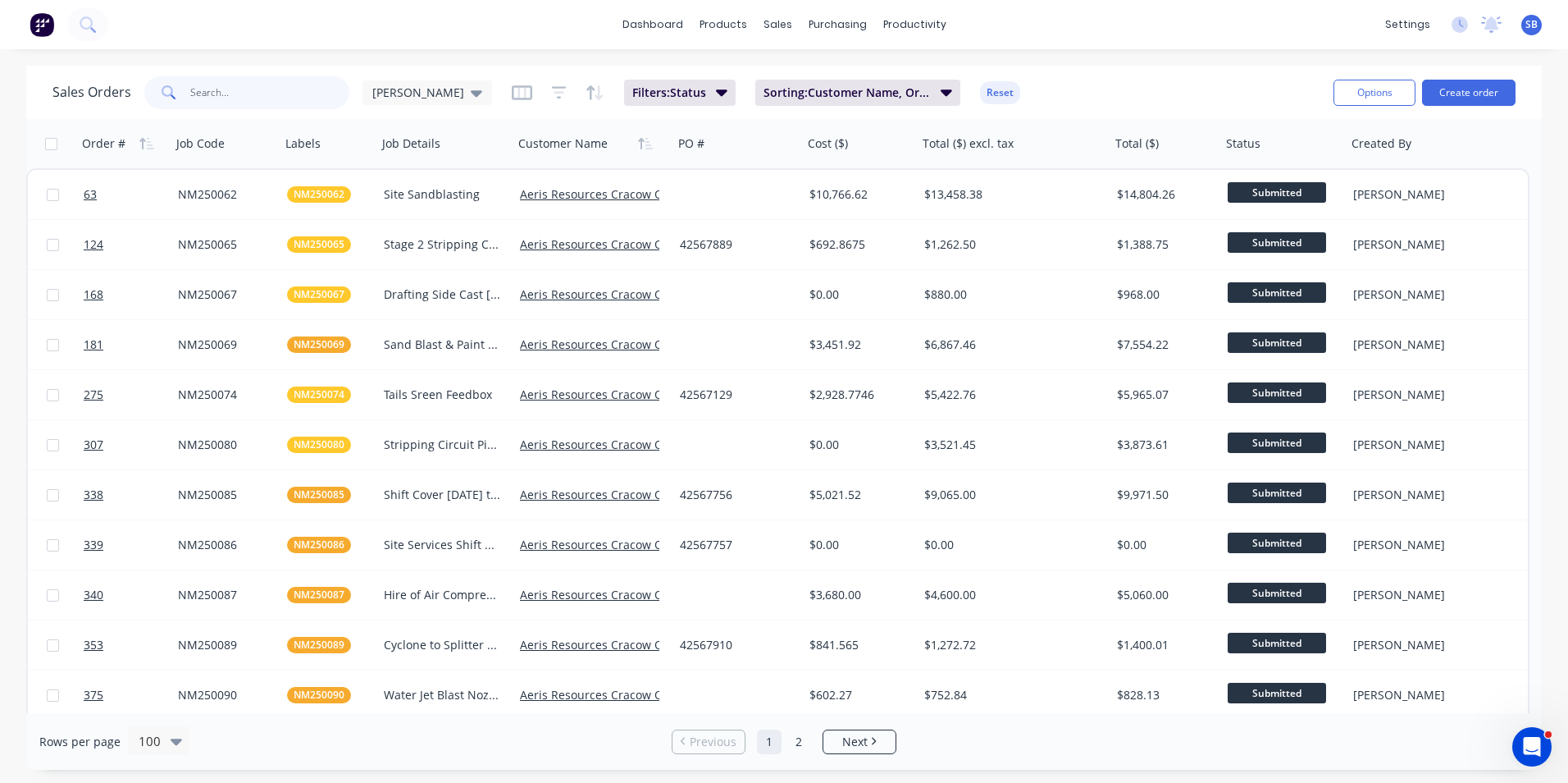
click at [258, 92] on input "text" at bounding box center [270, 93] width 160 height 33
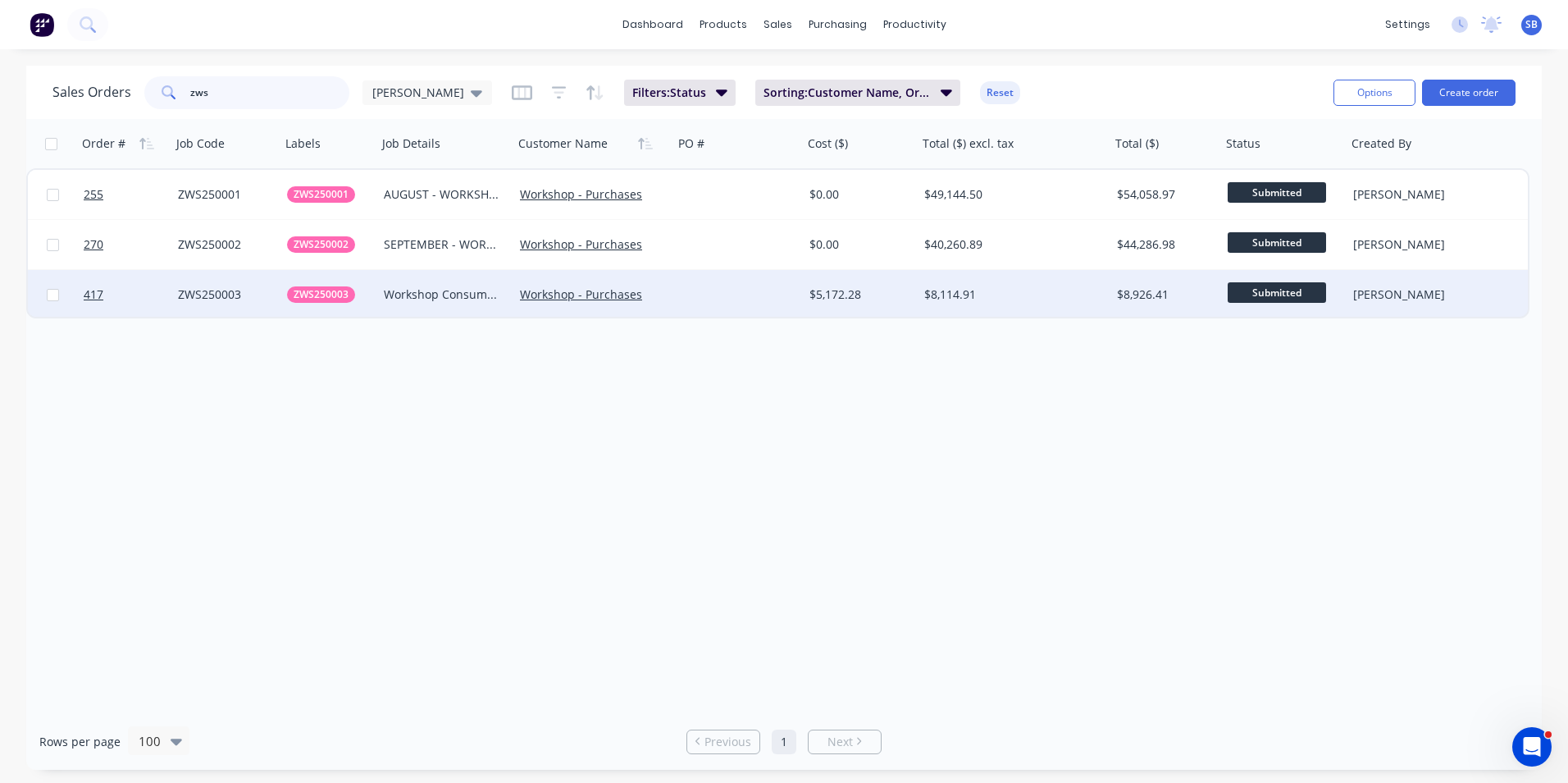
type input "zws"
click at [910, 275] on div "$5,172.28" at bounding box center [860, 294] width 115 height 50
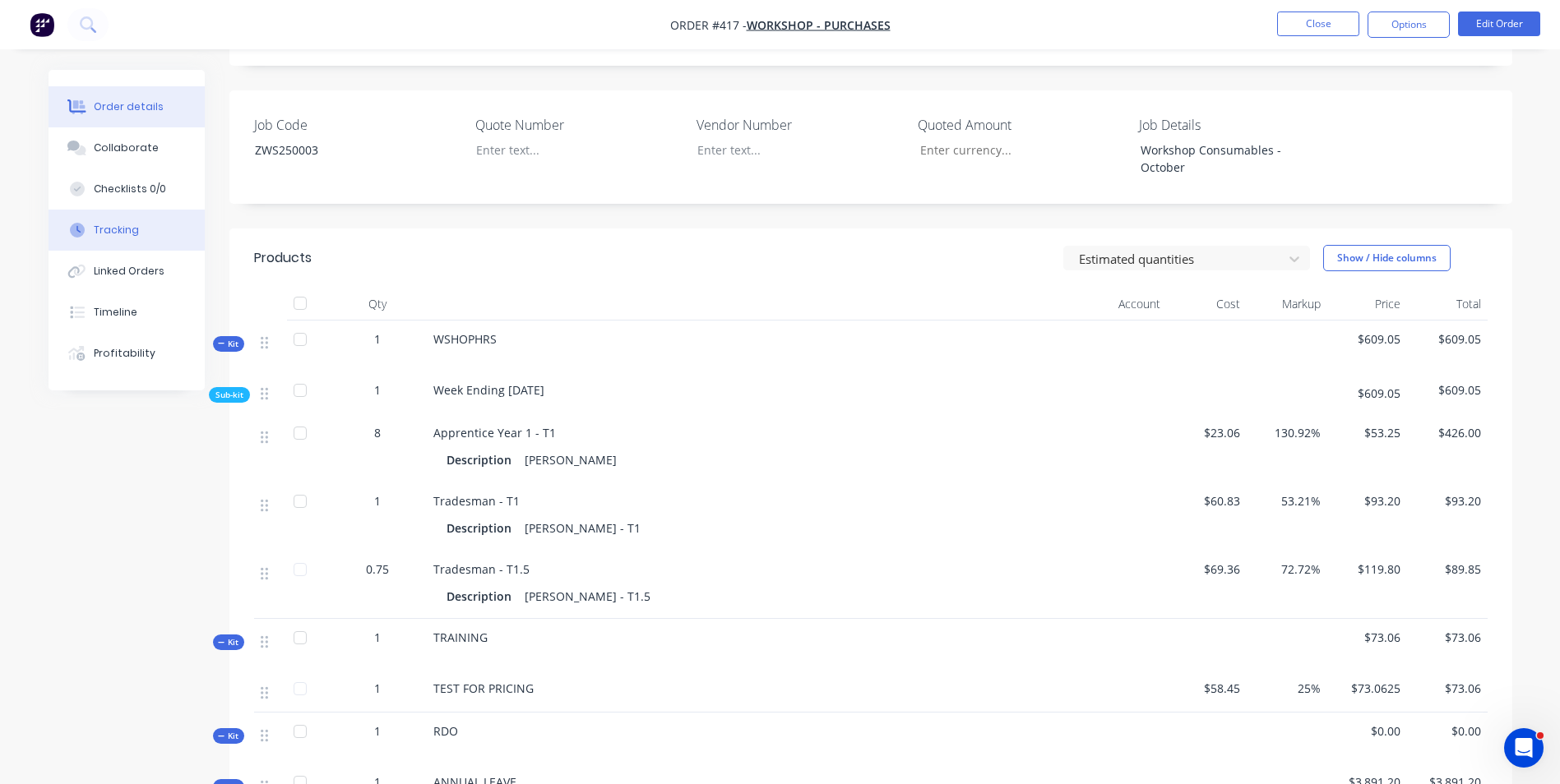
scroll to position [247, 0]
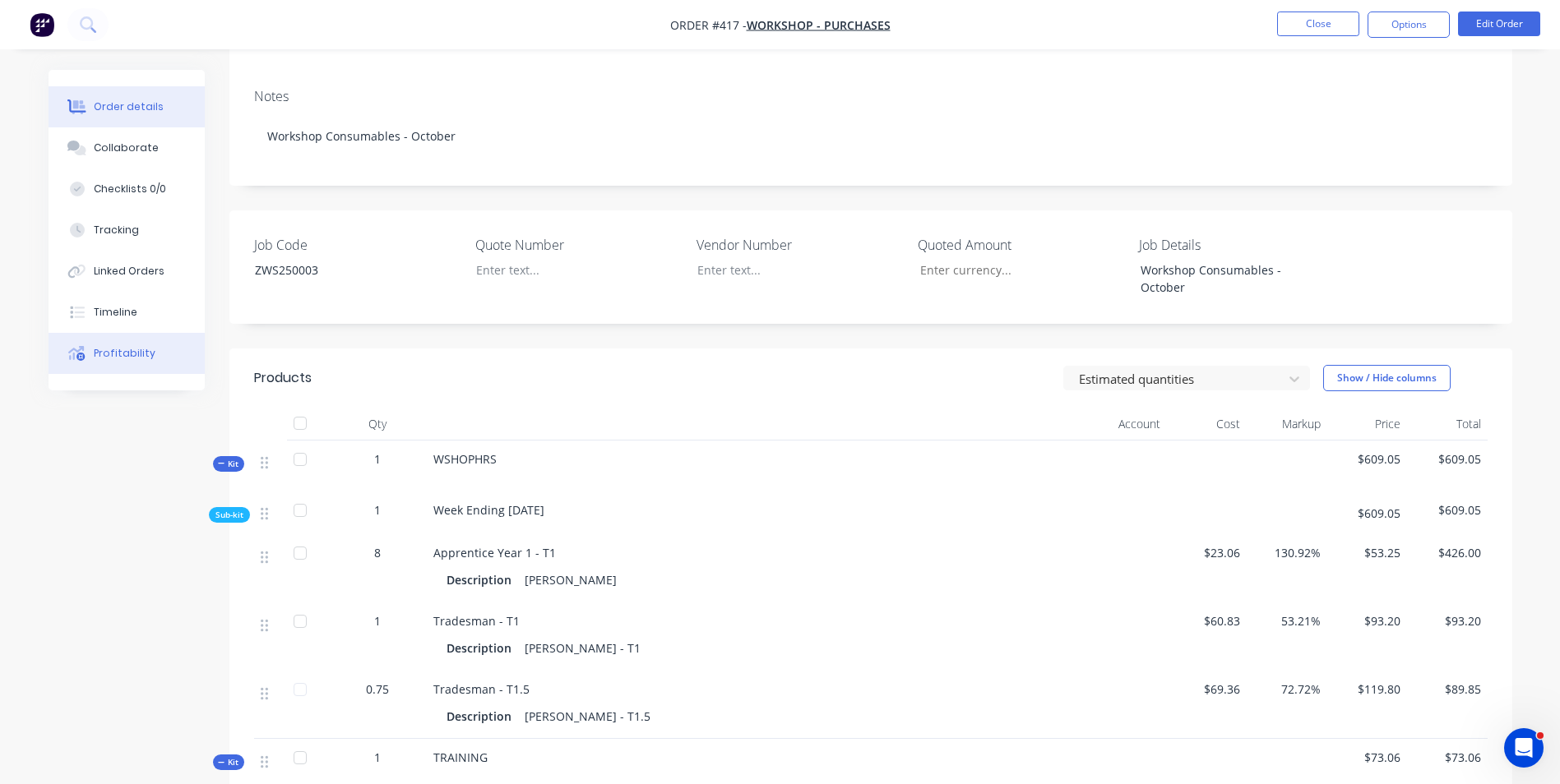
click at [174, 350] on button "Profitability" at bounding box center [127, 353] width 156 height 41
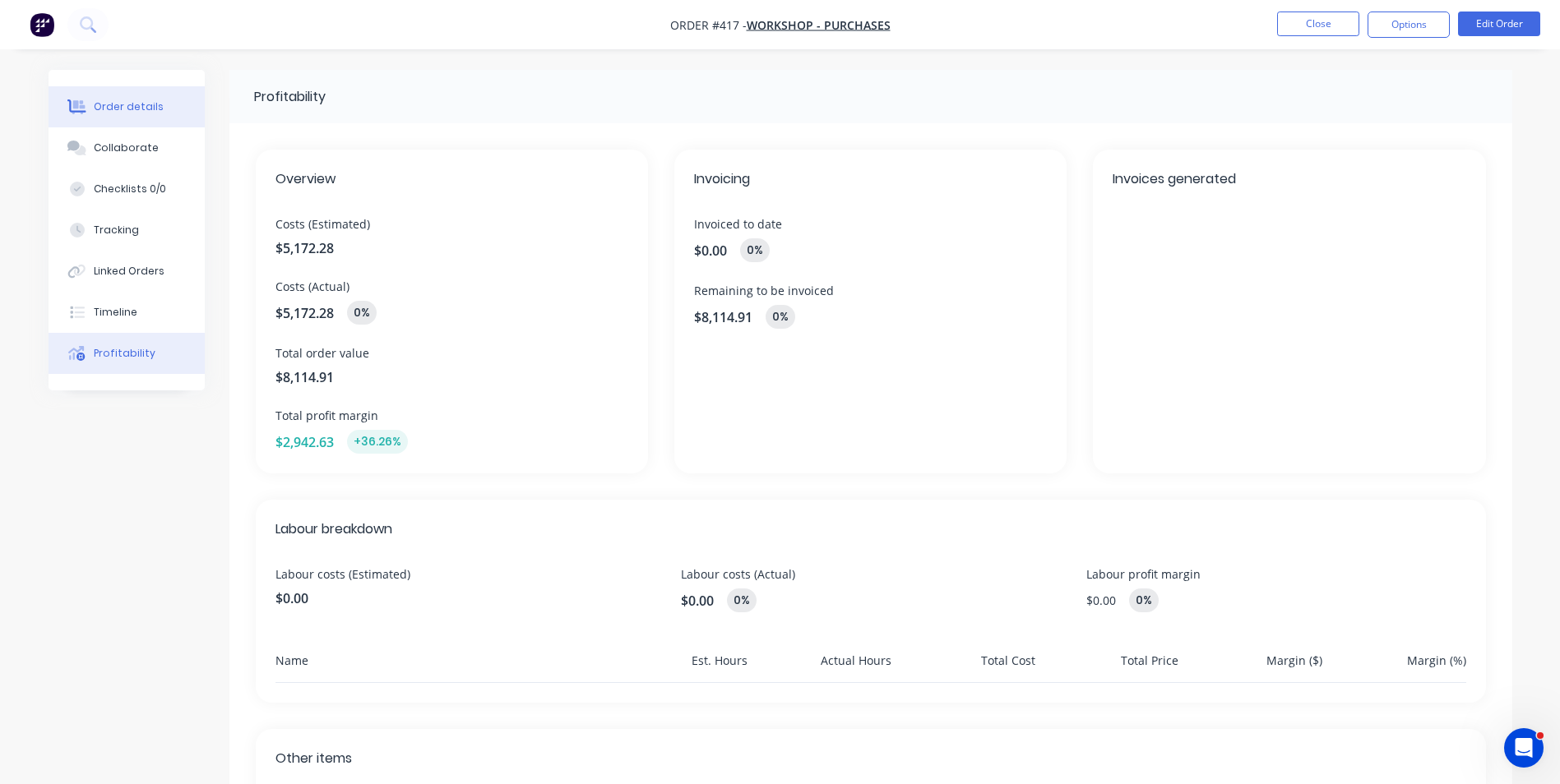
click at [88, 111] on div at bounding box center [76, 106] width 24 height 15
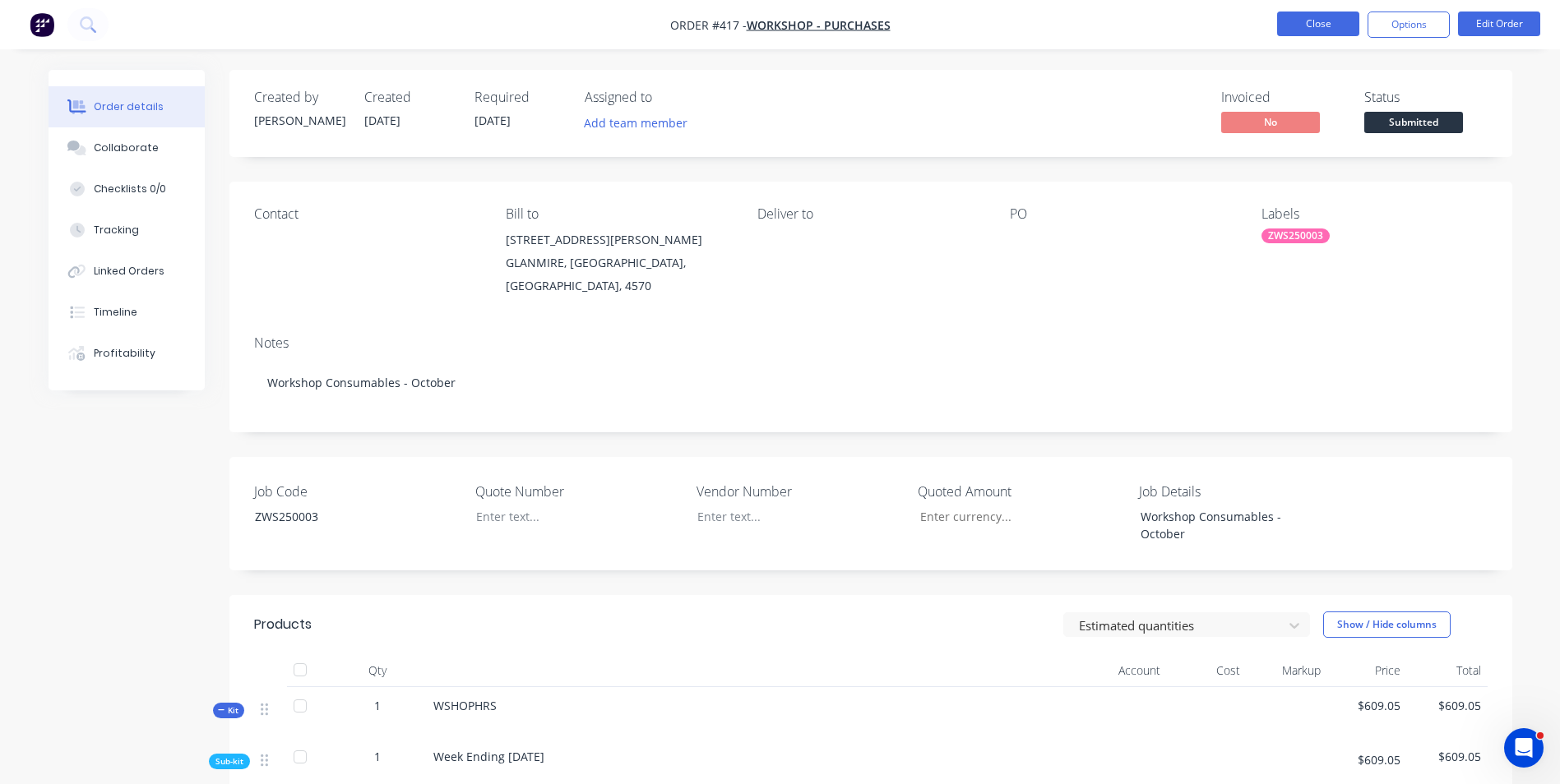
click at [1336, 28] on button "Close" at bounding box center [1318, 23] width 82 height 24
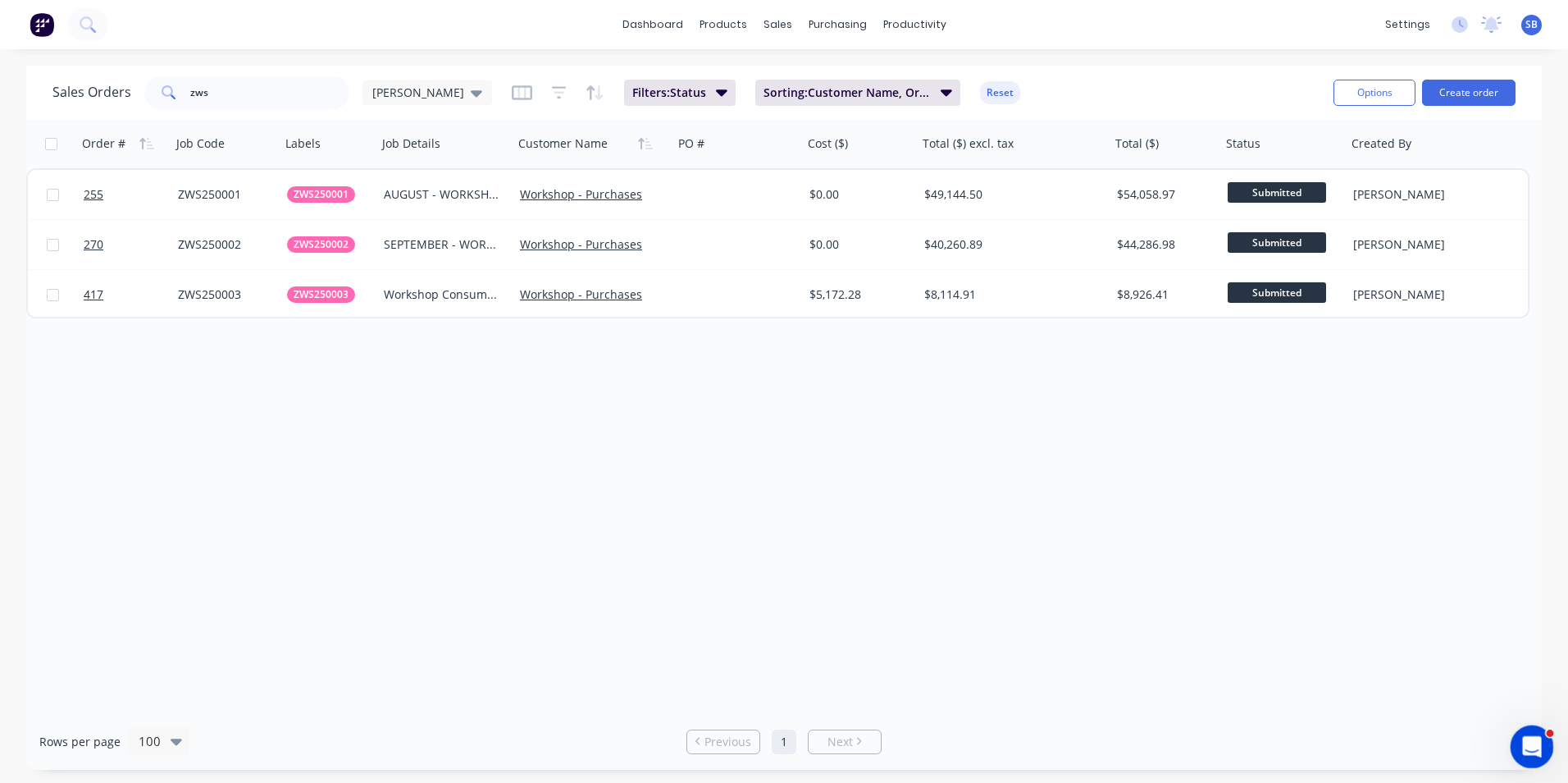
click at [1538, 746] on icon "Open Intercom Messenger" at bounding box center [1530, 745] width 27 height 27
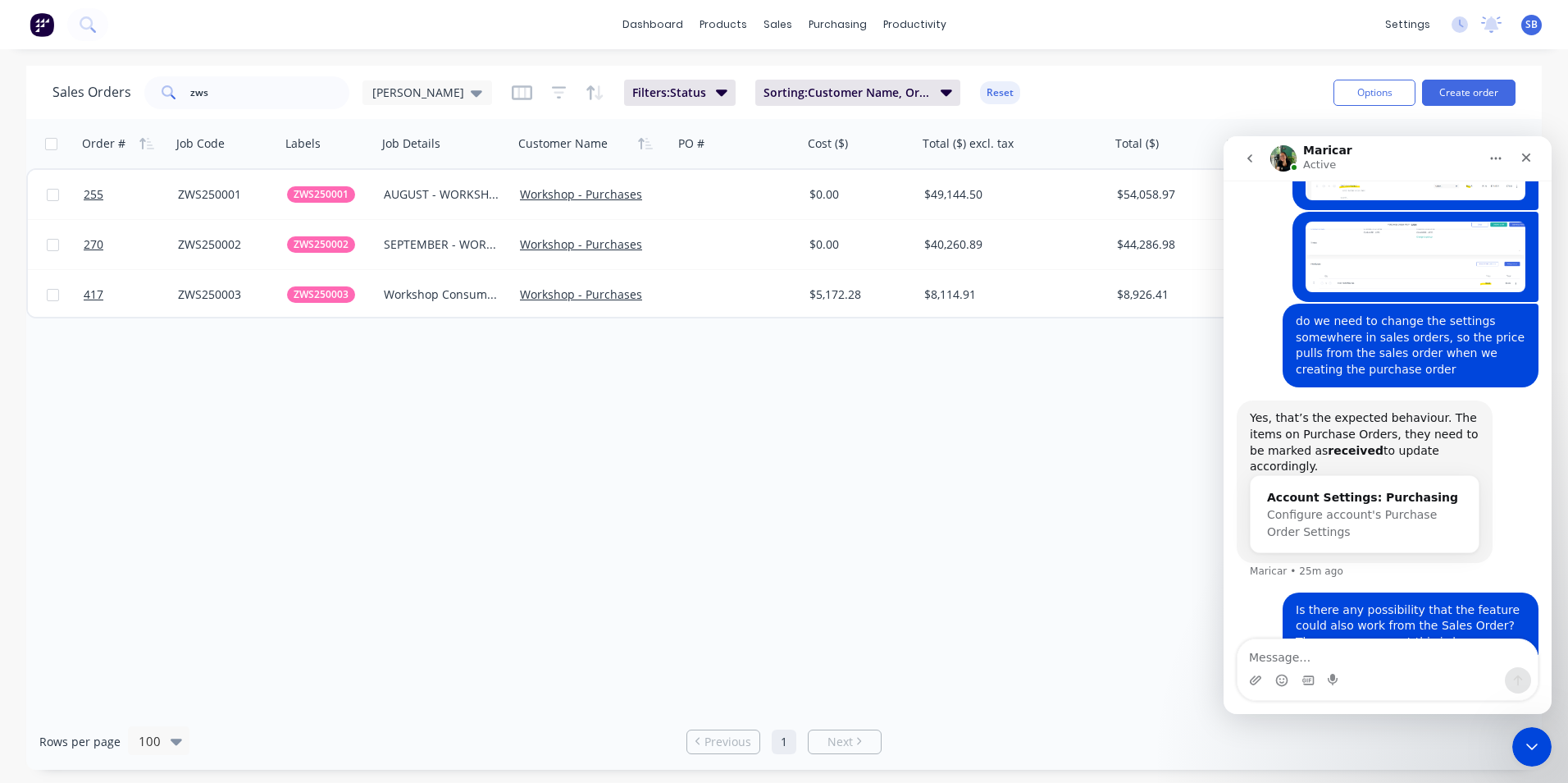
scroll to position [1319, 0]
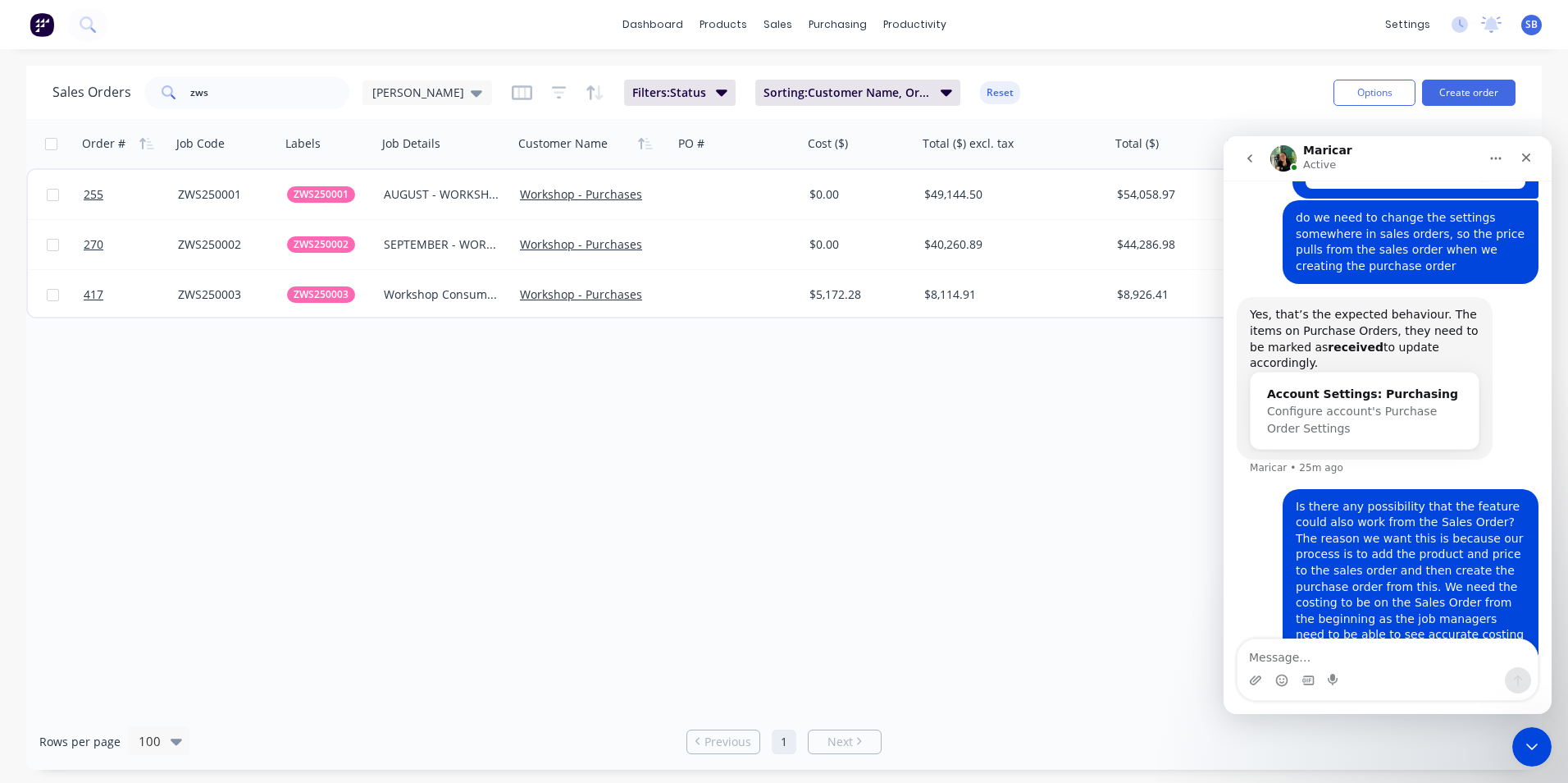
click at [1088, 579] on div "Order # Job Code Labels Job Details Customer Name PO # Cost ($) Total ($) excl.…" at bounding box center [784, 415] width 1515 height 594
drag, startPoint x: 1520, startPoint y: 741, endPoint x: 3018, endPoint y: 1468, distance: 1665.1
click at [1517, 740] on div "Close Intercom Messenger" at bounding box center [1530, 744] width 39 height 39
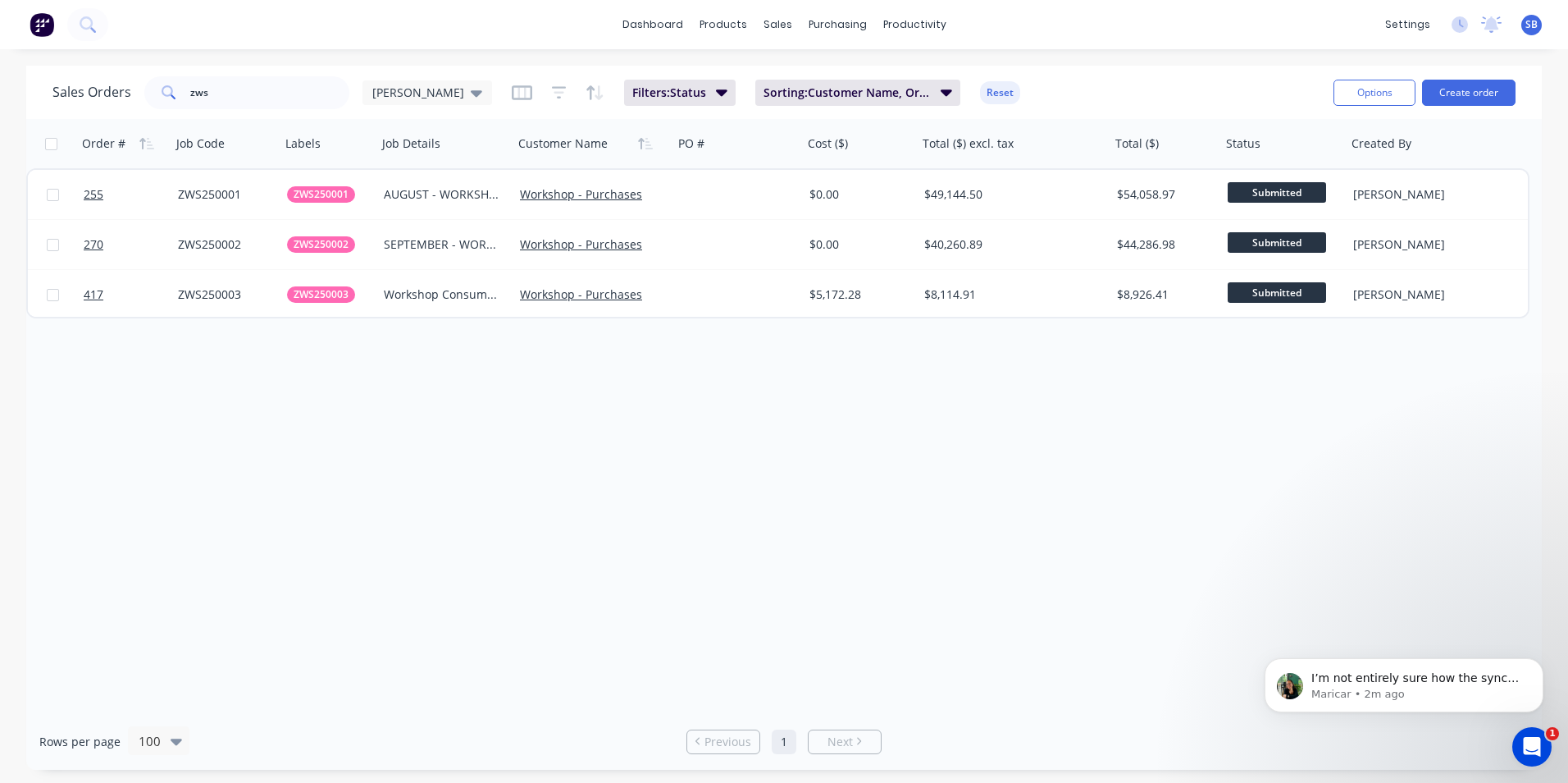
scroll to position [1537, 0]
click at [1527, 745] on icon "Open Intercom Messenger" at bounding box center [1530, 745] width 27 height 27
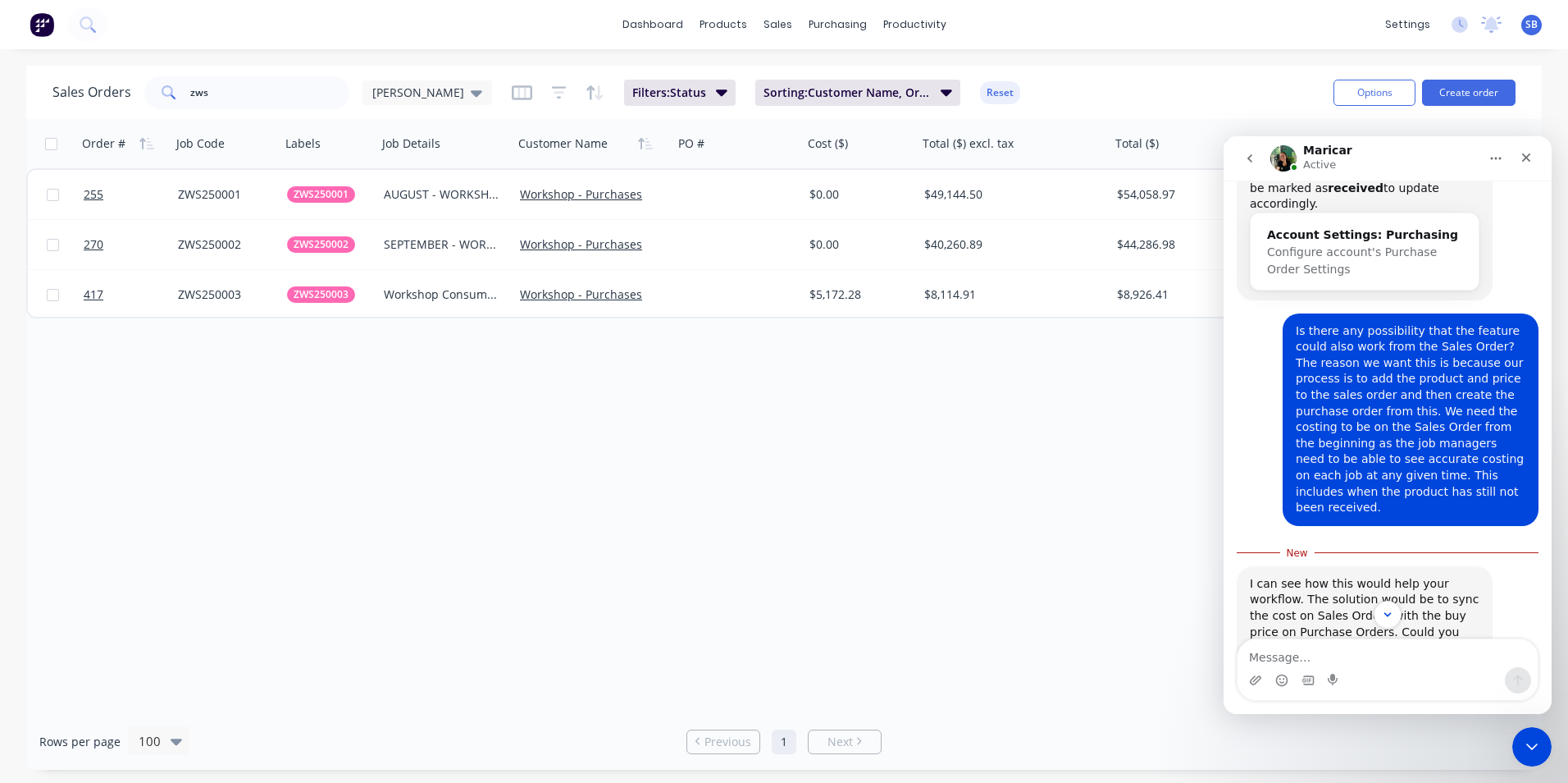
scroll to position [1563, 0]
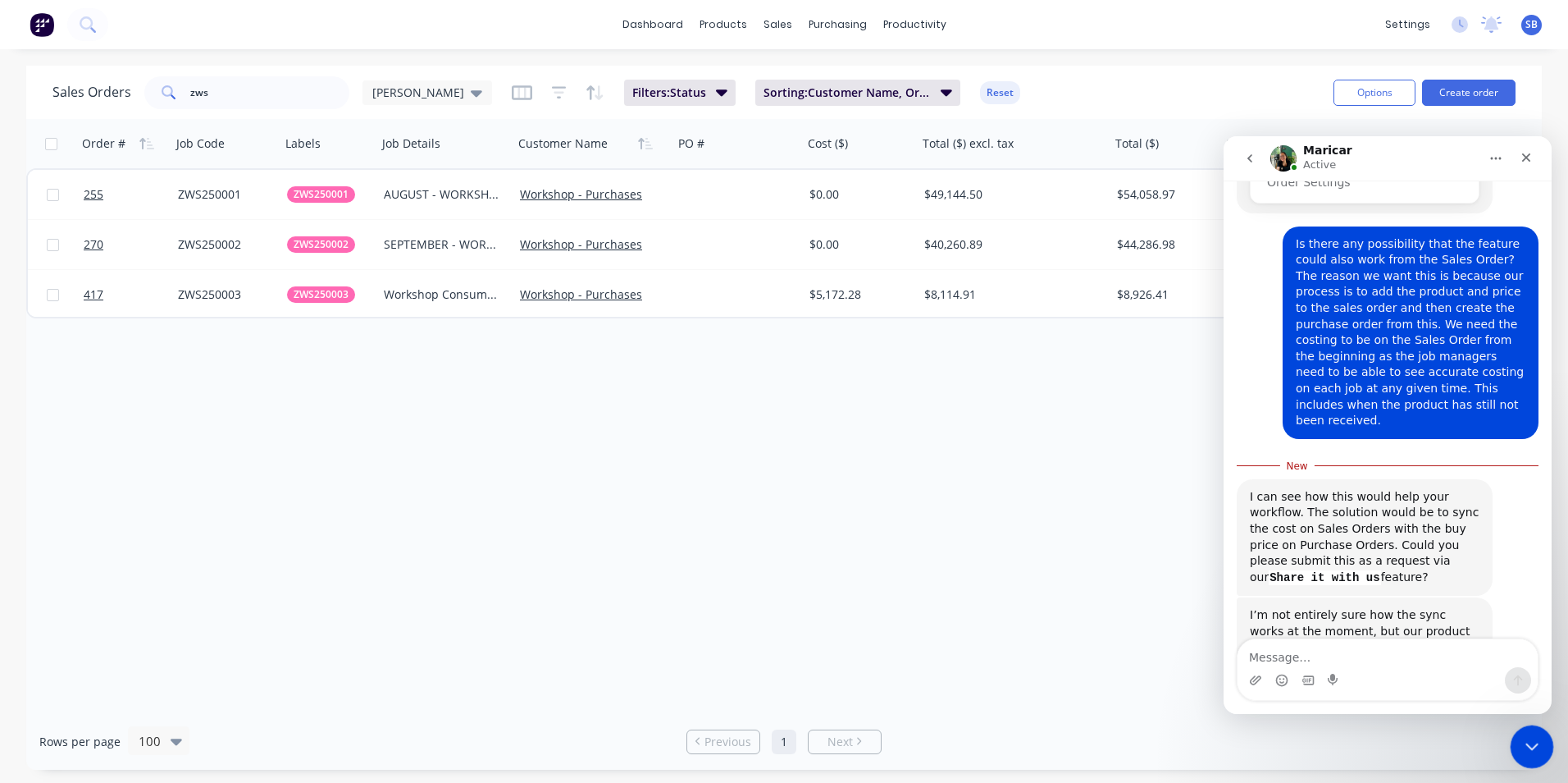
click at [1521, 731] on div "Close Intercom Messenger" at bounding box center [1530, 744] width 39 height 39
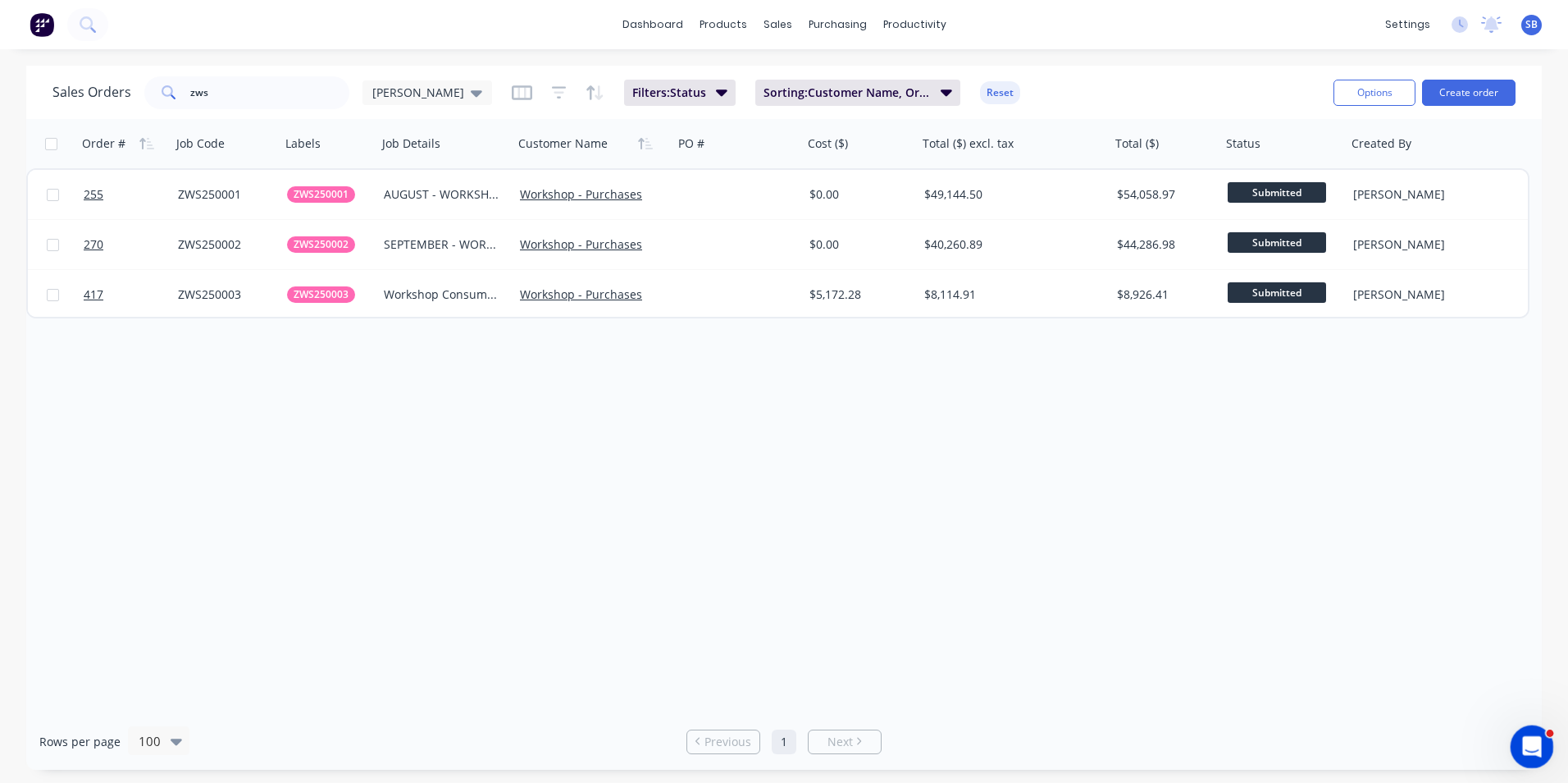
click at [1516, 725] on div "Open Intercom Messenger" at bounding box center [1530, 745] width 55 height 55
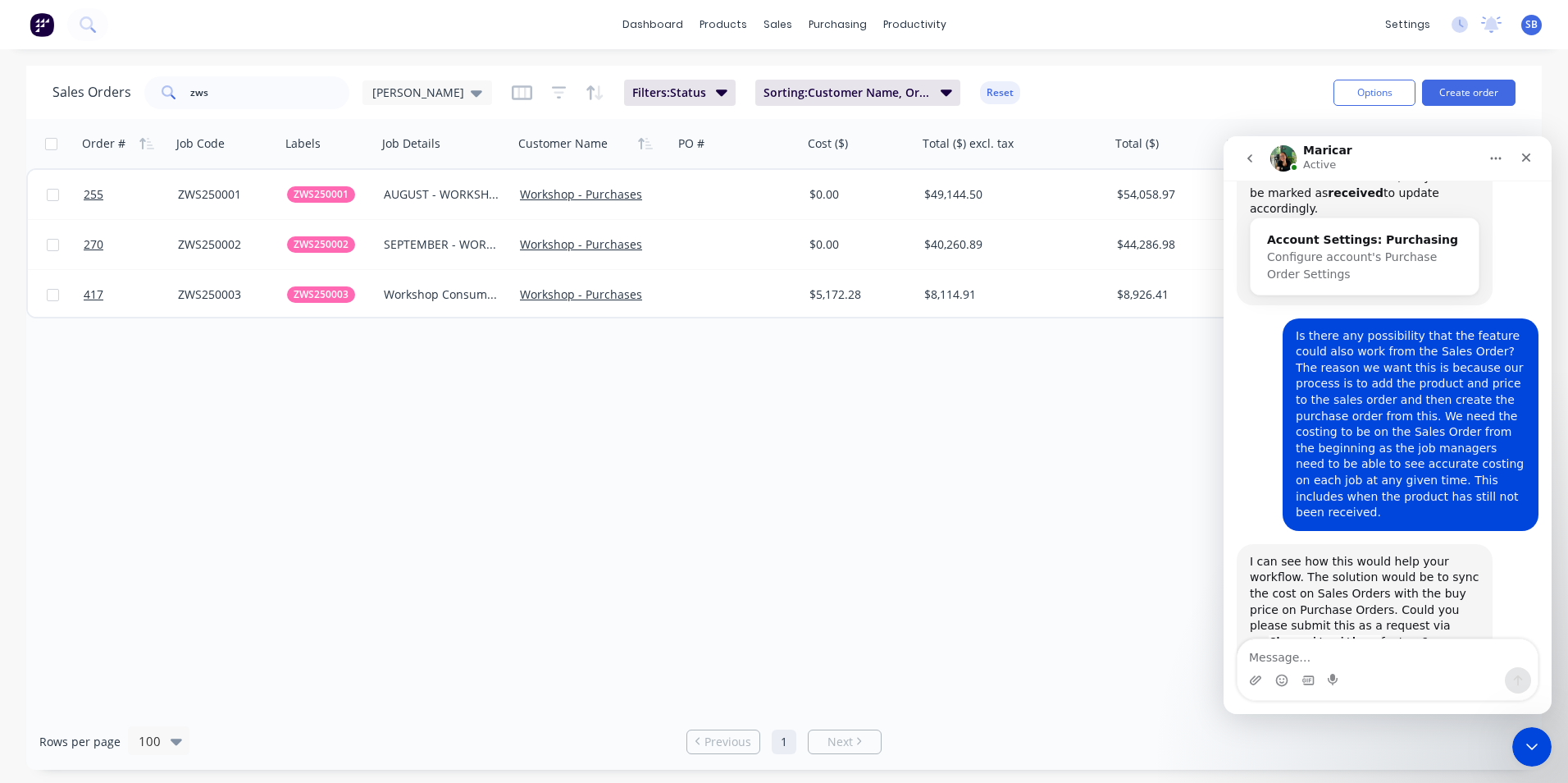
scroll to position [1537, 0]
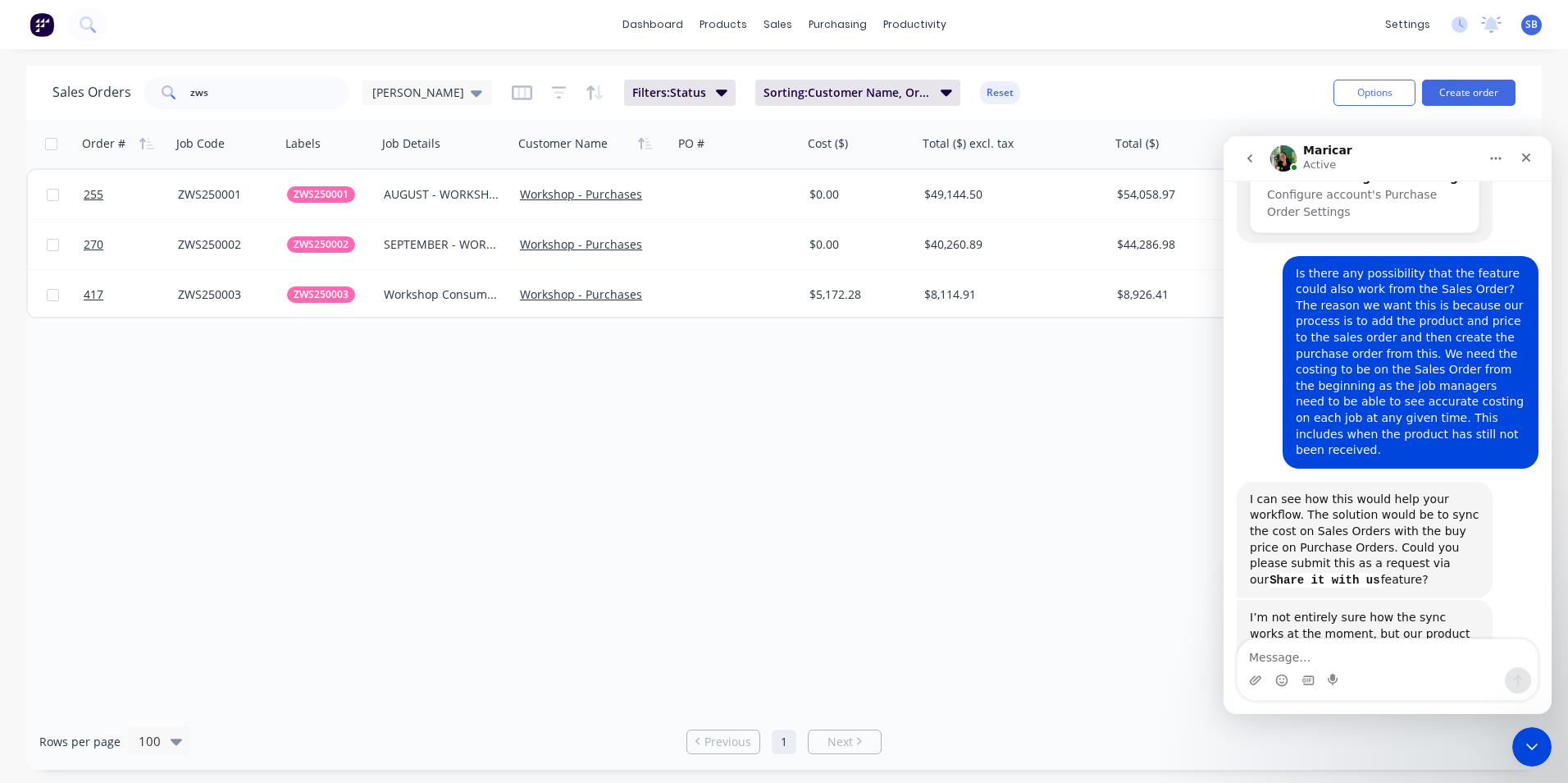
click at [1242, 150] on button "go back" at bounding box center [1250, 158] width 31 height 31
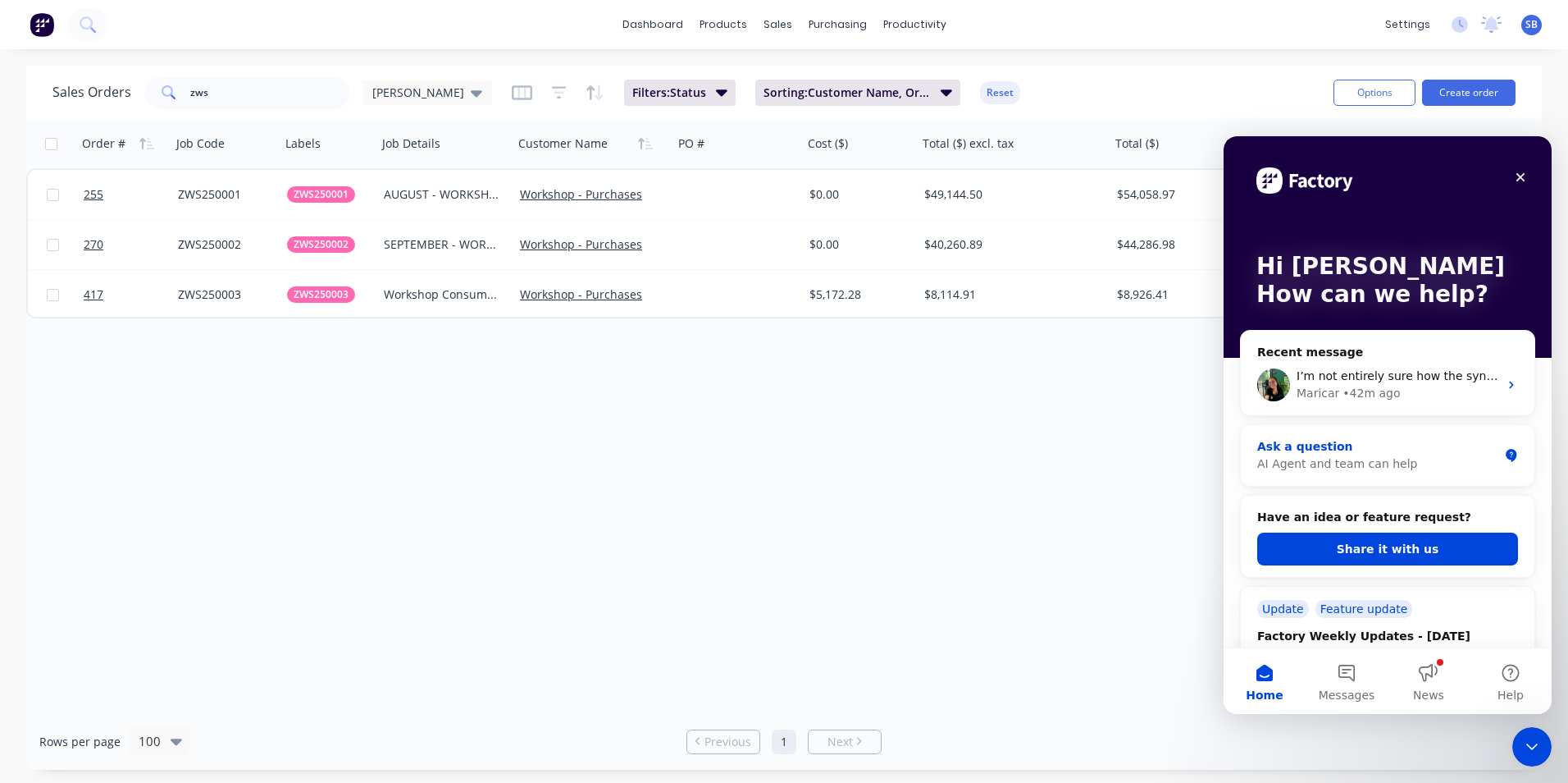
scroll to position [0, 0]
click at [1372, 549] on button "Share it with us" at bounding box center [1388, 549] width 261 height 33
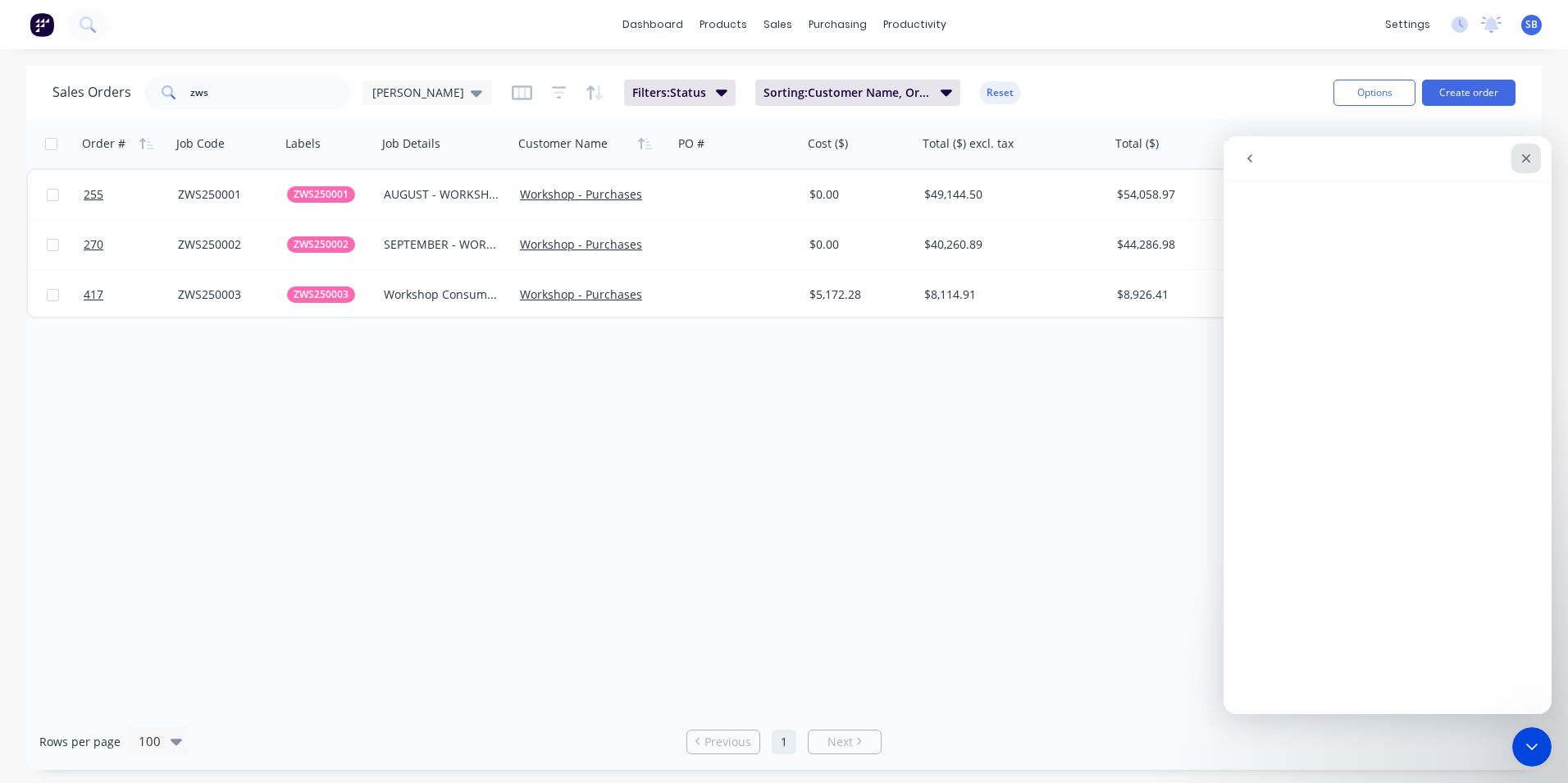
click at [1533, 159] on div "Close" at bounding box center [1526, 158] width 29 height 29
